Goal: Task Accomplishment & Management: Complete application form

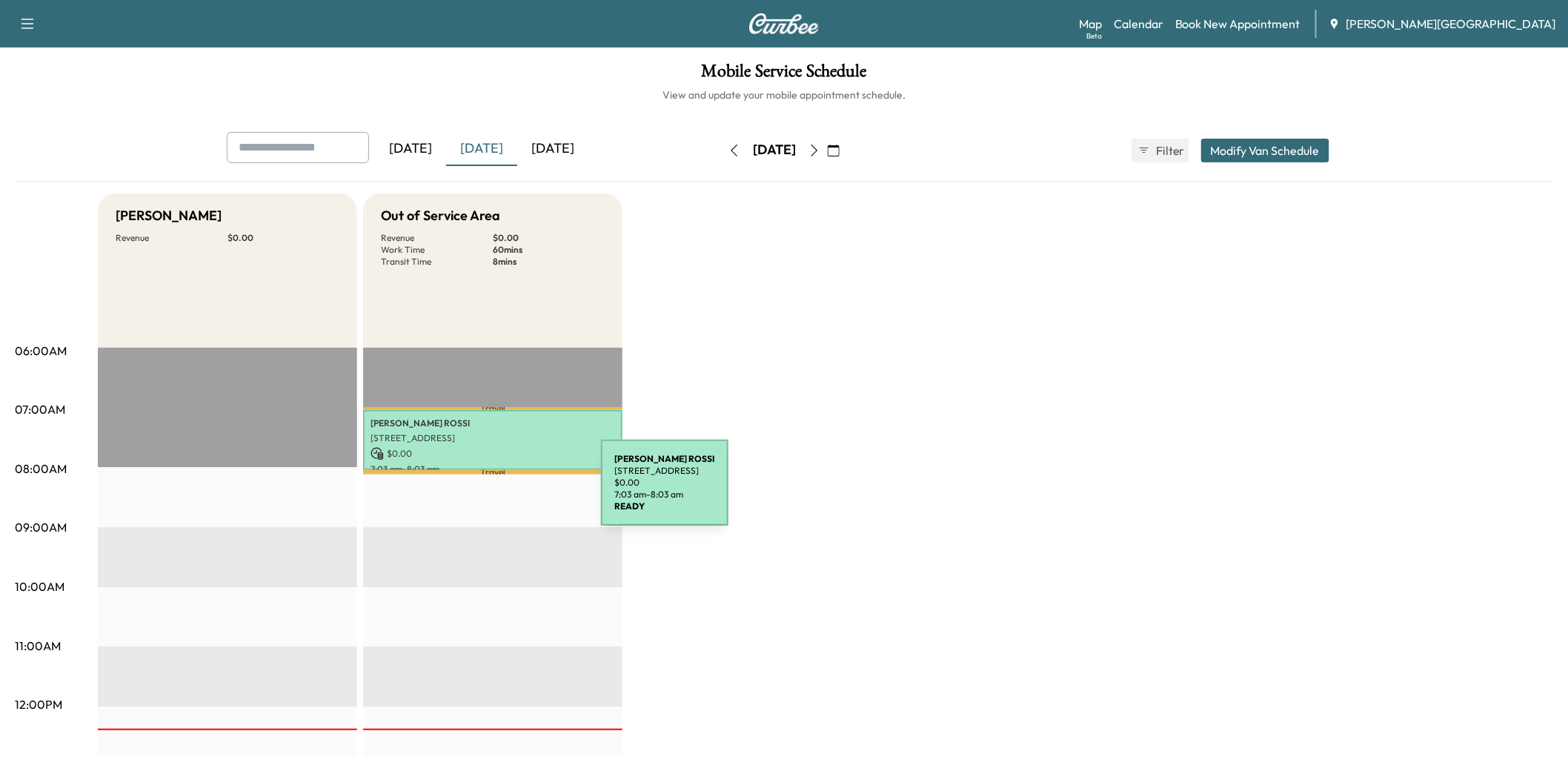
click at [491, 444] on p "[STREET_ADDRESS]" at bounding box center [493, 438] width 244 height 12
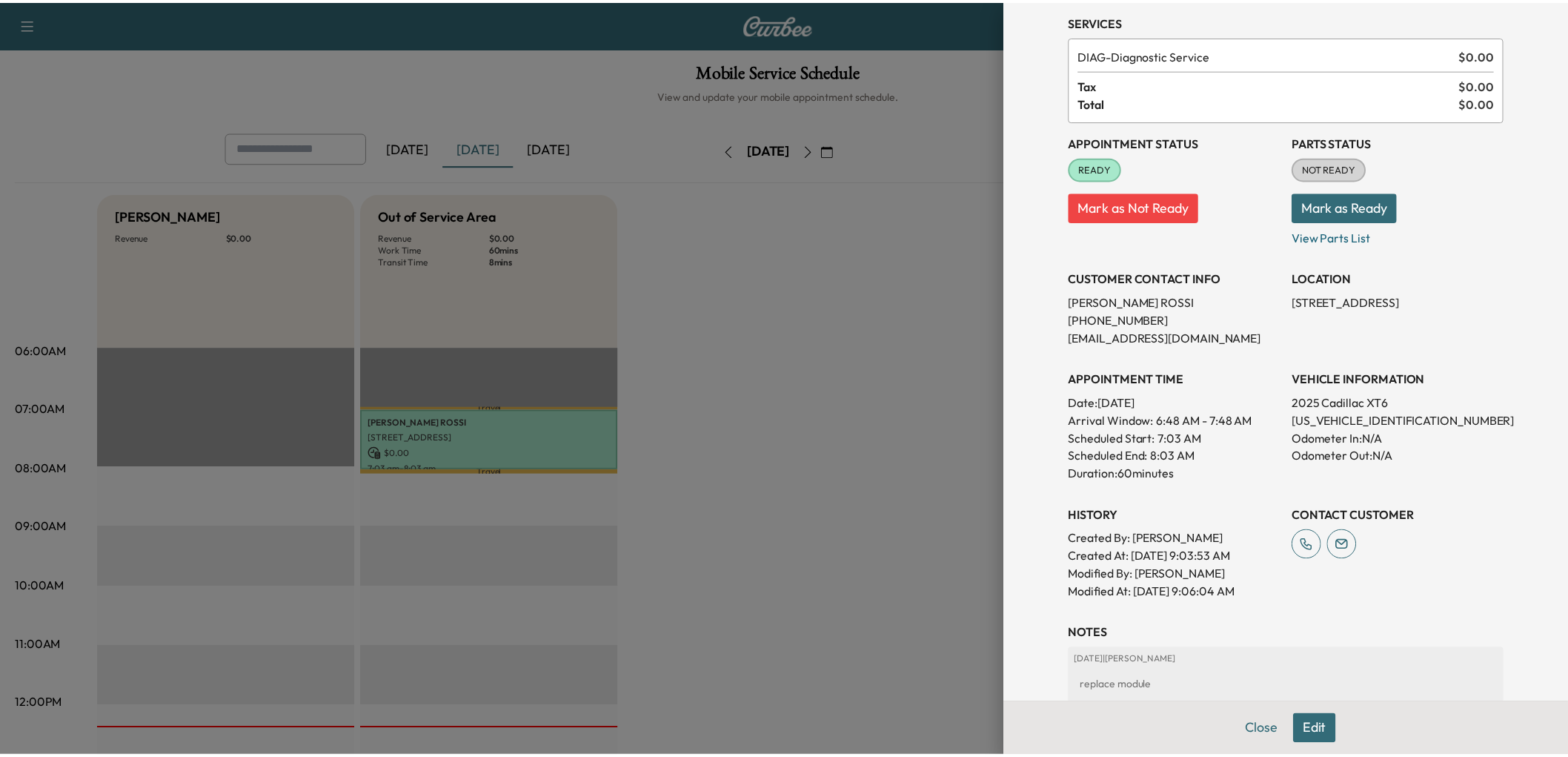
scroll to position [164, 0]
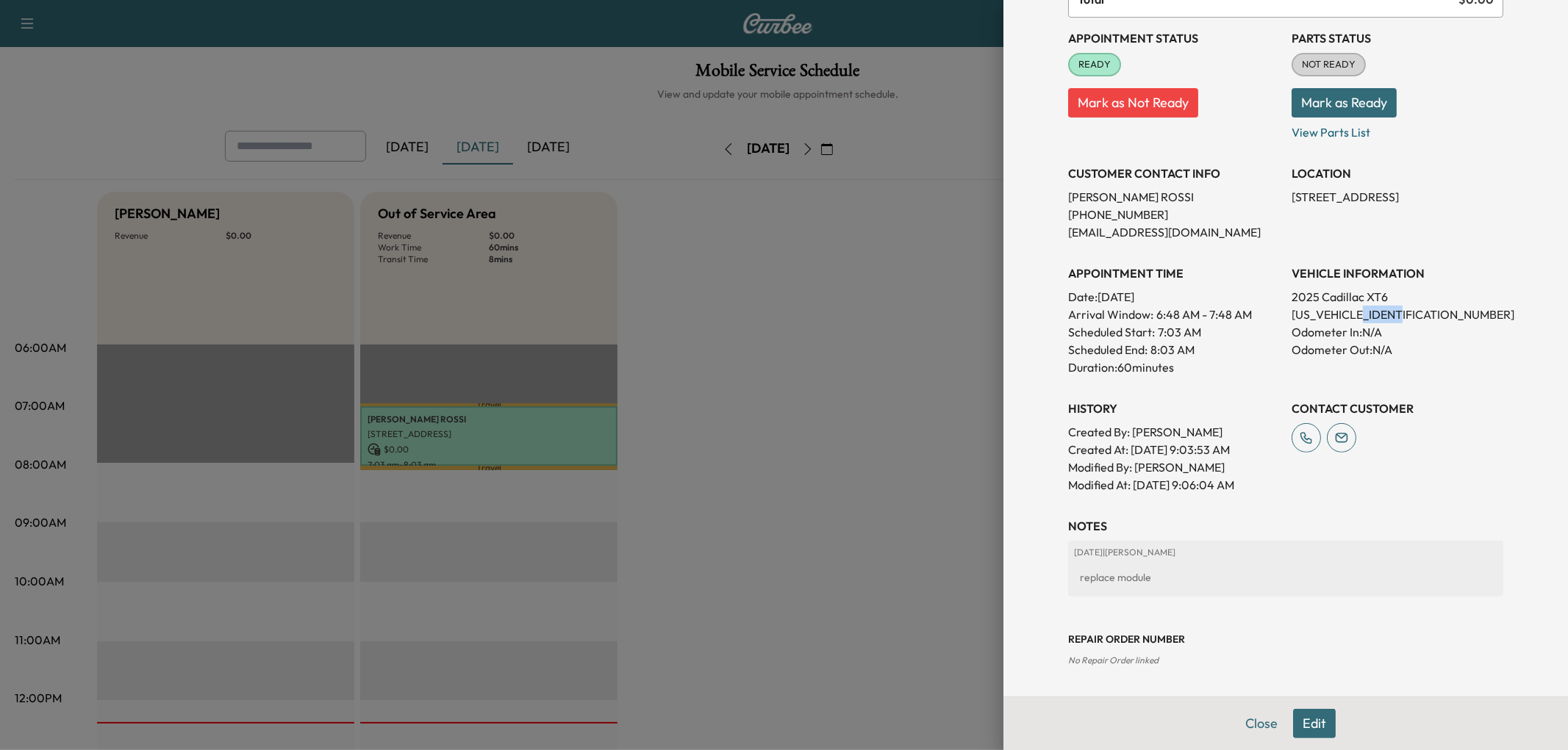
drag, startPoint x: 1361, startPoint y: 420, endPoint x: 1411, endPoint y: 428, distance: 50.6
click at [1411, 323] on p "1GYKPCRS1SZ100384" at bounding box center [1397, 314] width 212 height 18
copy p "100384"
click at [784, 397] on div at bounding box center [784, 375] width 1568 height 750
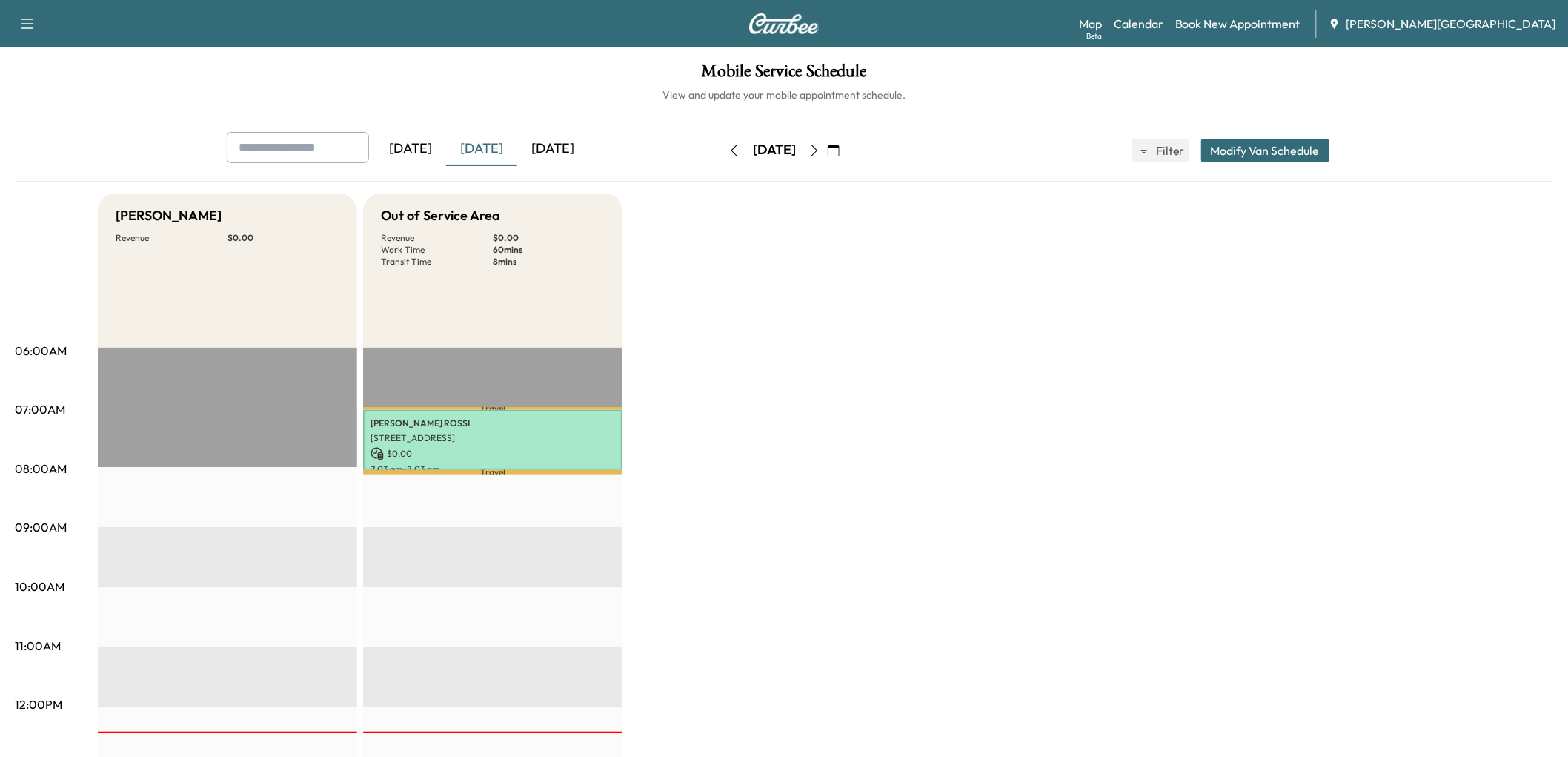
click at [783, 262] on div "Betty White Revenue $ 0.00 EST Start Out of Service Area Revenue $ 0.00 Work Ti…" at bounding box center [825, 749] width 1455 height 1112
click at [588, 166] on div "[DATE]" at bounding box center [552, 149] width 71 height 34
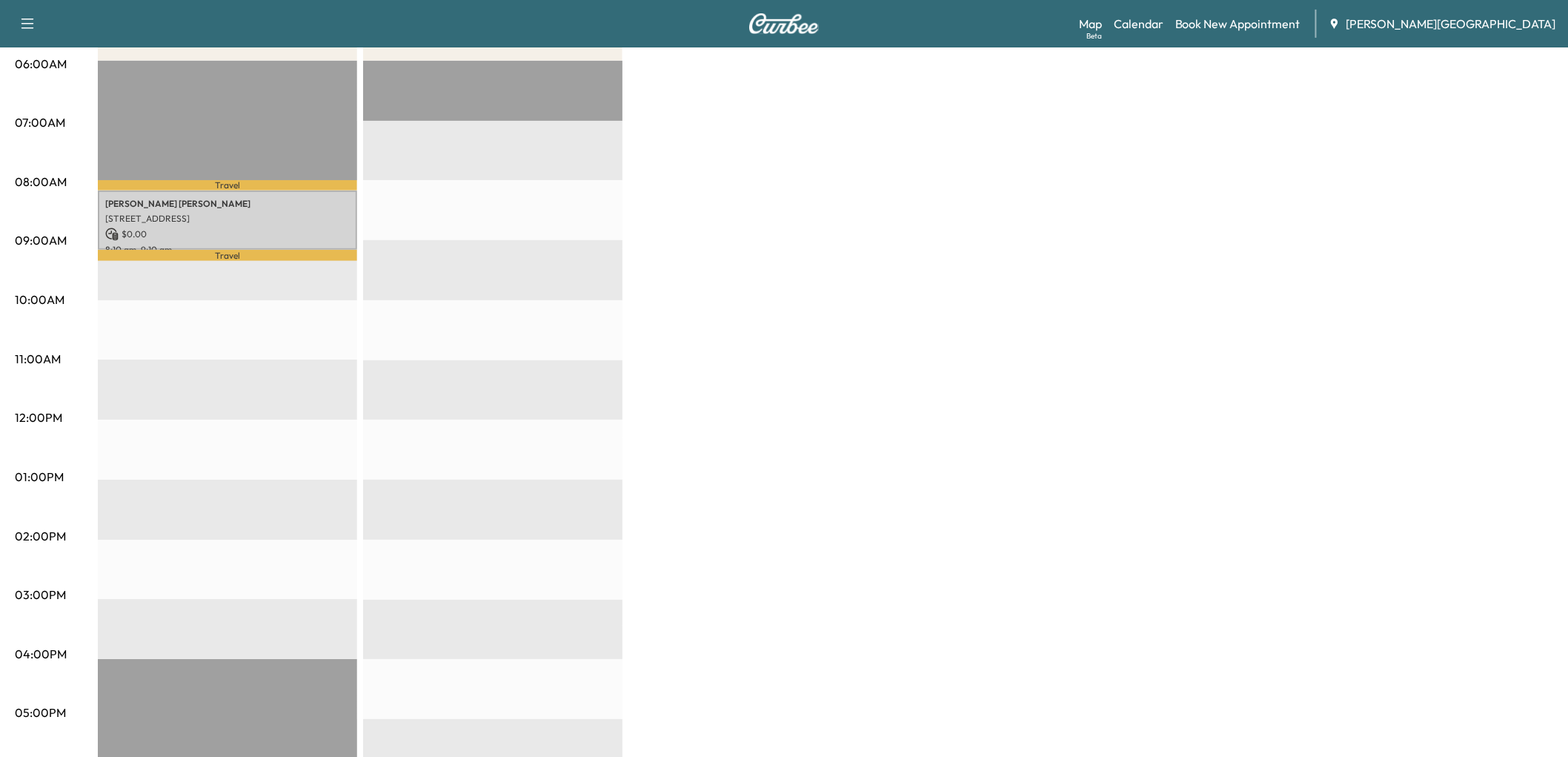
scroll to position [83, 0]
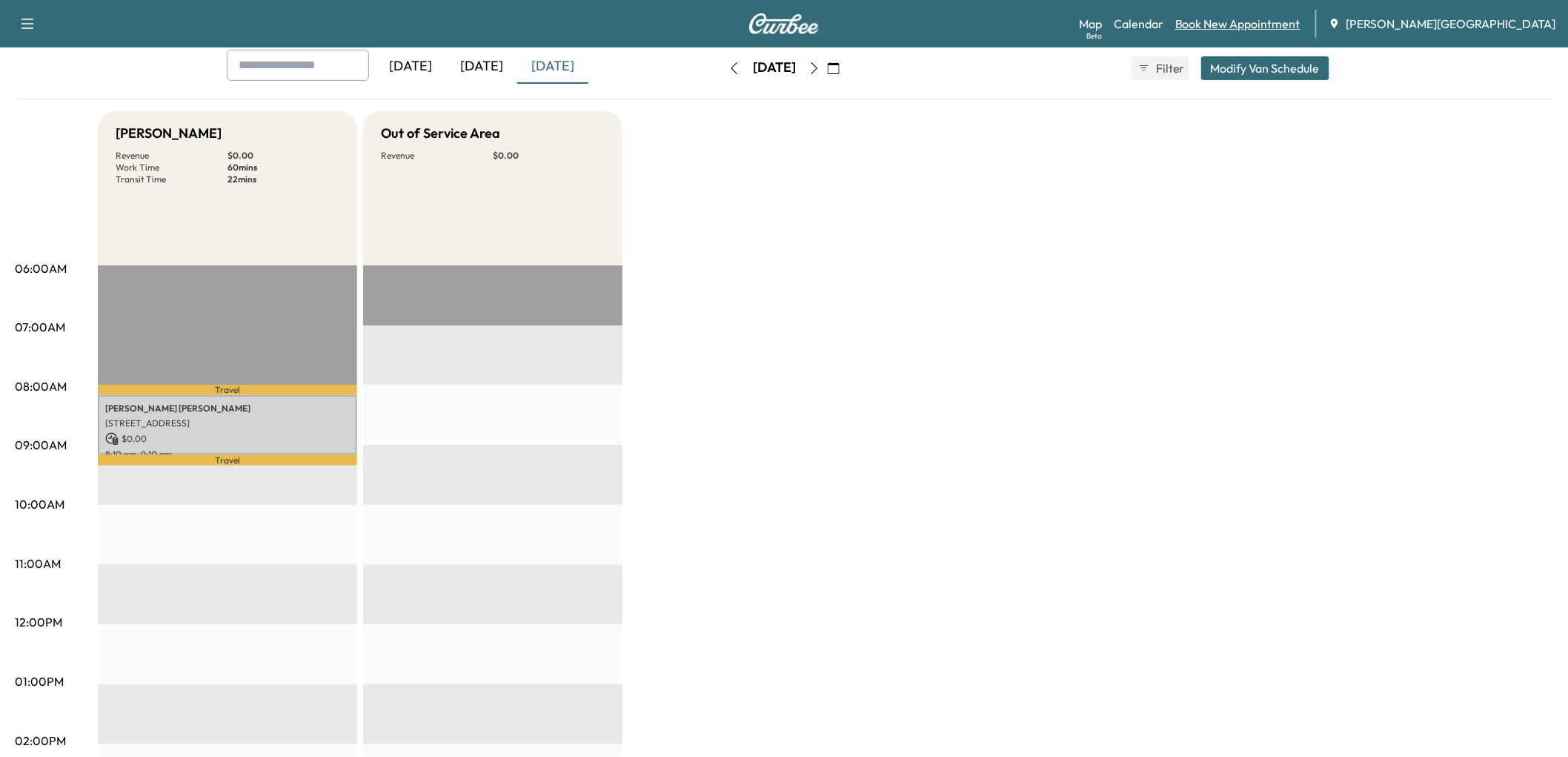
click at [1264, 30] on link "Book New Appointment" at bounding box center [1237, 24] width 125 height 18
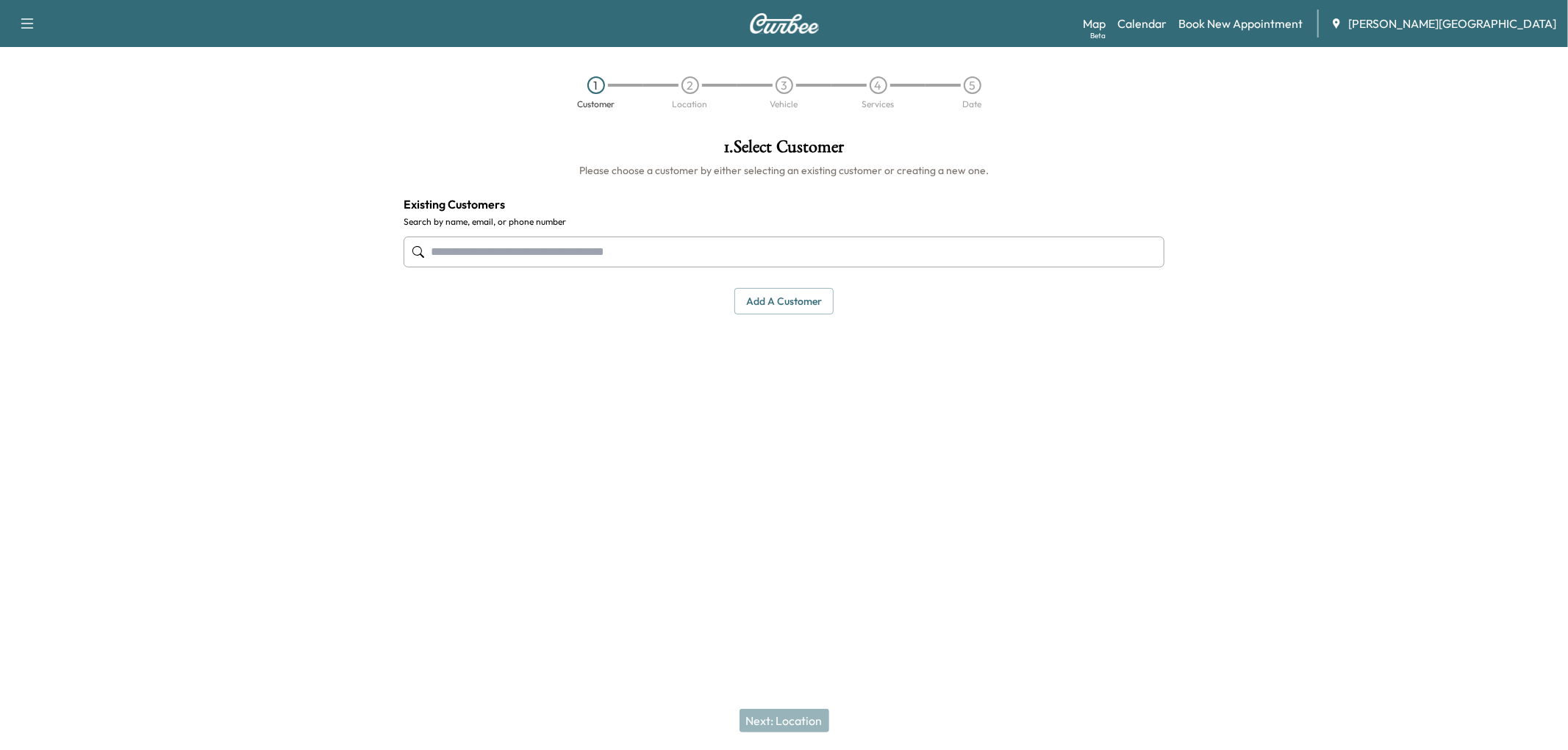
click at [818, 267] on input "text" at bounding box center [784, 252] width 761 height 31
type input "*******"
click at [1247, 32] on link "Book New Appointment" at bounding box center [1240, 23] width 124 height 18
click at [808, 315] on button "Add a customer" at bounding box center [783, 301] width 99 height 27
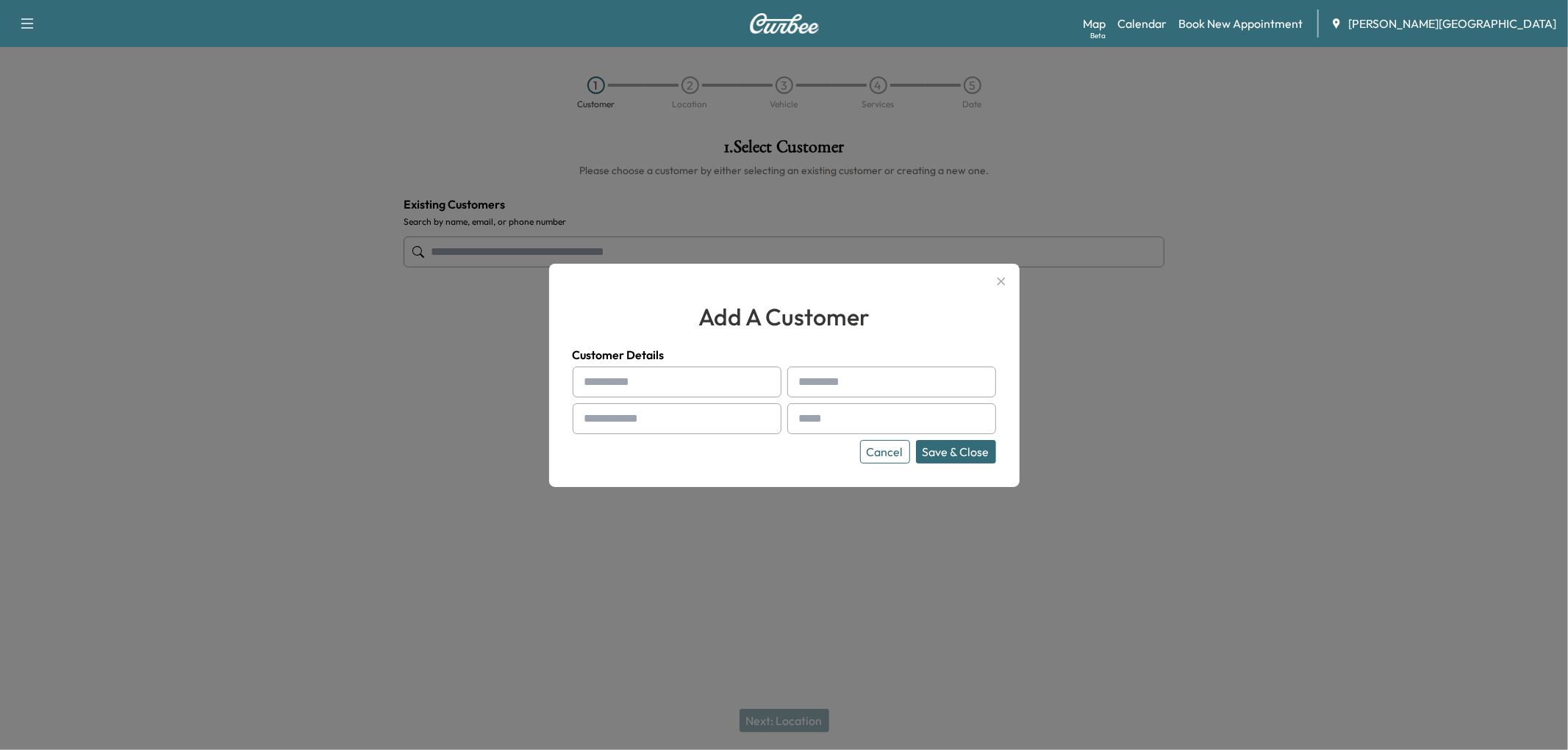
drag, startPoint x: 649, startPoint y: 382, endPoint x: 656, endPoint y: 386, distance: 8.1
click at [650, 382] on input "text" at bounding box center [677, 382] width 209 height 31
type input "*********"
type input "*"
type input "*******"
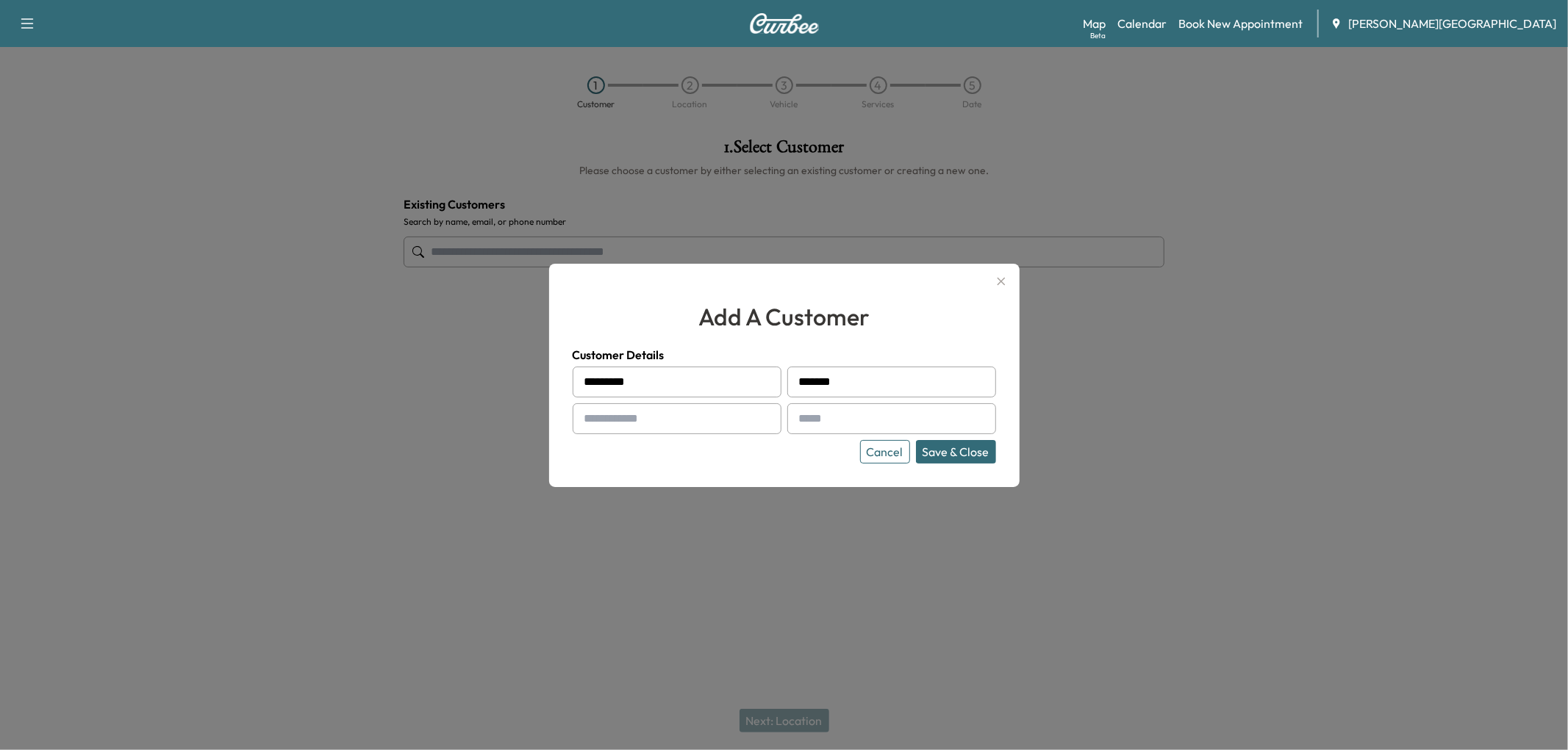
paste input "**********"
type input "**********"
paste input "**********"
type input "**********"
click at [941, 463] on button "Save & Close" at bounding box center [955, 452] width 80 height 23
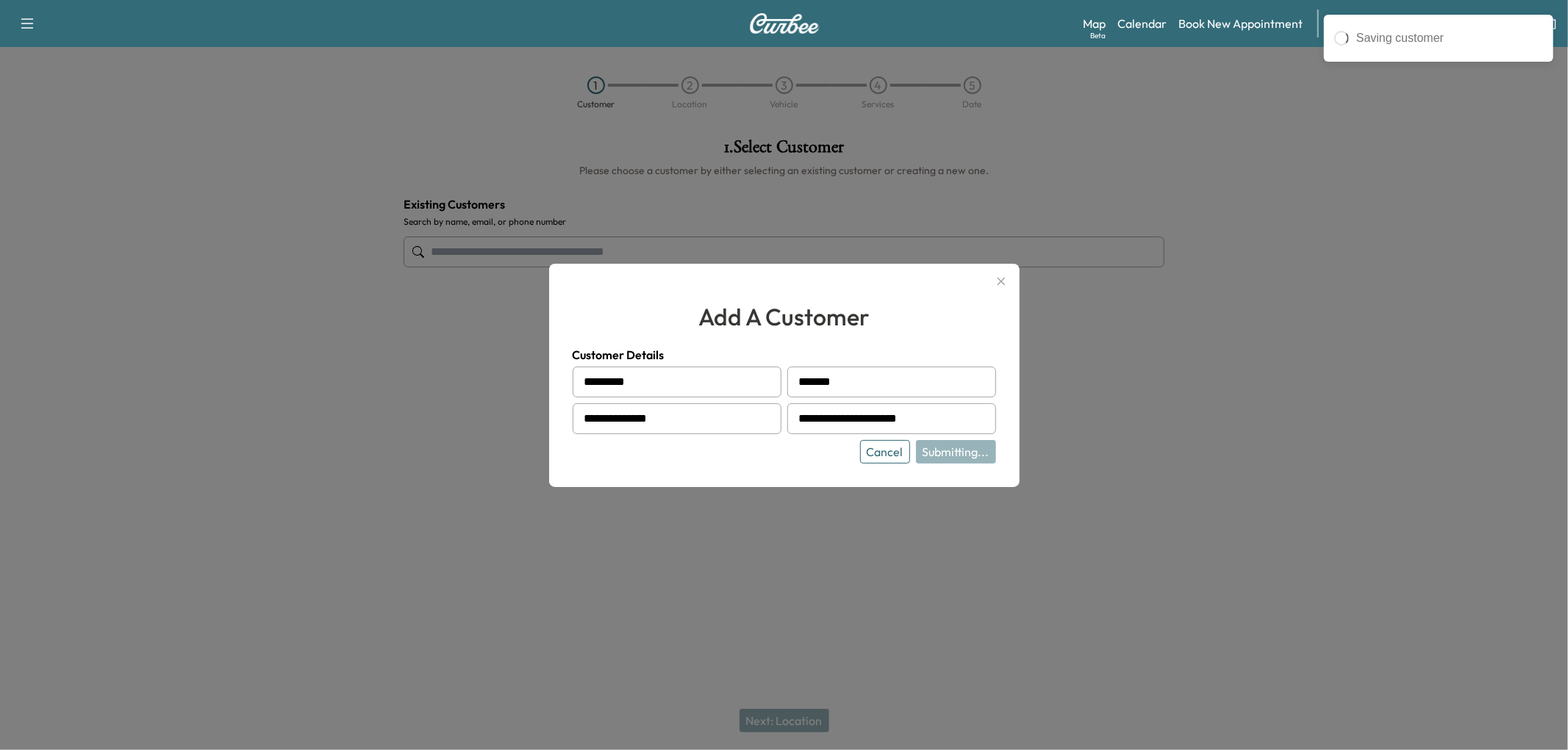
type input "**********"
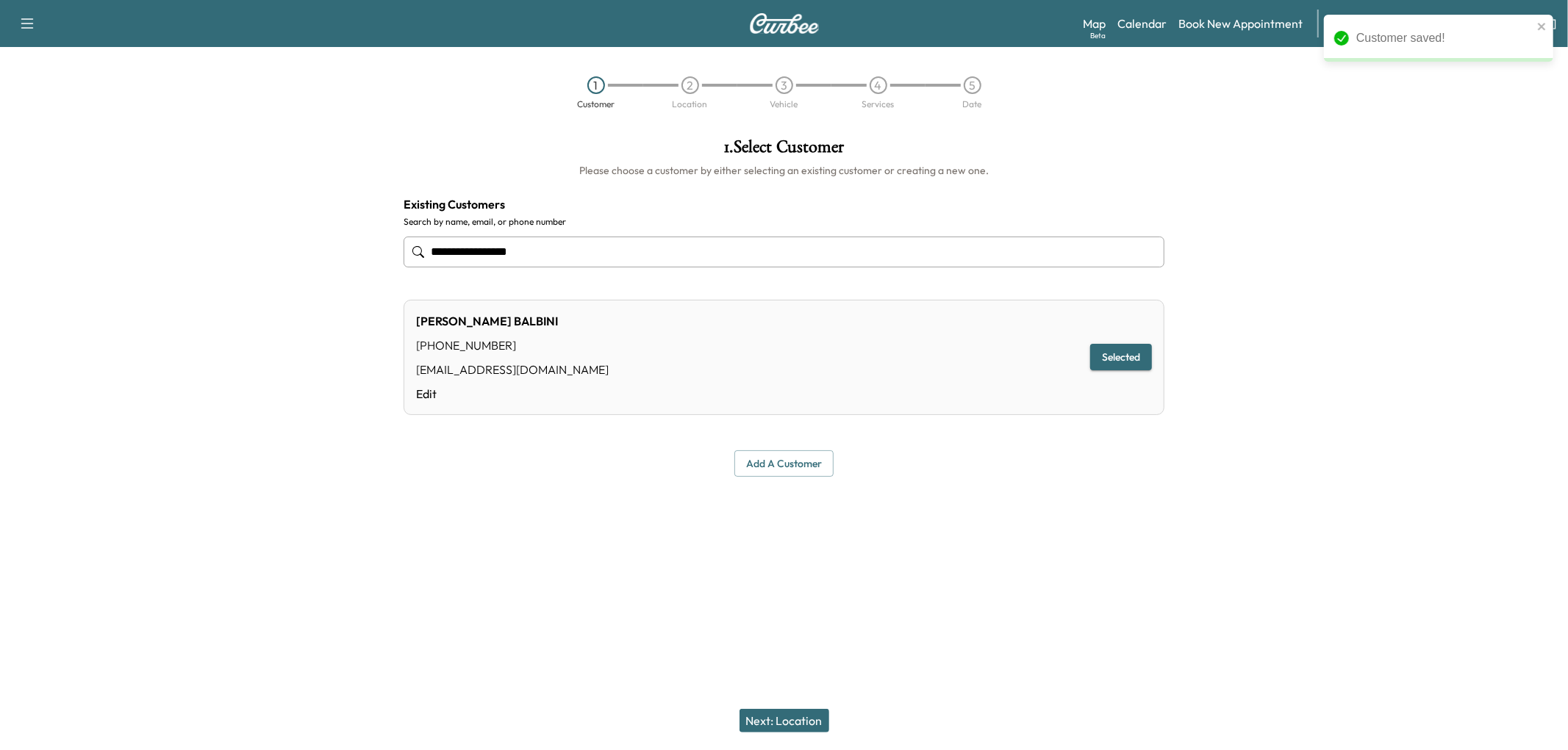
click at [818, 720] on button "Next: Location" at bounding box center [784, 720] width 90 height 23
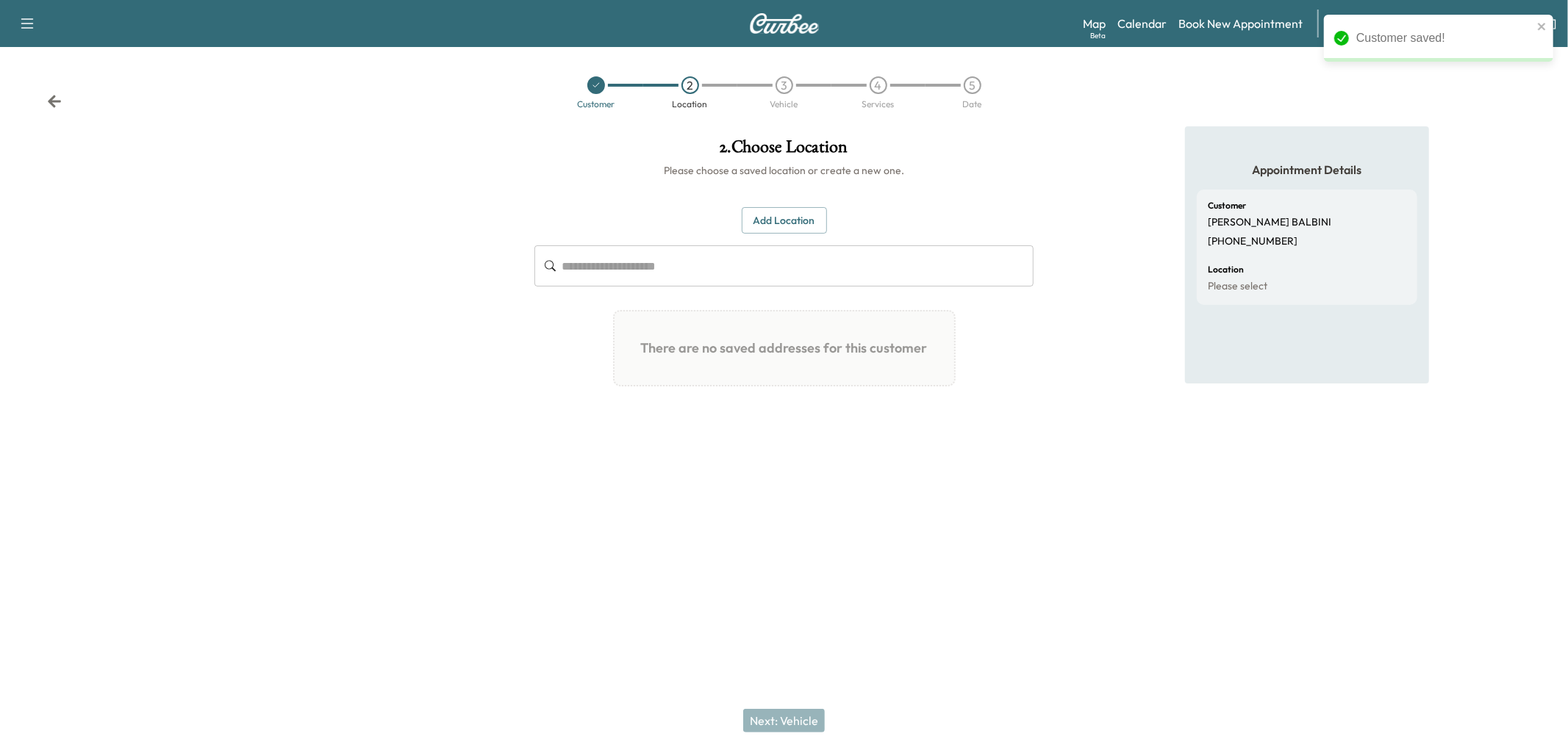
click at [766, 234] on button "Add Location" at bounding box center [784, 220] width 85 height 27
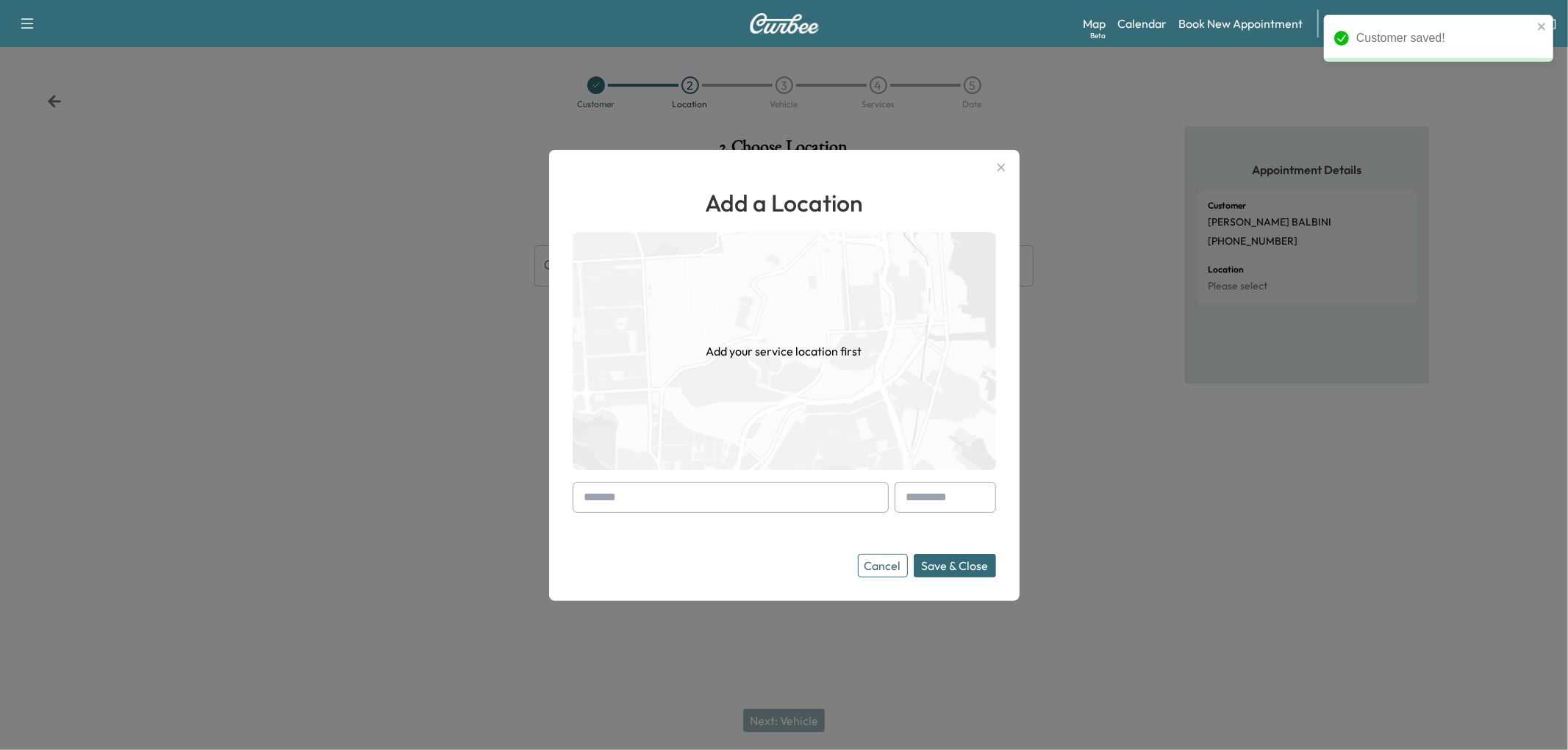
click at [743, 490] on input "text" at bounding box center [731, 498] width 316 height 31
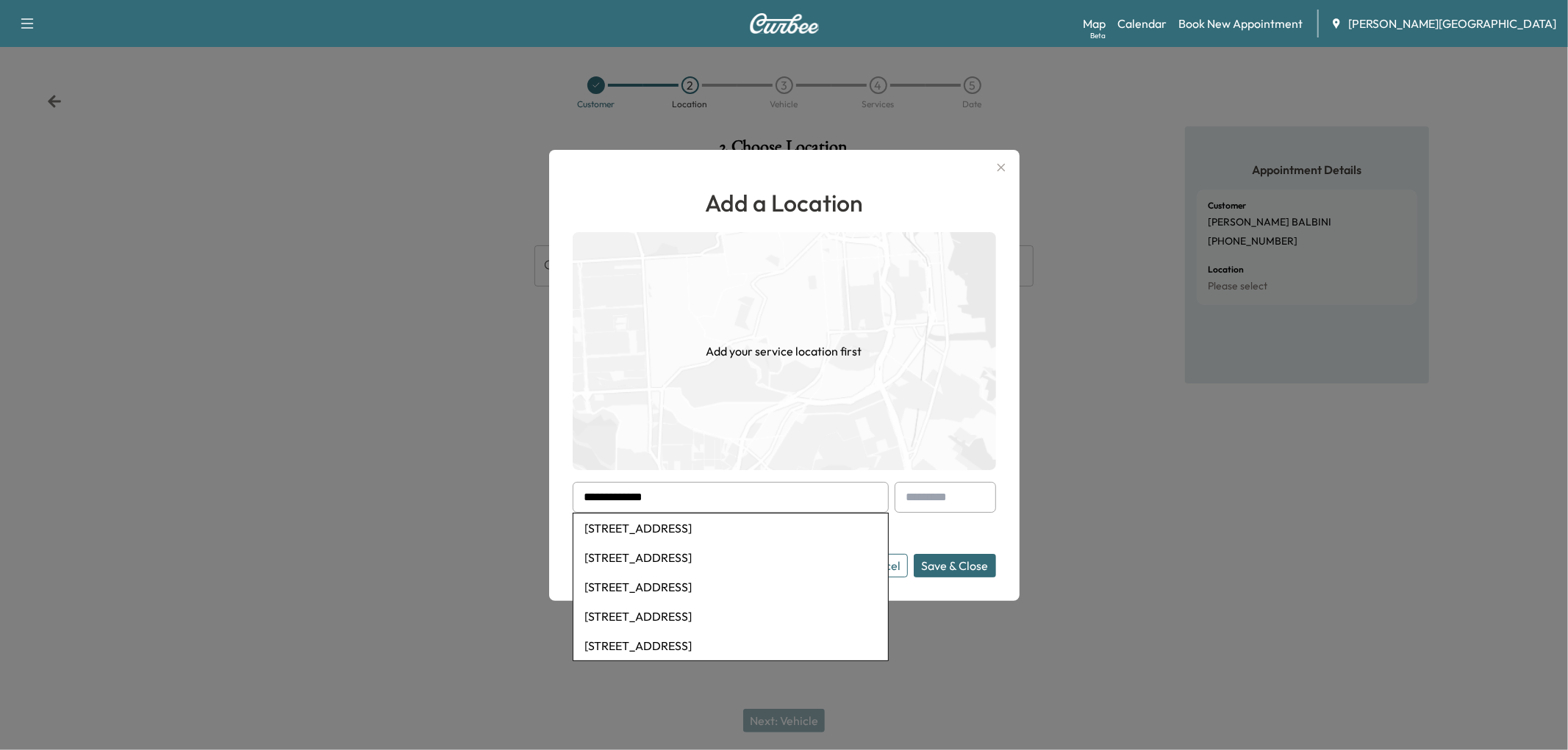
click at [738, 537] on li "74130 Country Club Drive, Palm Desert, CA, USA" at bounding box center [731, 528] width 315 height 30
type input "**********"
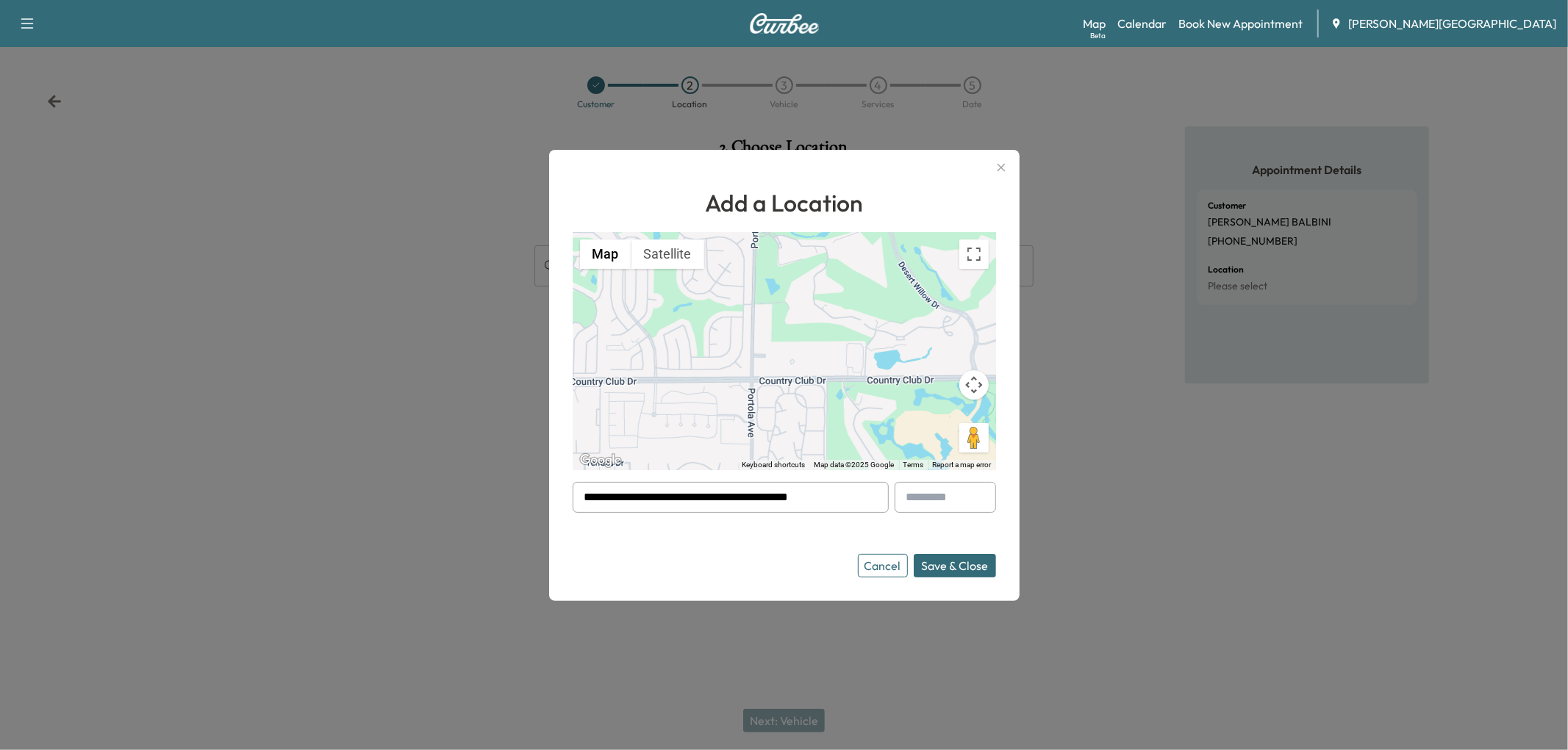
click at [945, 495] on input "text" at bounding box center [945, 498] width 101 height 31
type input "*********"
click at [927, 558] on form "**********" at bounding box center [784, 530] width 423 height 96
click at [951, 577] on button "Save & Close" at bounding box center [955, 565] width 83 height 23
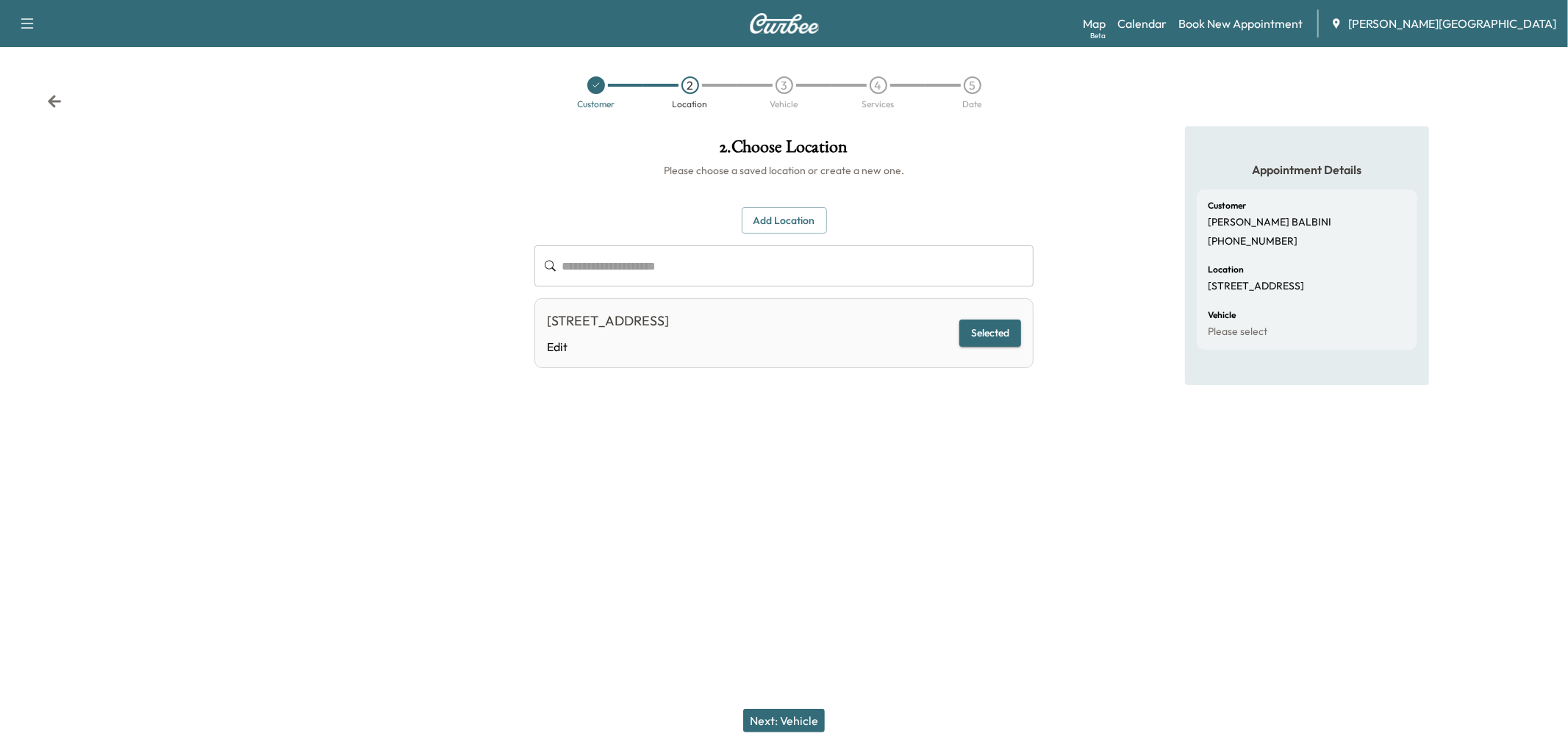
drag, startPoint x: 821, startPoint y: 713, endPoint x: 857, endPoint y: 717, distance: 36.2
click at [821, 713] on button "Next: Vehicle" at bounding box center [783, 720] width 82 height 23
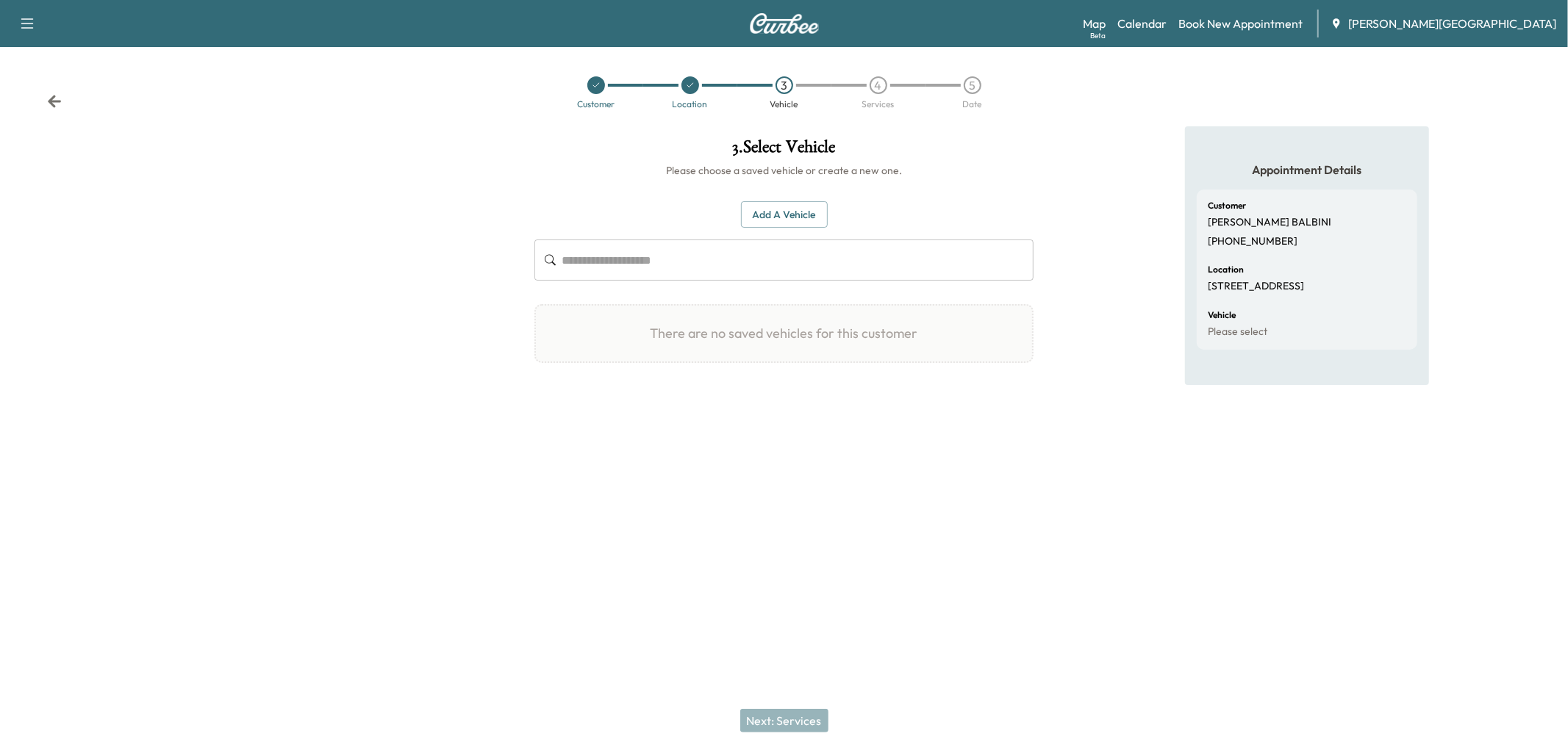
click at [821, 228] on button "Add a Vehicle" at bounding box center [784, 214] width 87 height 27
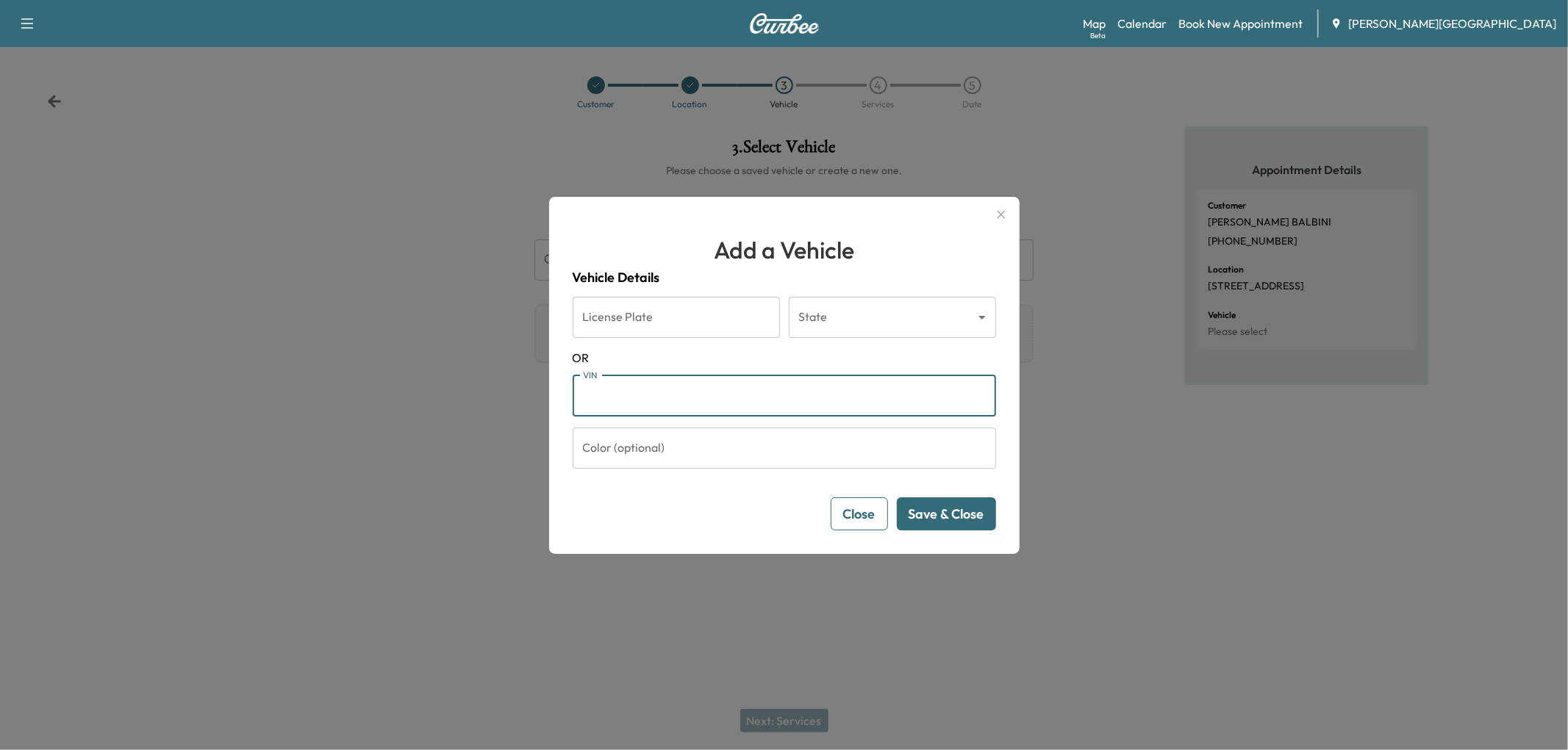
paste input "**********"
type input "**********"
click at [945, 530] on button "Save & Close" at bounding box center [946, 513] width 99 height 33
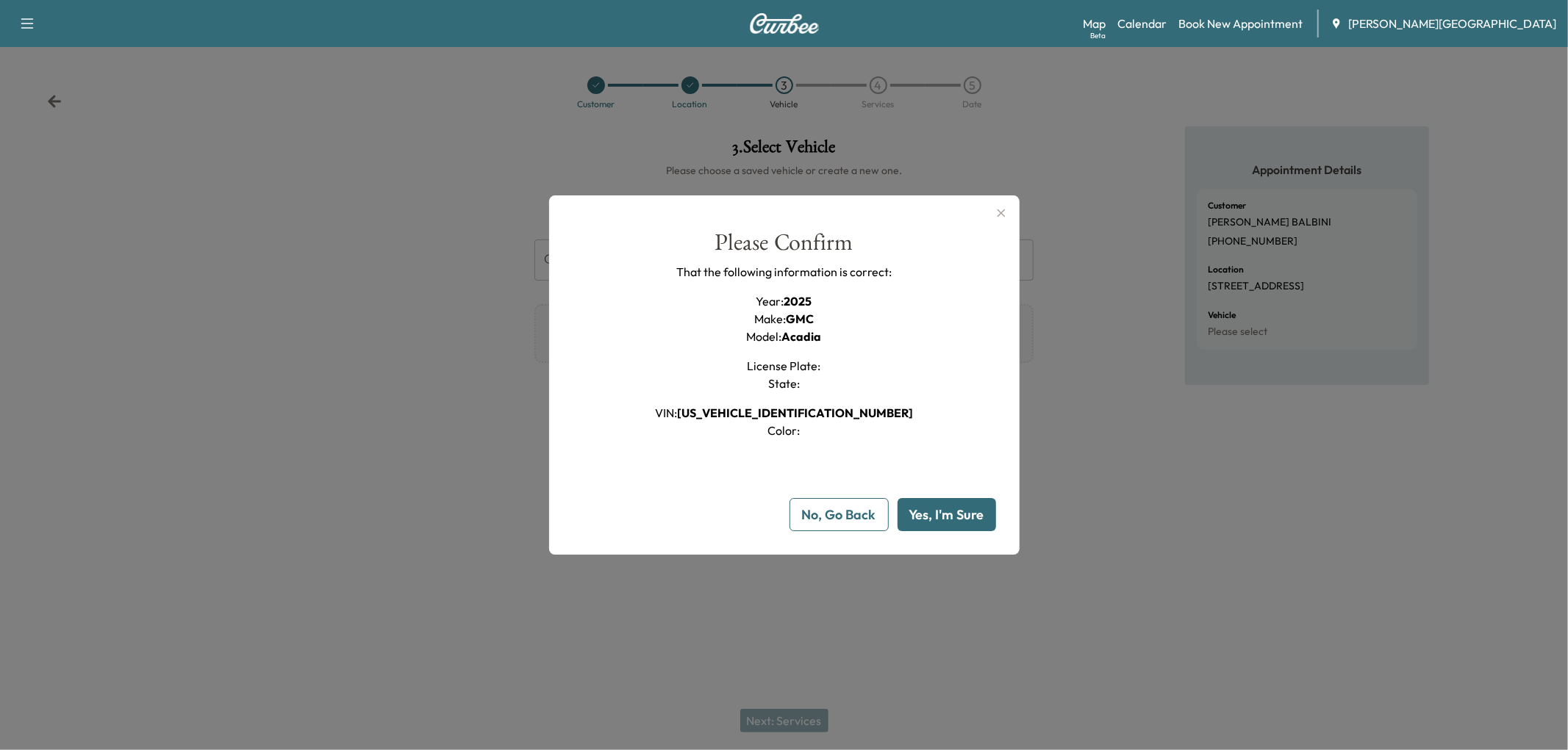
click at [941, 531] on button "Yes, I'm Sure" at bounding box center [947, 514] width 98 height 33
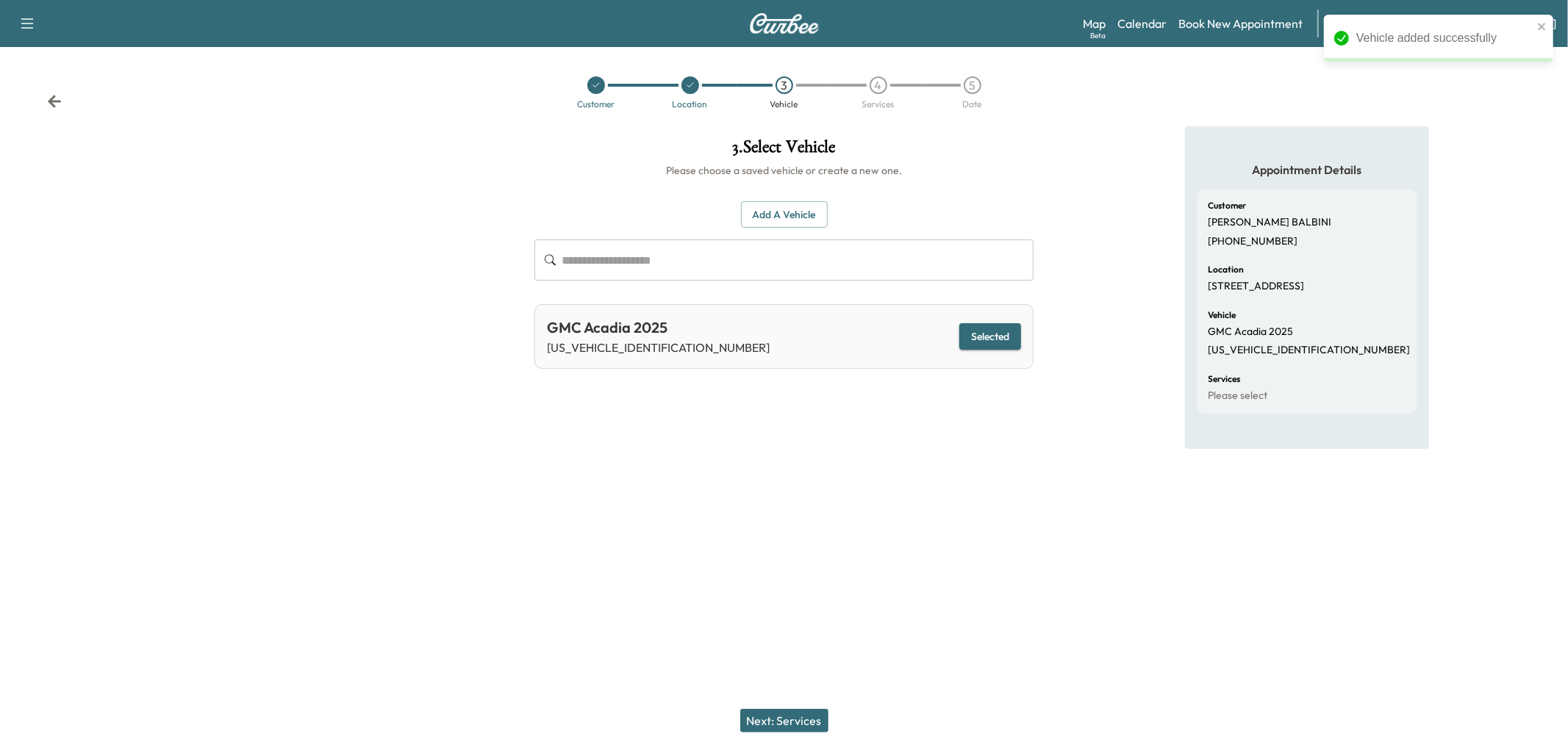
click at [765, 716] on button "Next: Services" at bounding box center [784, 720] width 88 height 23
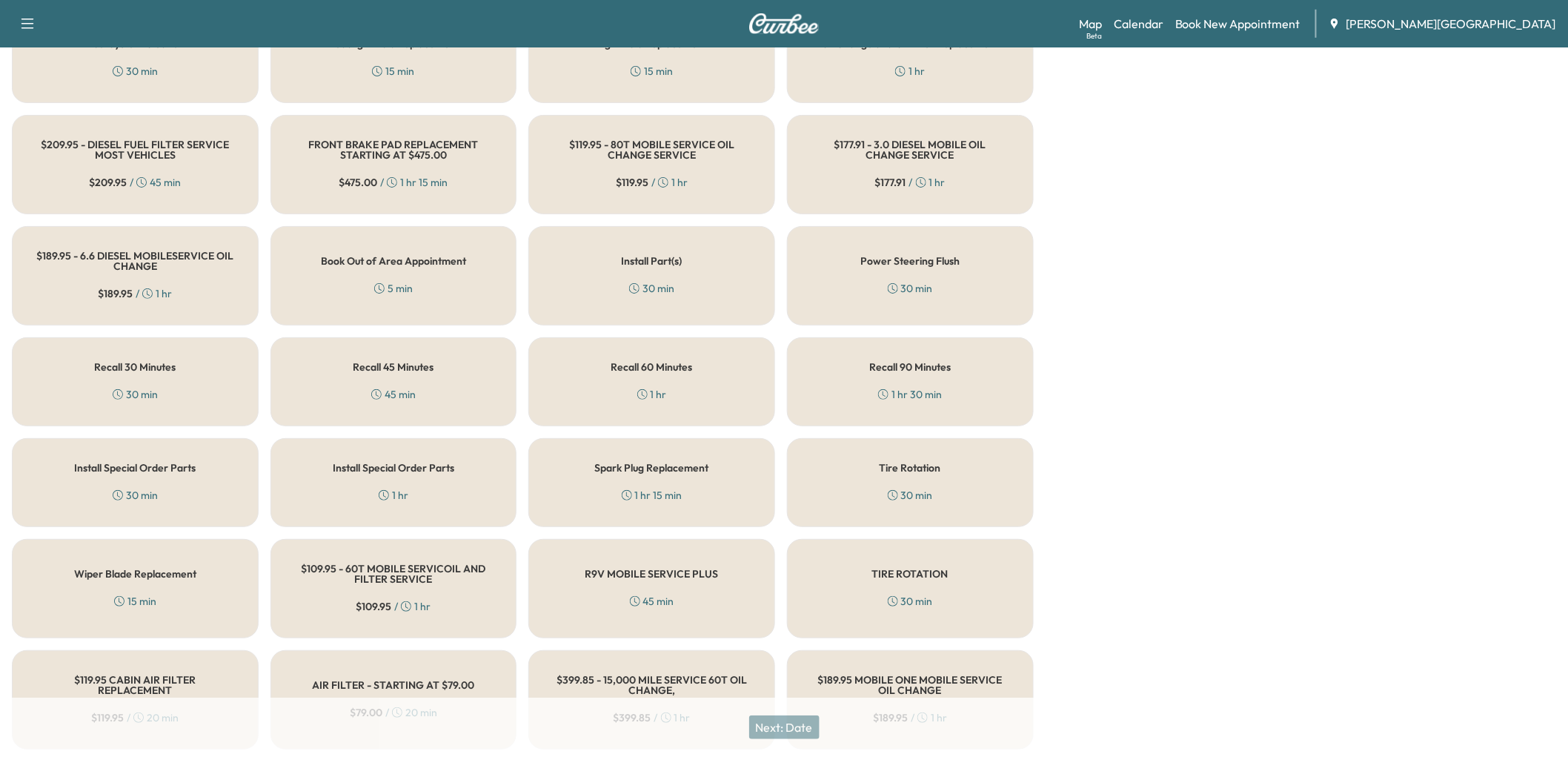
scroll to position [494, 0]
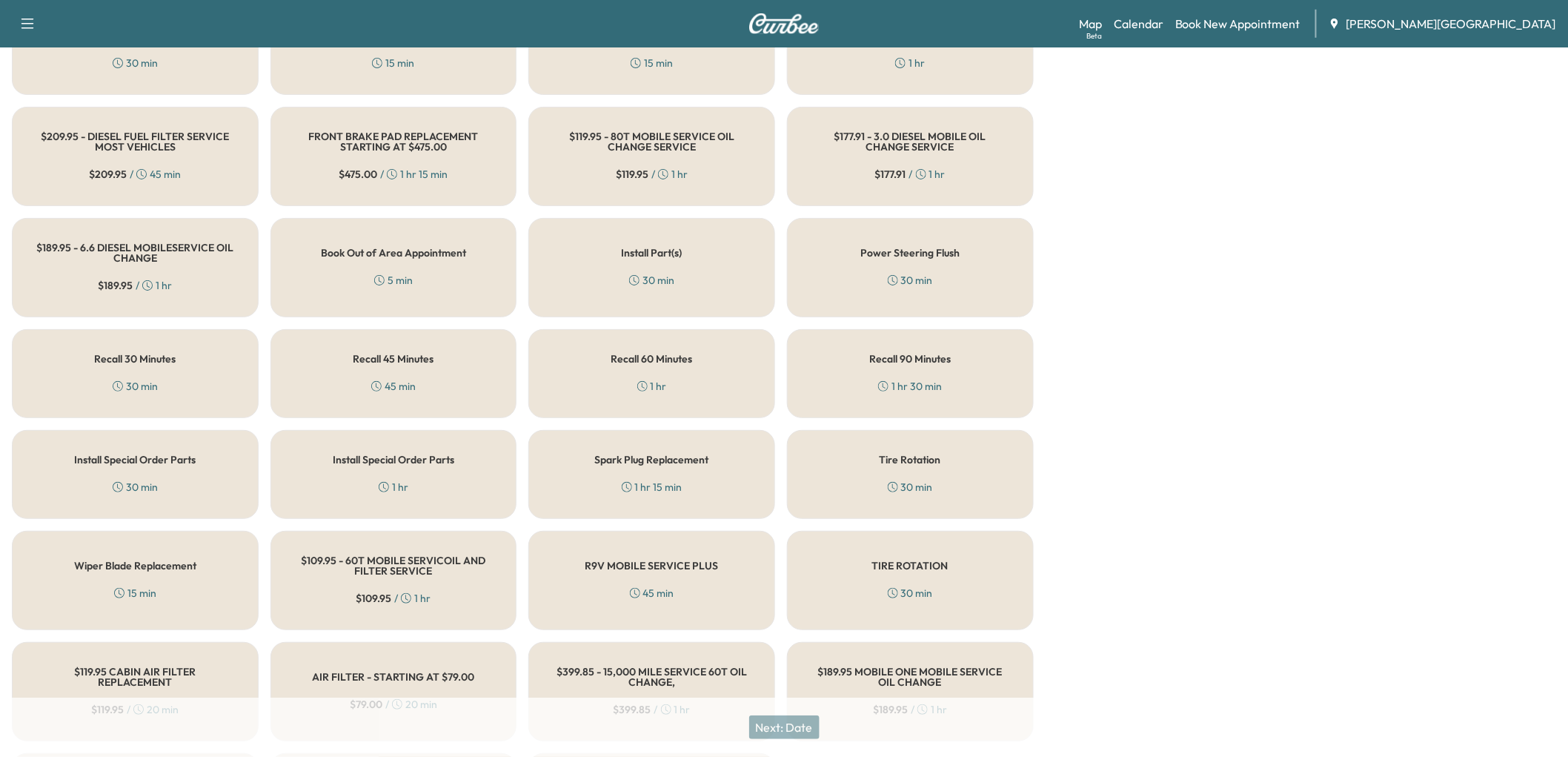
click at [721, 318] on div "Install Part(s) 30 min" at bounding box center [651, 267] width 247 height 99
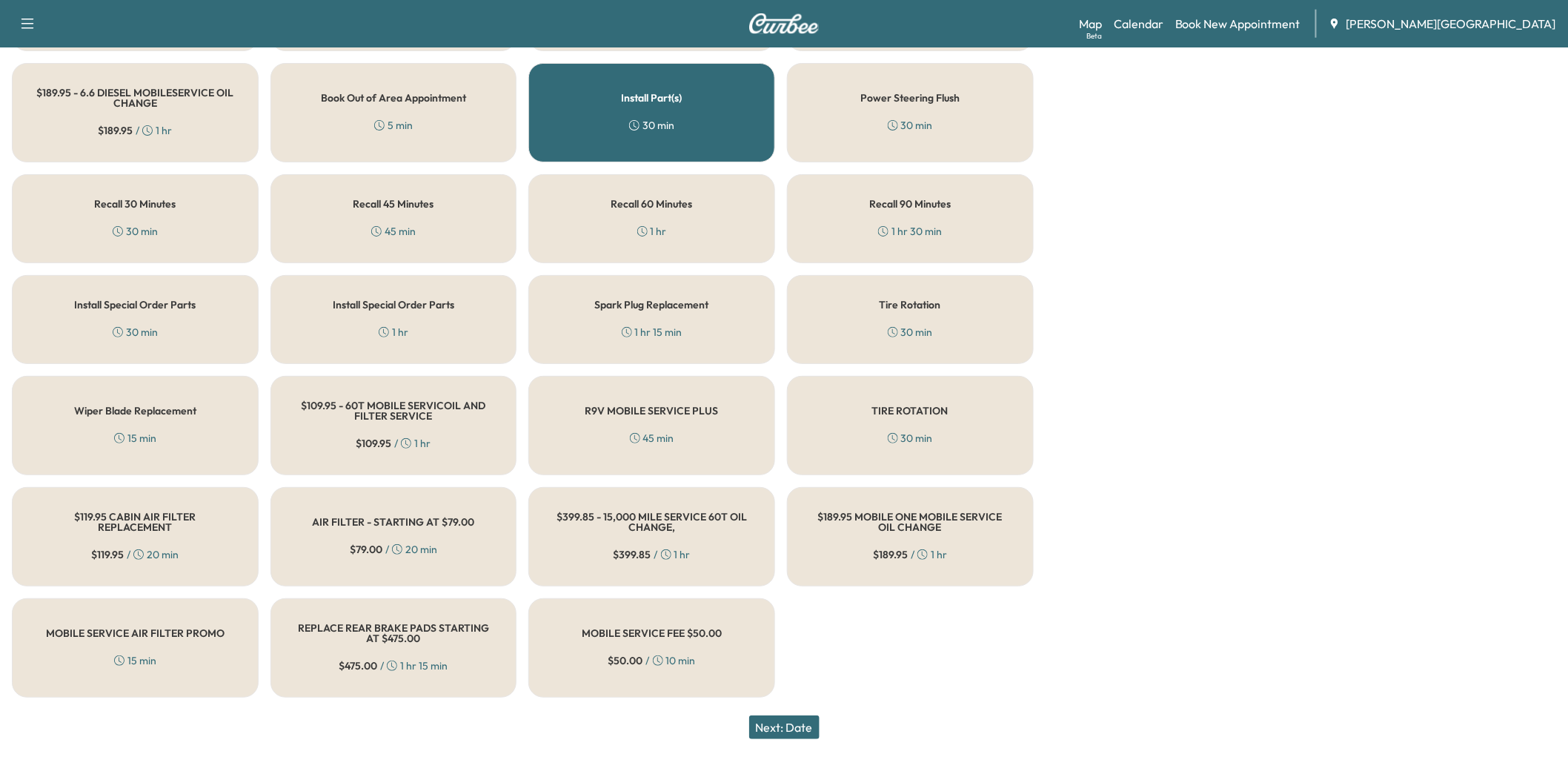
scroll to position [906, 0]
drag, startPoint x: 672, startPoint y: 460, endPoint x: 695, endPoint y: 501, distance: 47.0
click at [679, 463] on div "R9V MOBILE SERVICE PLUS 45 min" at bounding box center [651, 425] width 247 height 99
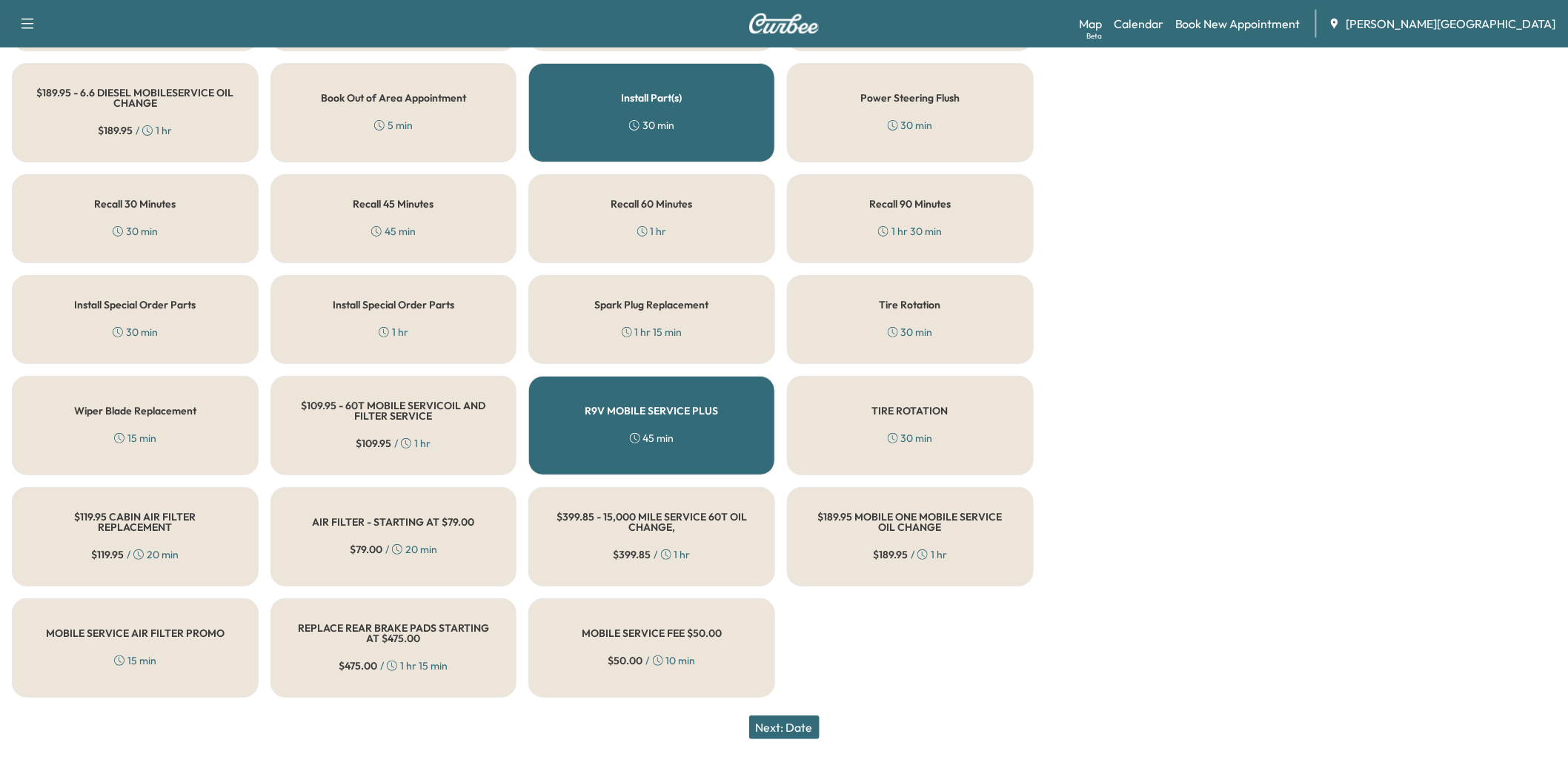
click at [817, 715] on button "Next: Date" at bounding box center [784, 727] width 71 height 24
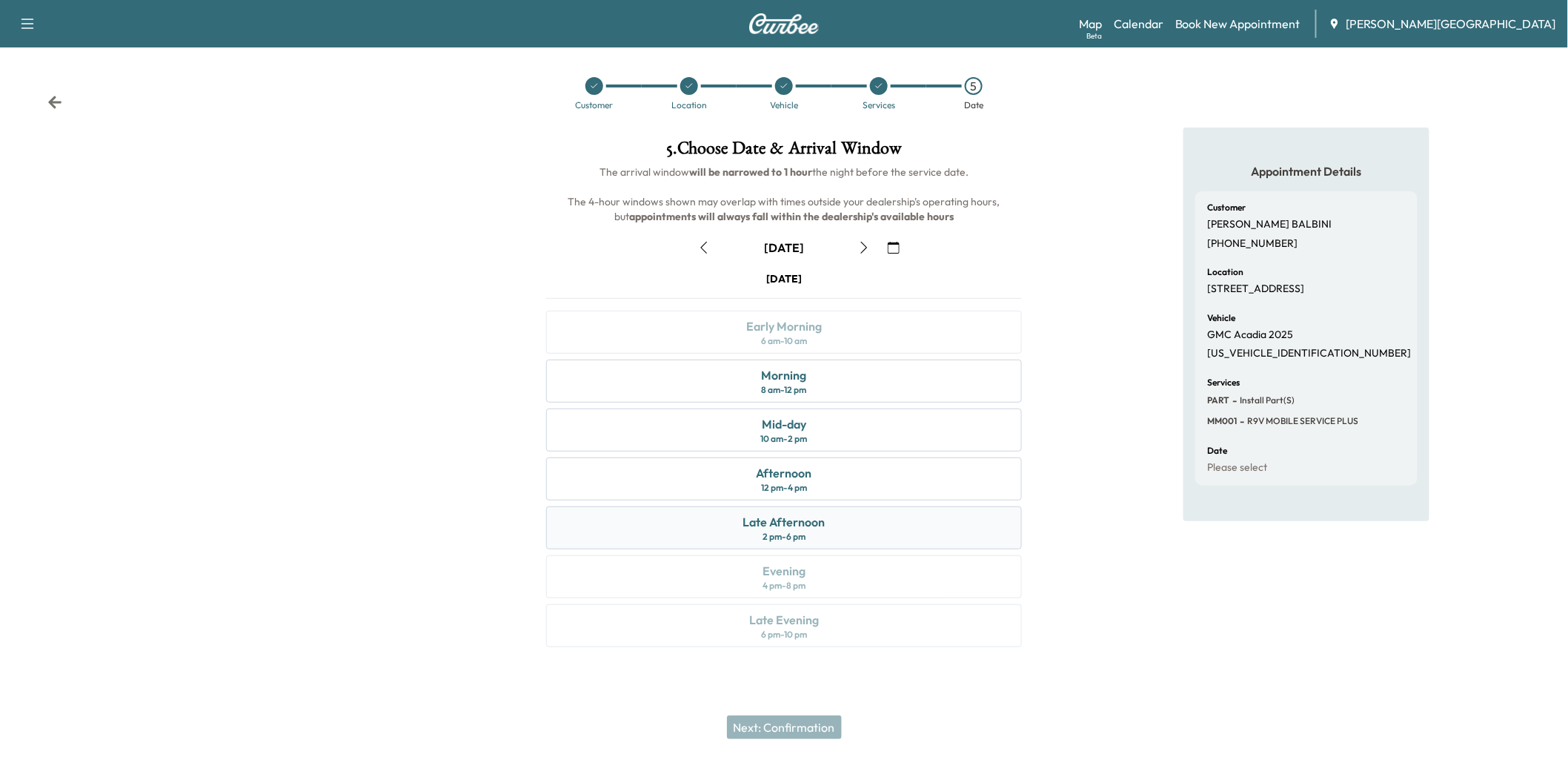
scroll to position [138, 0]
click at [805, 541] on div "2 pm - 6 pm" at bounding box center [783, 536] width 43 height 12
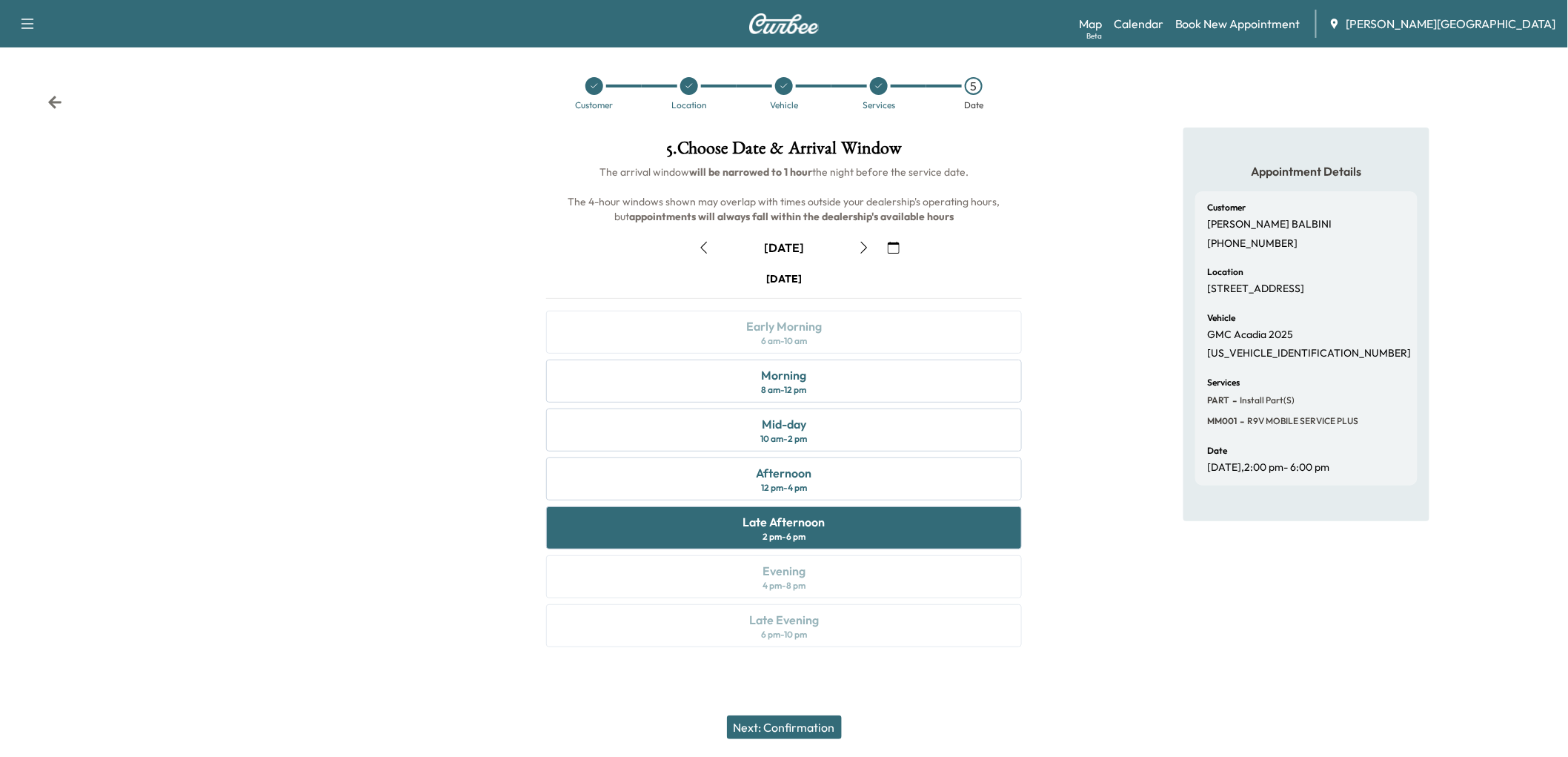
click at [836, 724] on button "Next: Confirmation" at bounding box center [784, 727] width 115 height 24
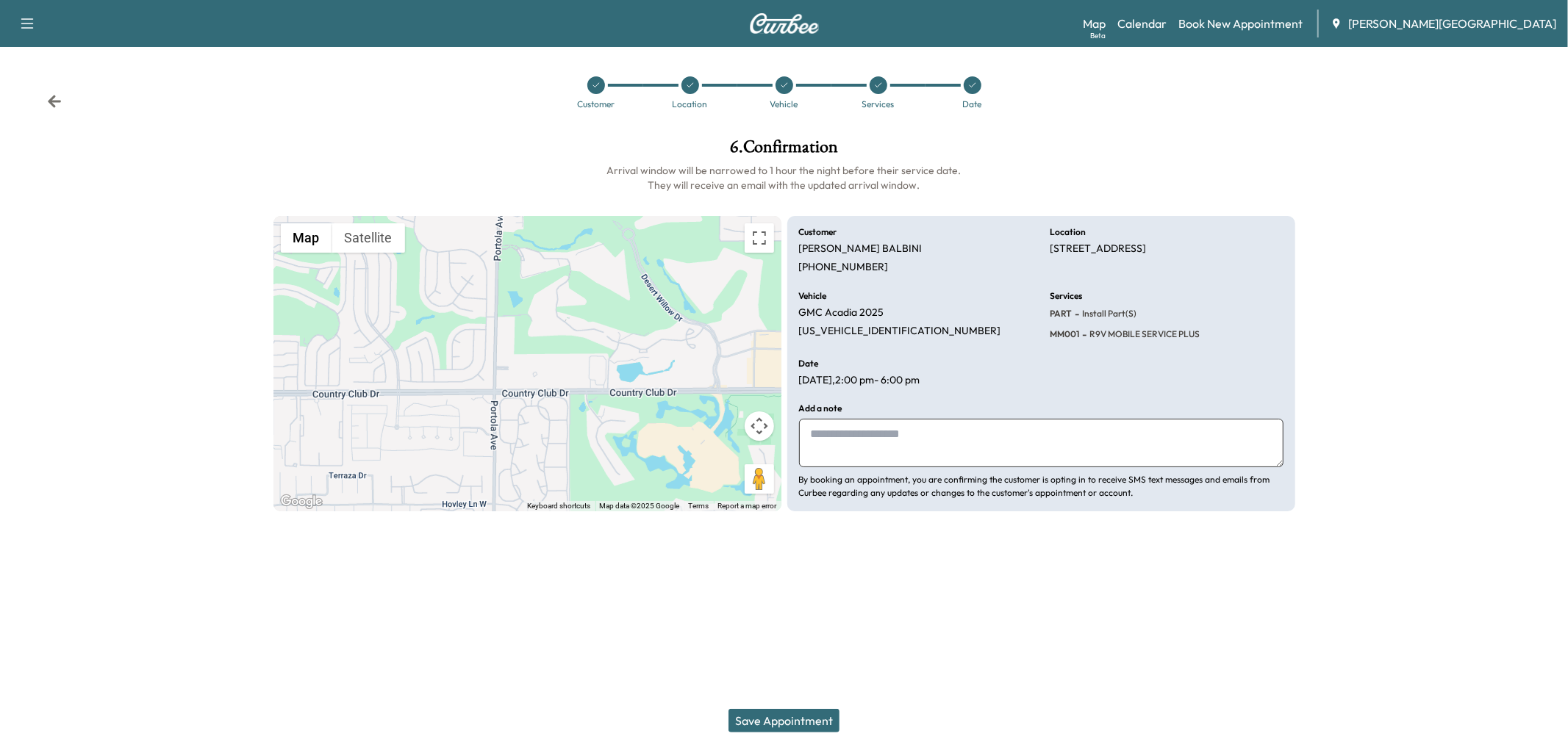
click at [849, 467] on textarea at bounding box center [1041, 443] width 485 height 48
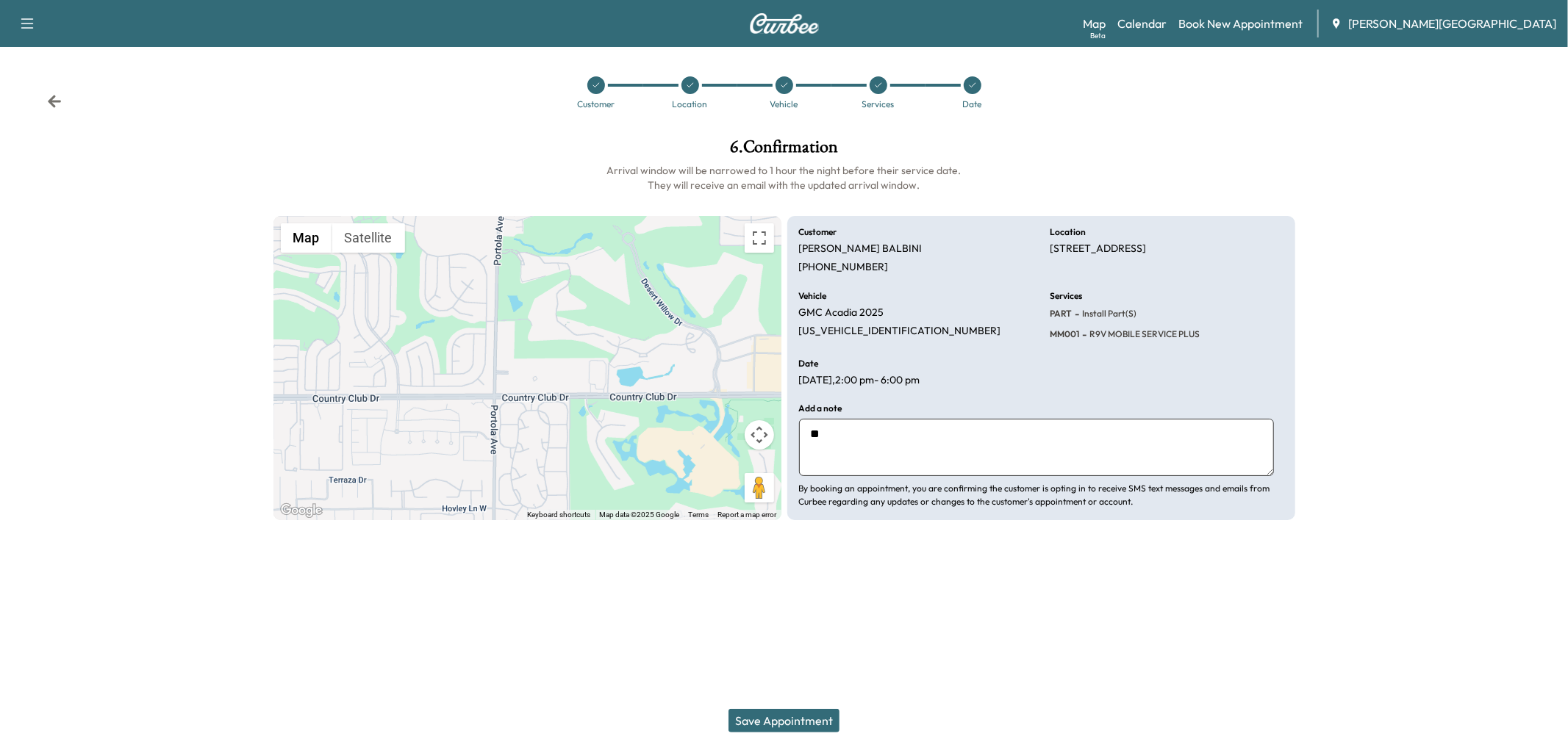
type textarea "*"
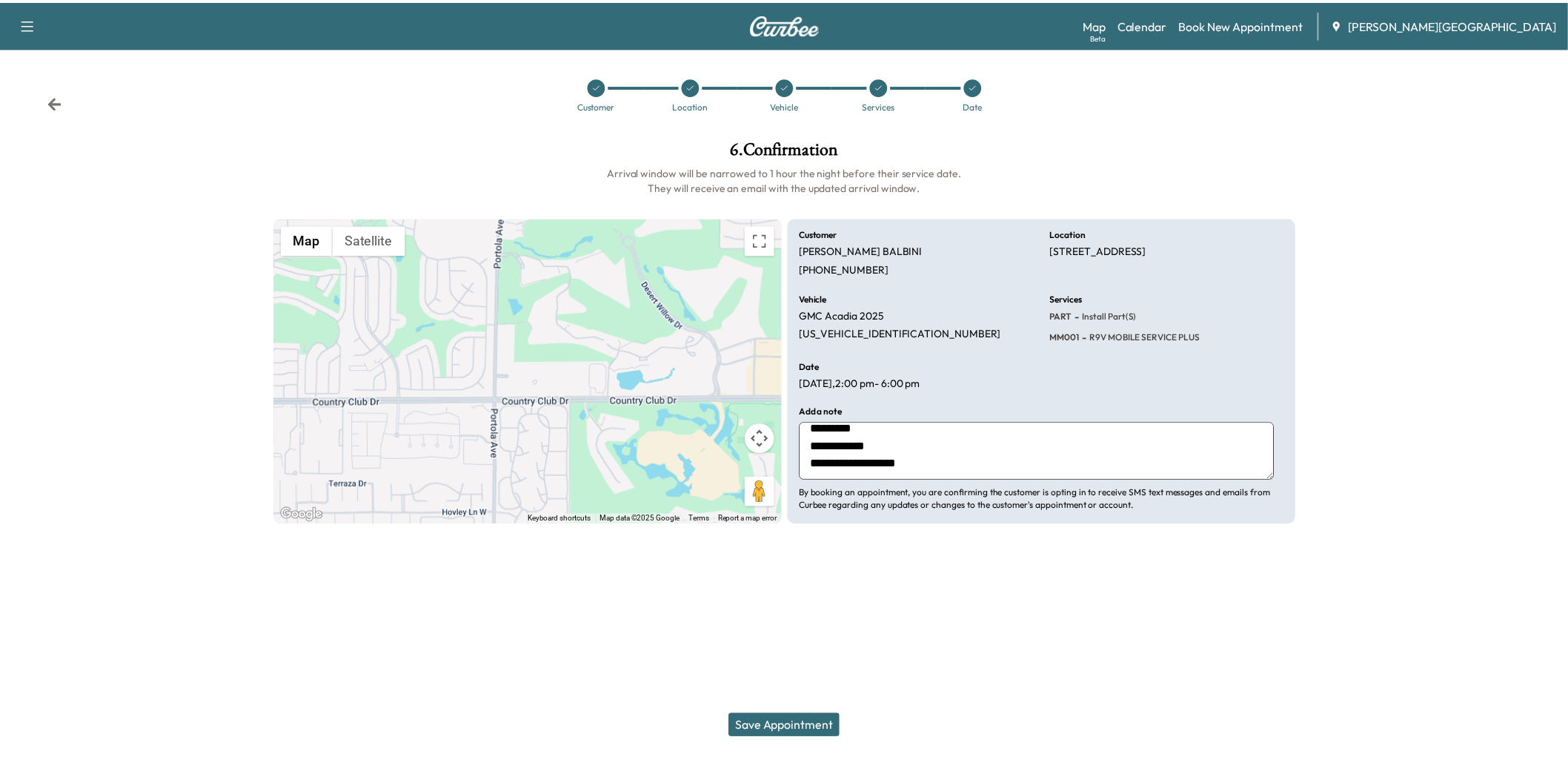
scroll to position [7, 0]
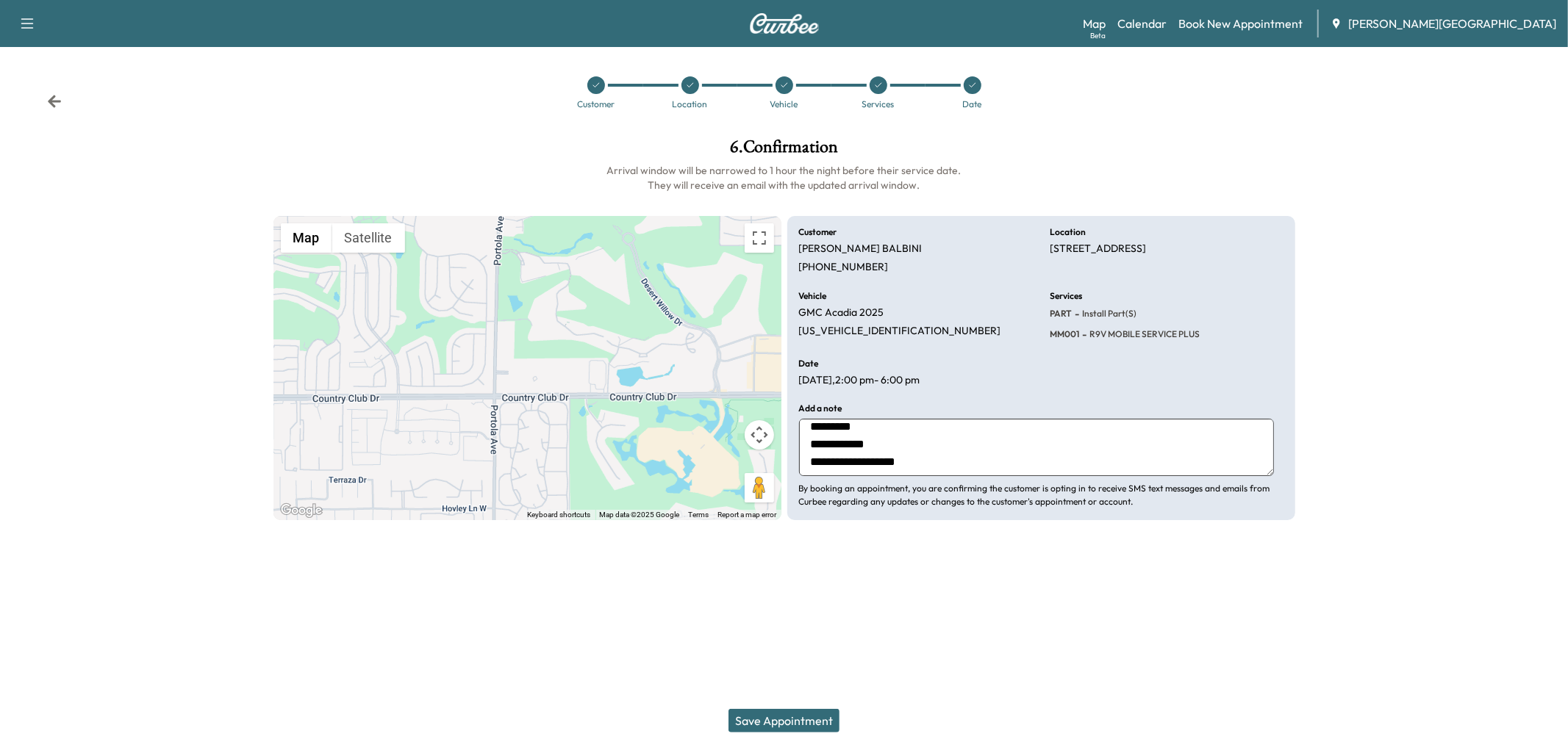
type textarea "**********"
click at [810, 713] on button "Save Appointment" at bounding box center [784, 720] width 111 height 23
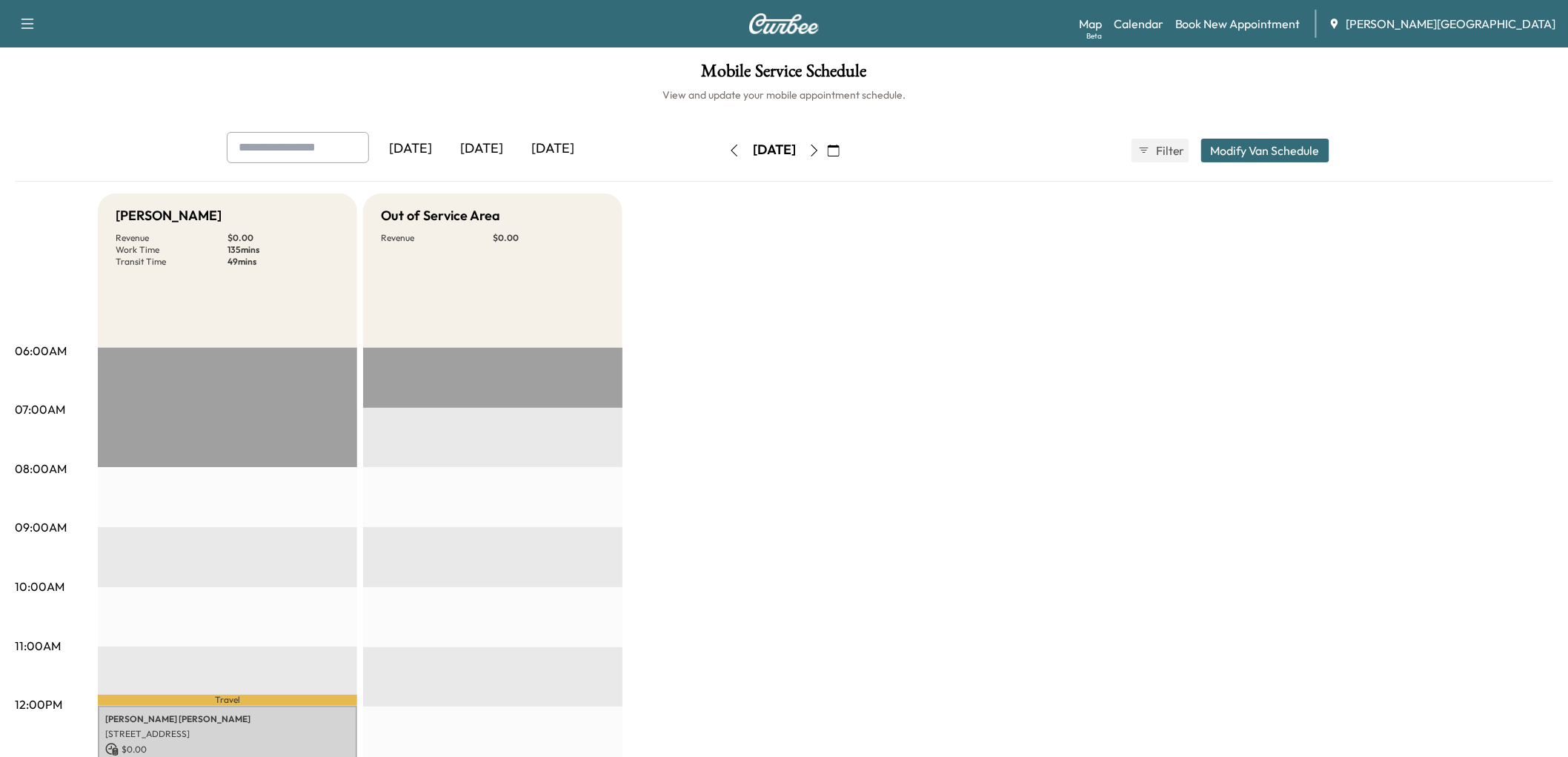
click at [517, 166] on div "[DATE]" at bounding box center [482, 149] width 71 height 34
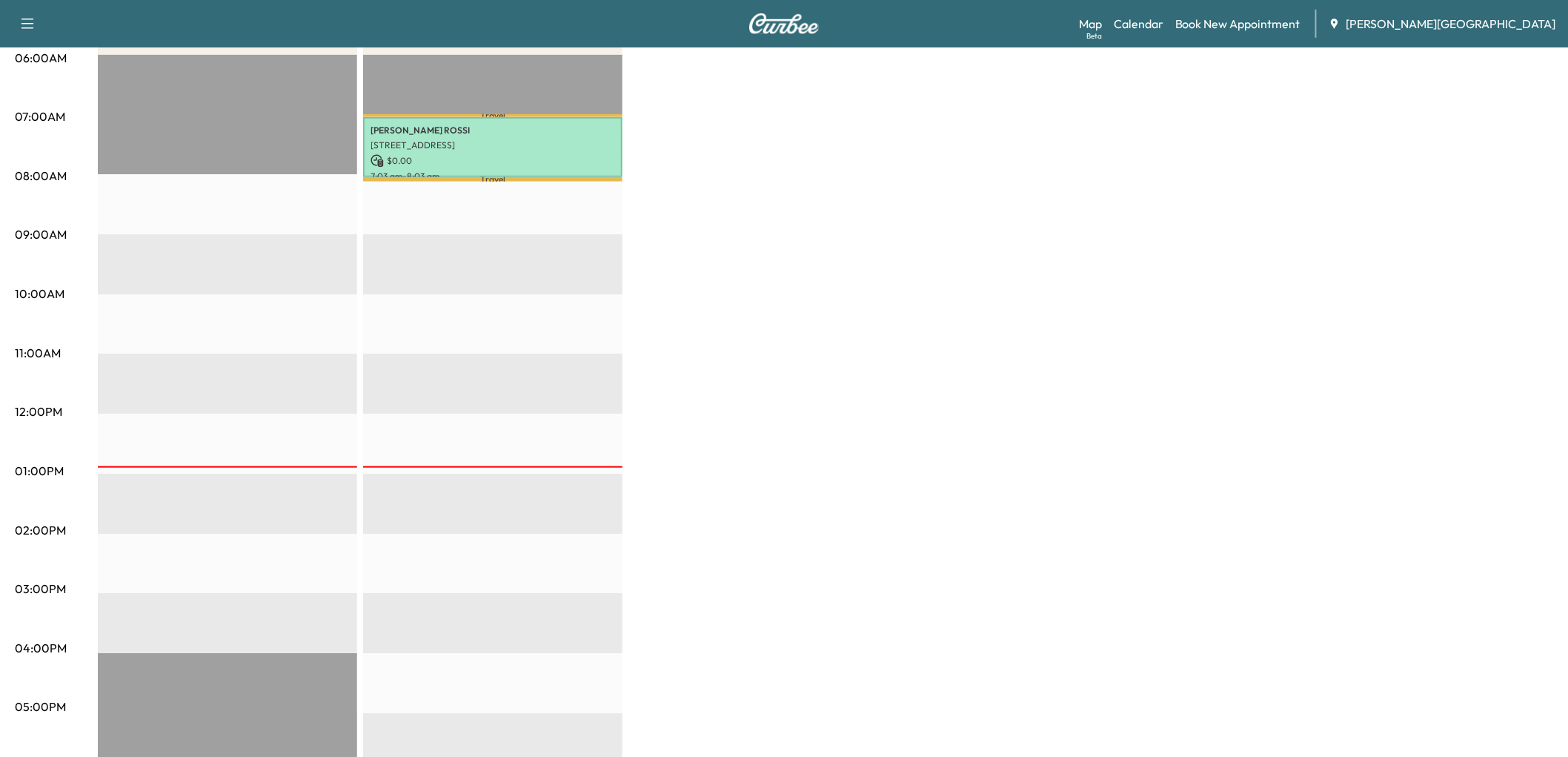
scroll to position [329, 0]
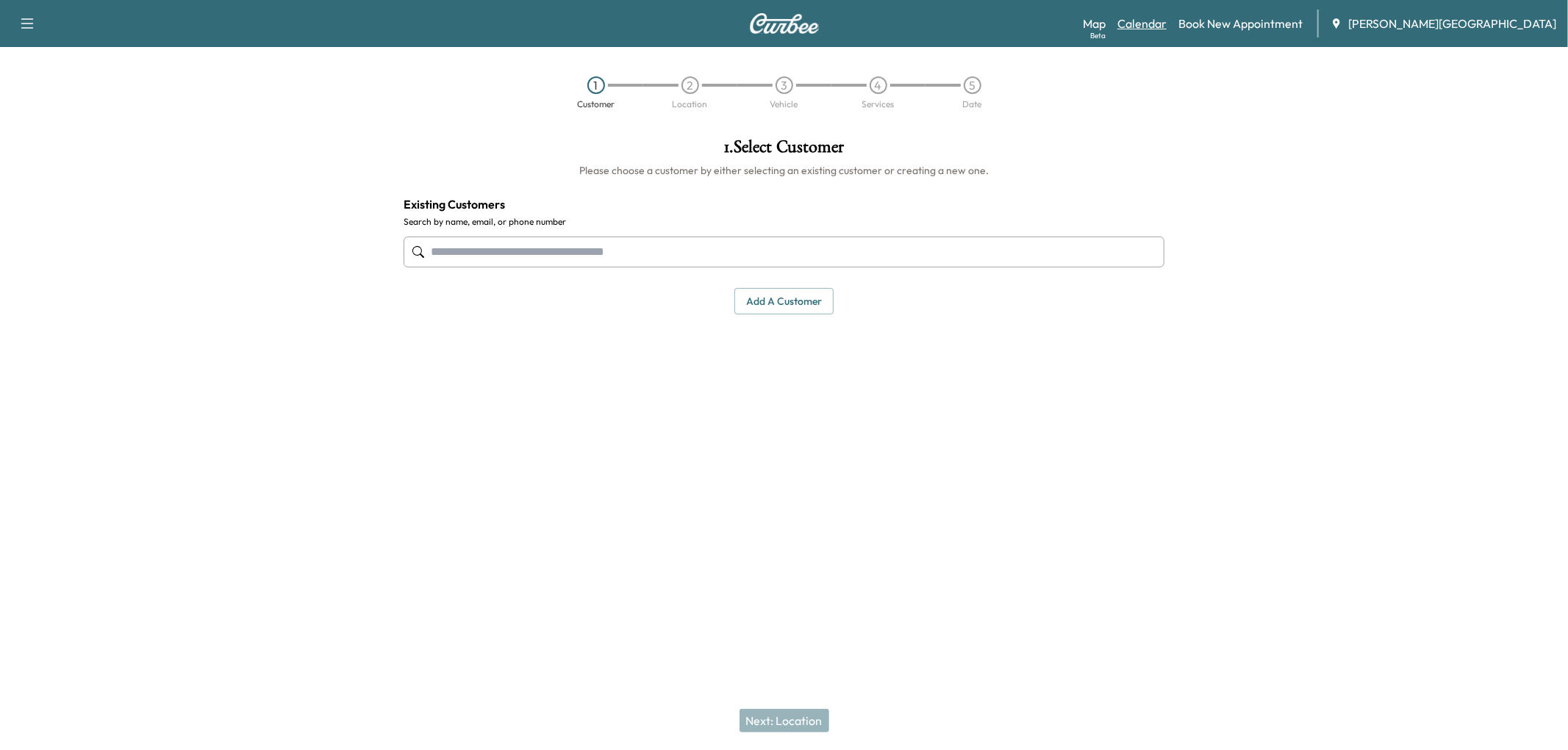
click at [1167, 23] on link "Calendar" at bounding box center [1142, 23] width 49 height 18
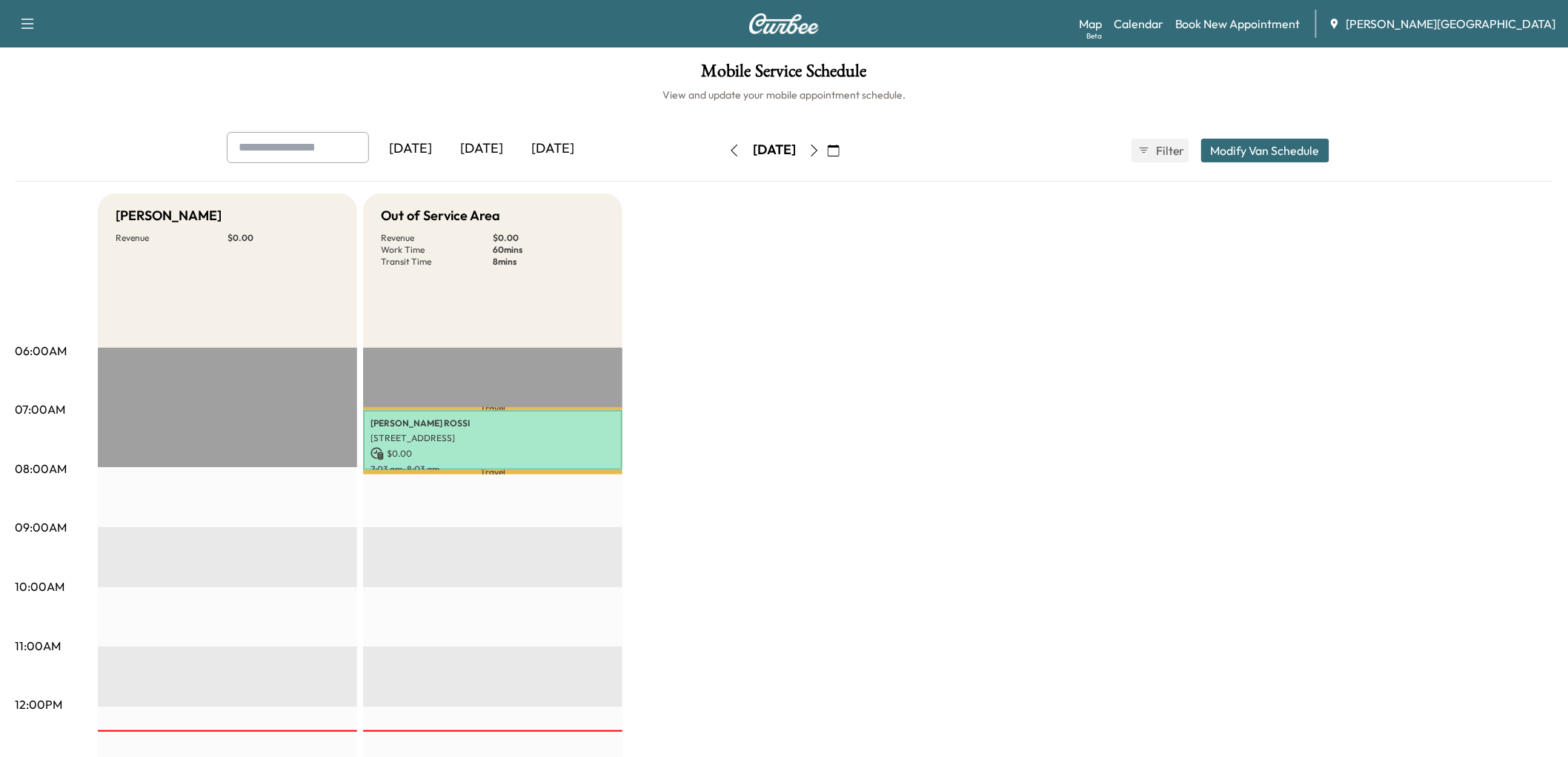
click at [820, 156] on icon "button" at bounding box center [814, 150] width 12 height 12
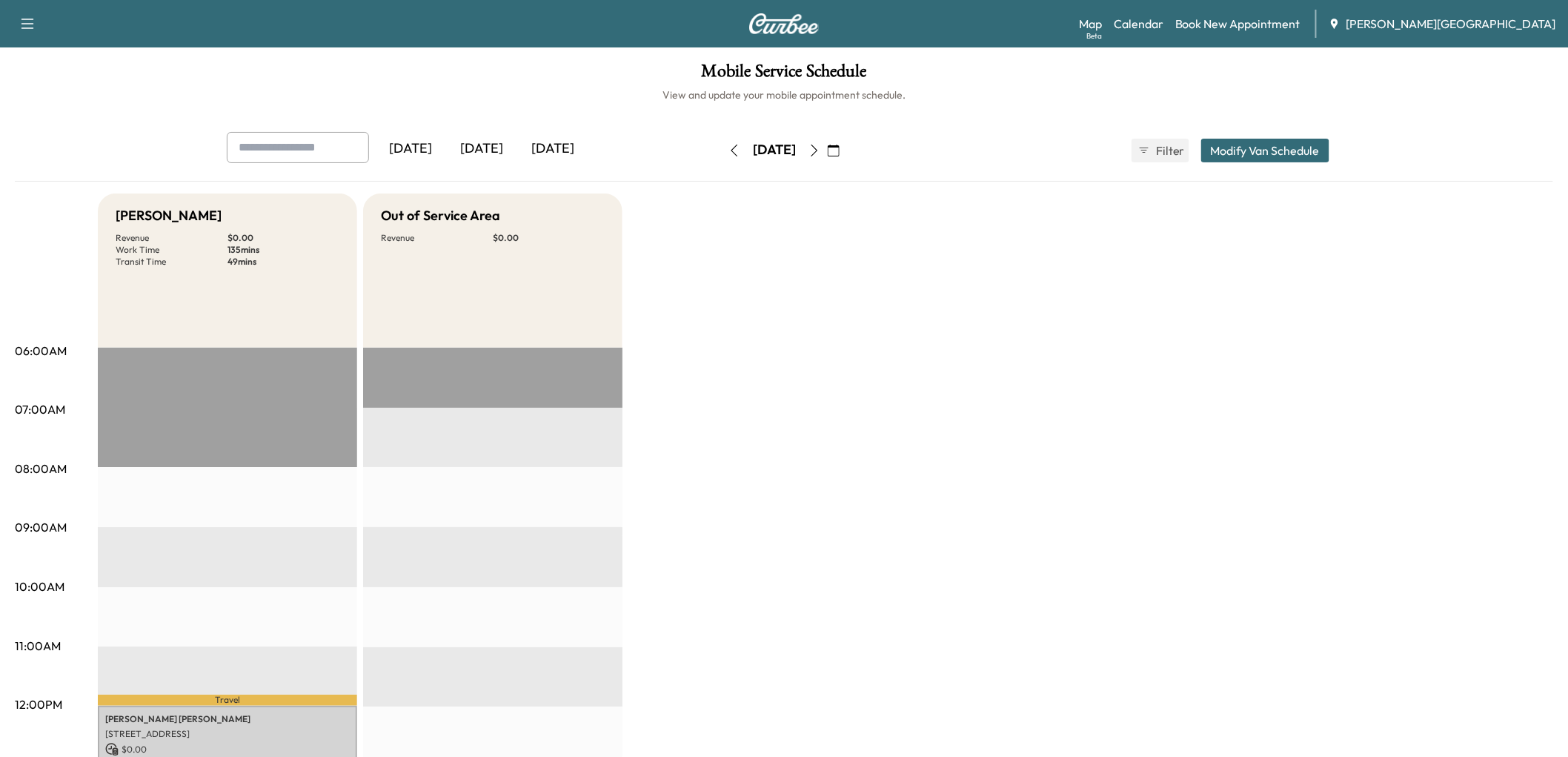
click at [840, 156] on icon "button" at bounding box center [833, 150] width 12 height 12
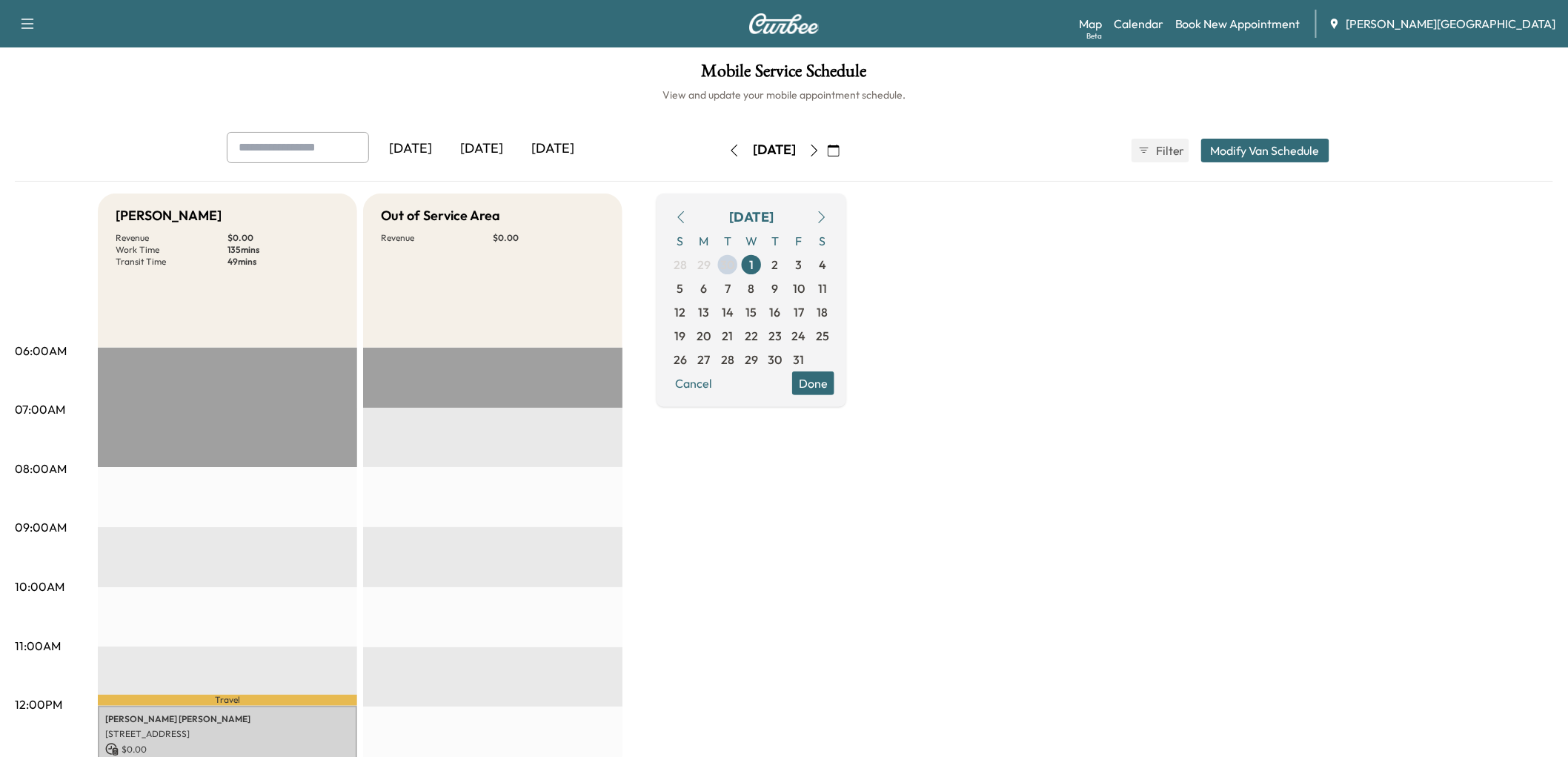
click at [687, 223] on icon "button" at bounding box center [680, 217] width 12 height 12
click at [805, 345] on span "26" at bounding box center [798, 336] width 13 height 18
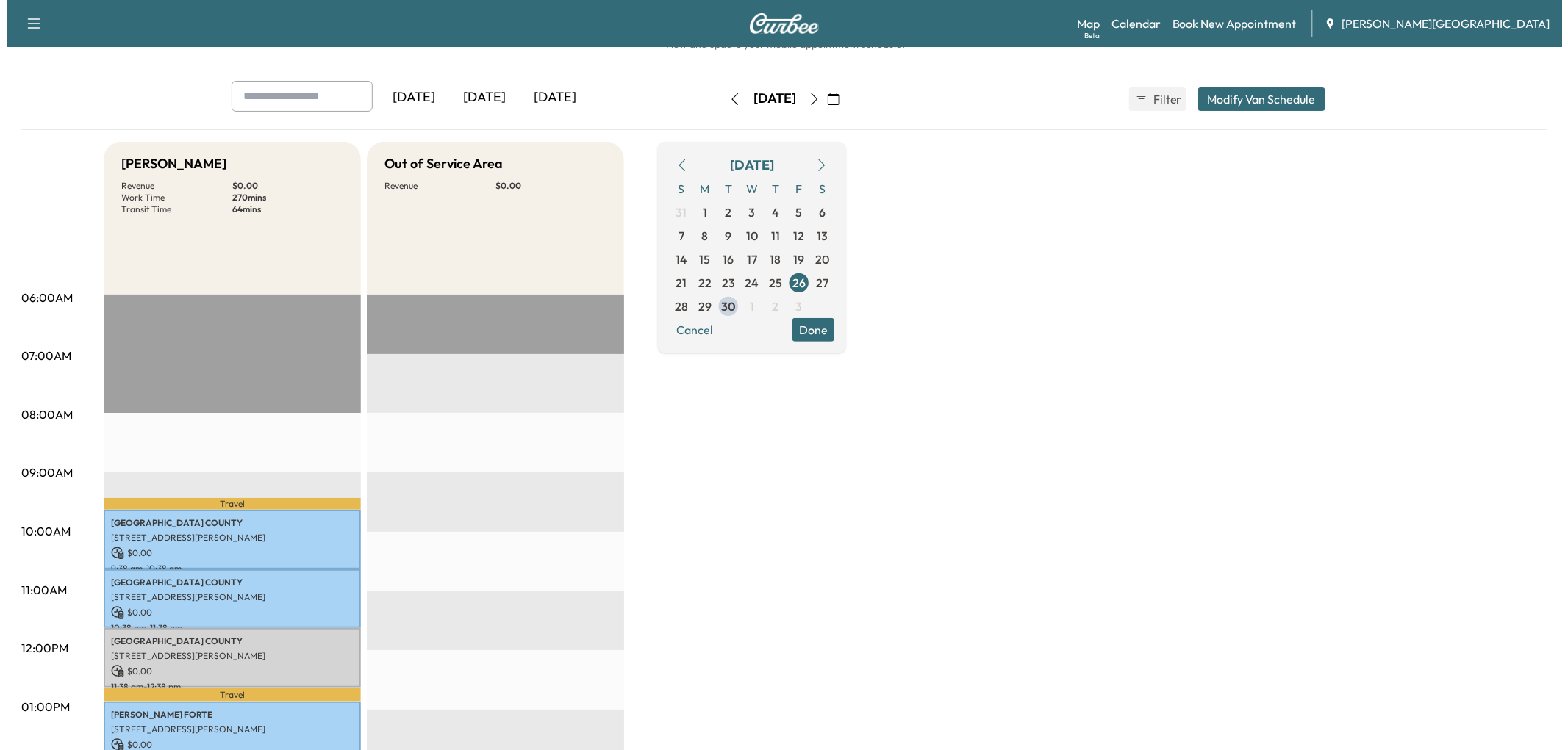
scroll to position [245, 0]
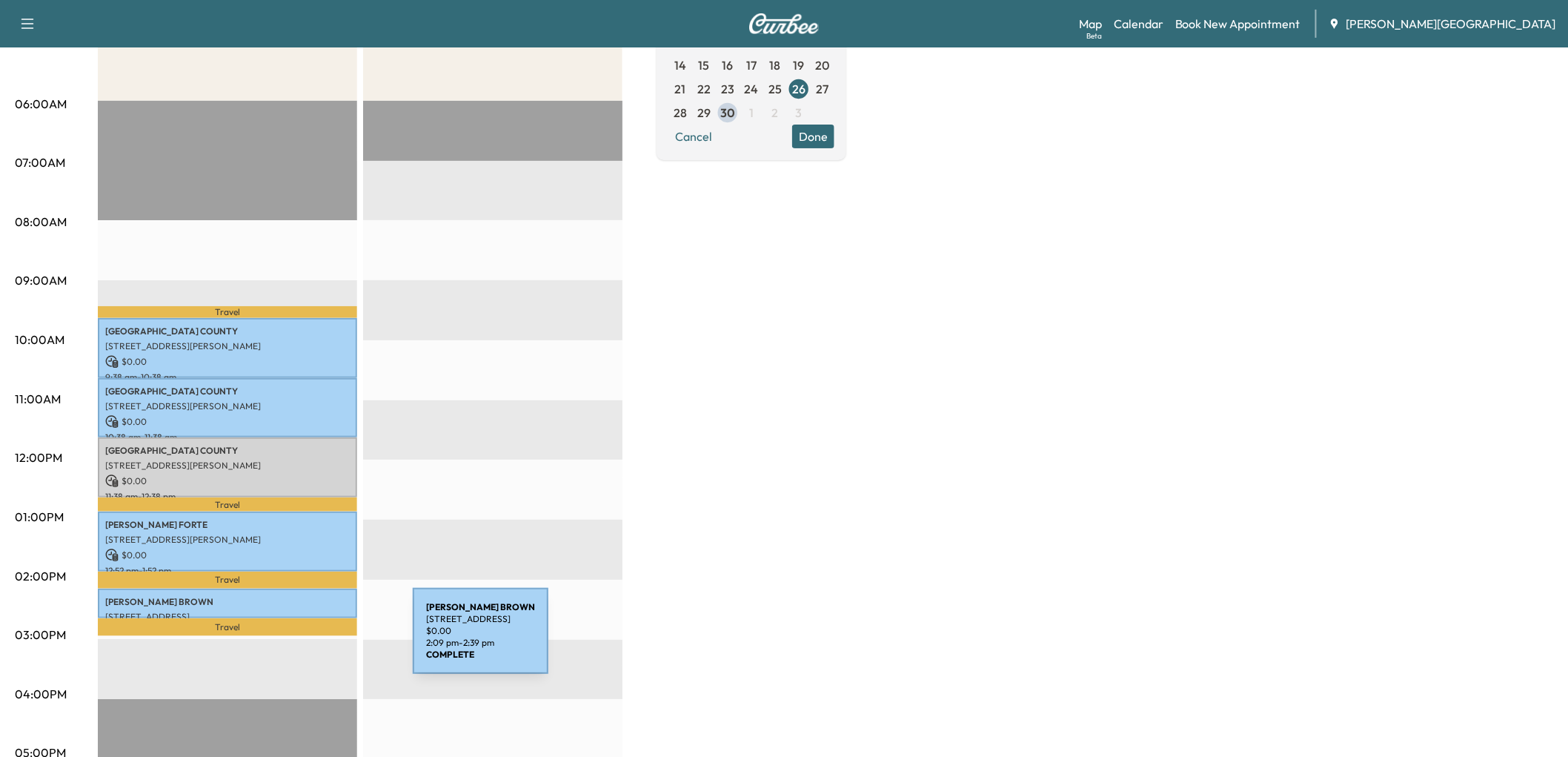
click at [302, 608] on p "LANCE BROWN" at bounding box center [227, 601] width 244 height 12
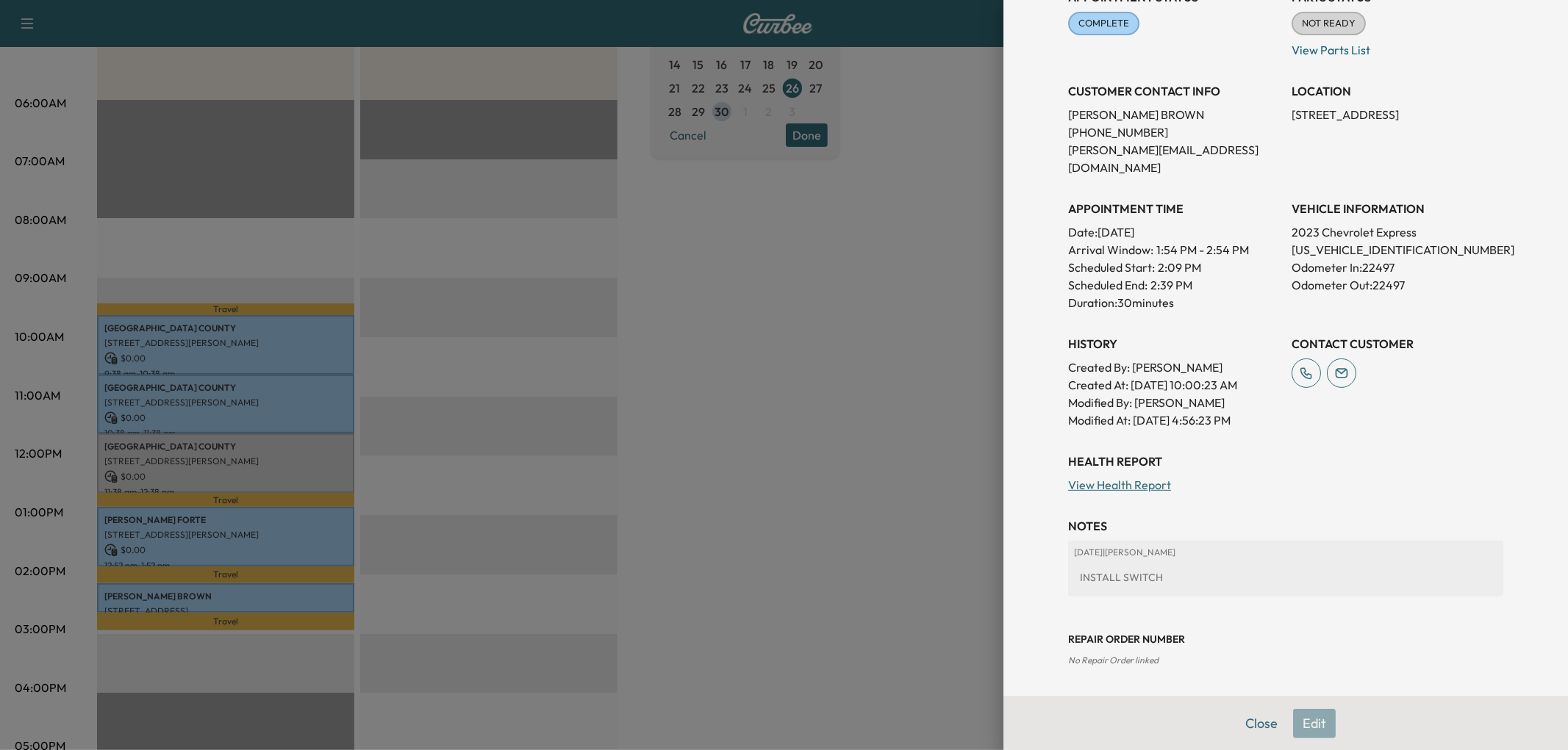
scroll to position [412, 0]
drag, startPoint x: 834, startPoint y: 420, endPoint x: 821, endPoint y: 420, distance: 13.0
click at [834, 420] on div at bounding box center [784, 375] width 1568 height 750
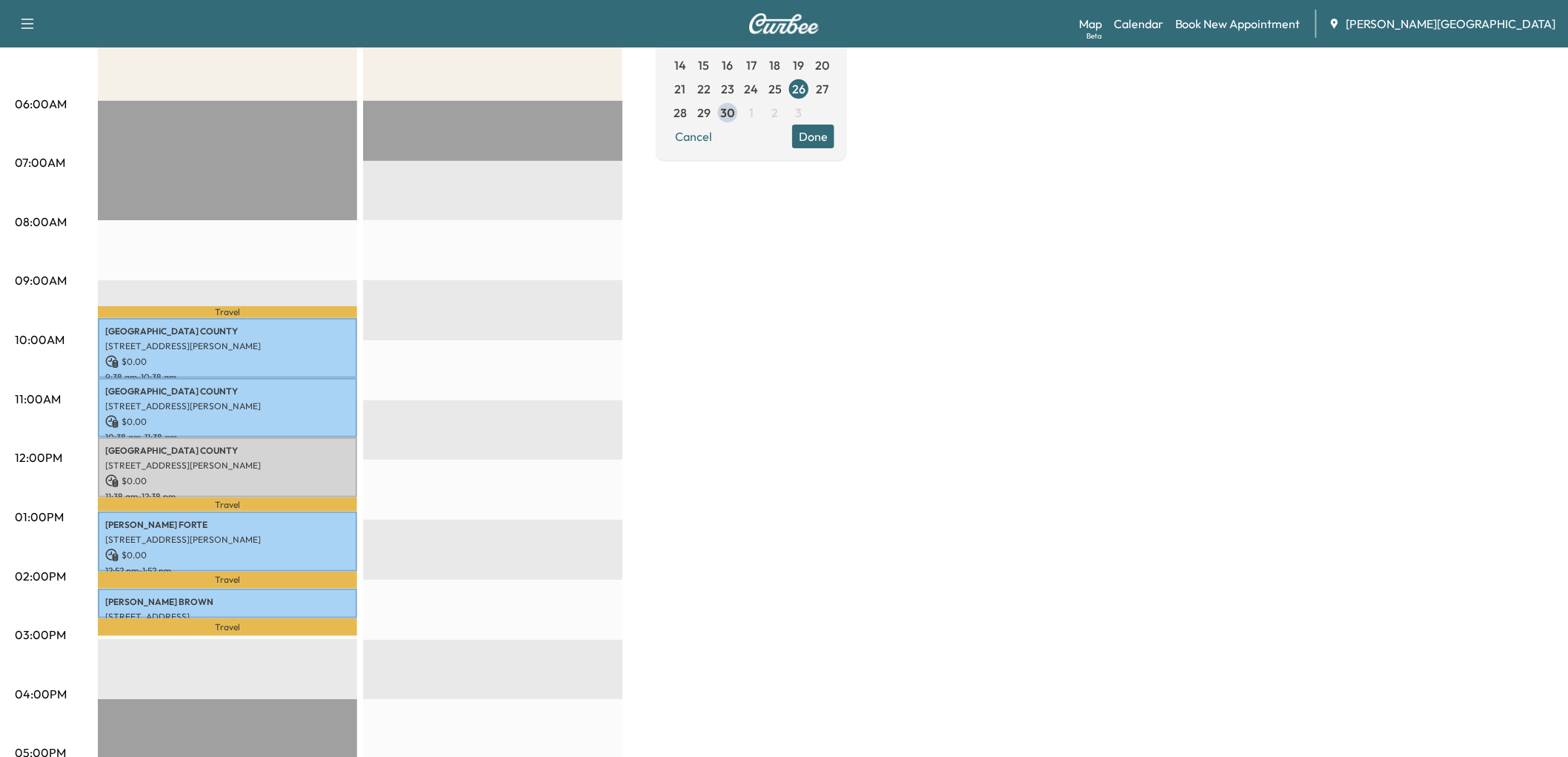
scroll to position [164, 0]
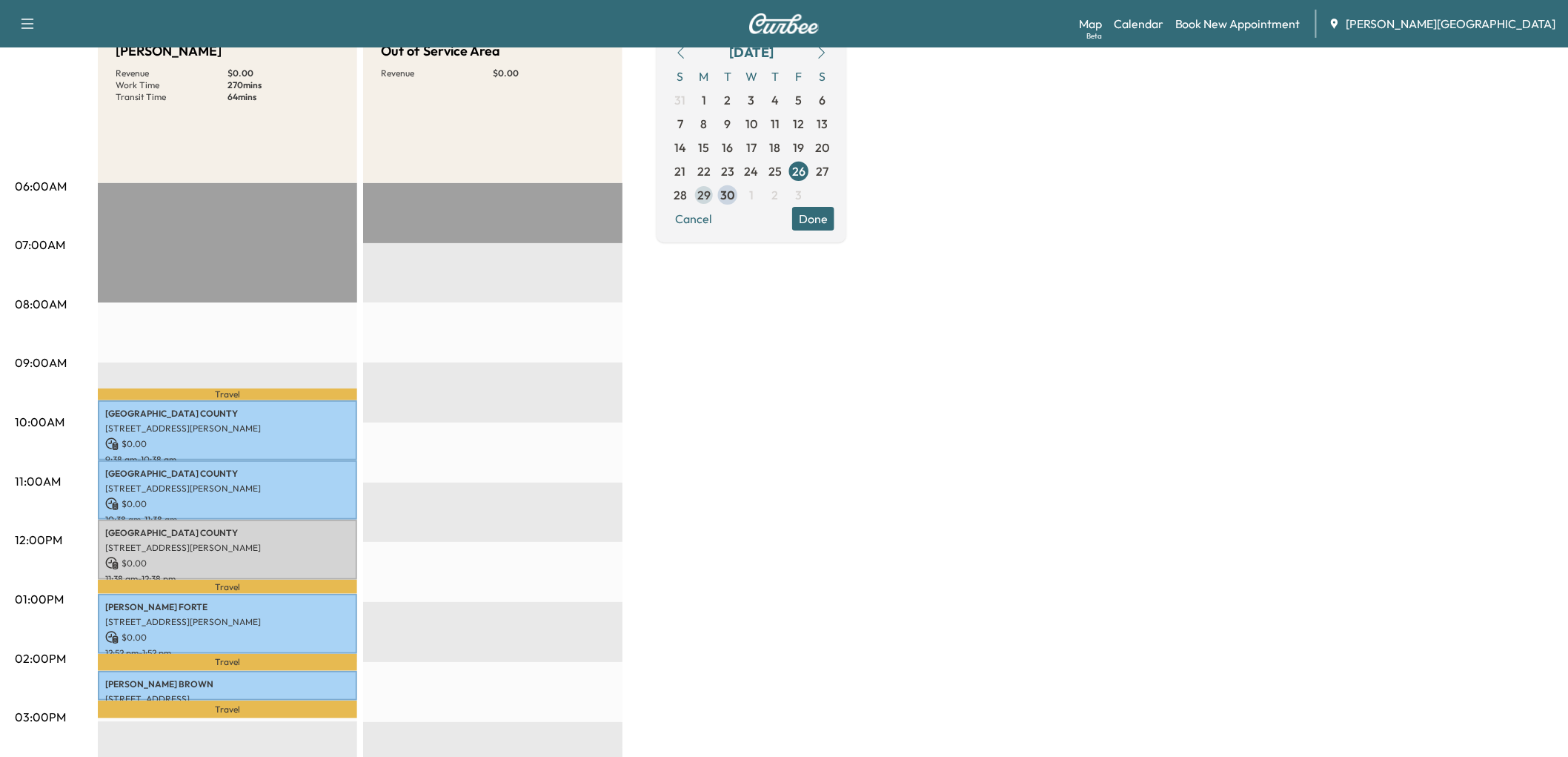
click at [710, 204] on span "29" at bounding box center [703, 195] width 13 height 18
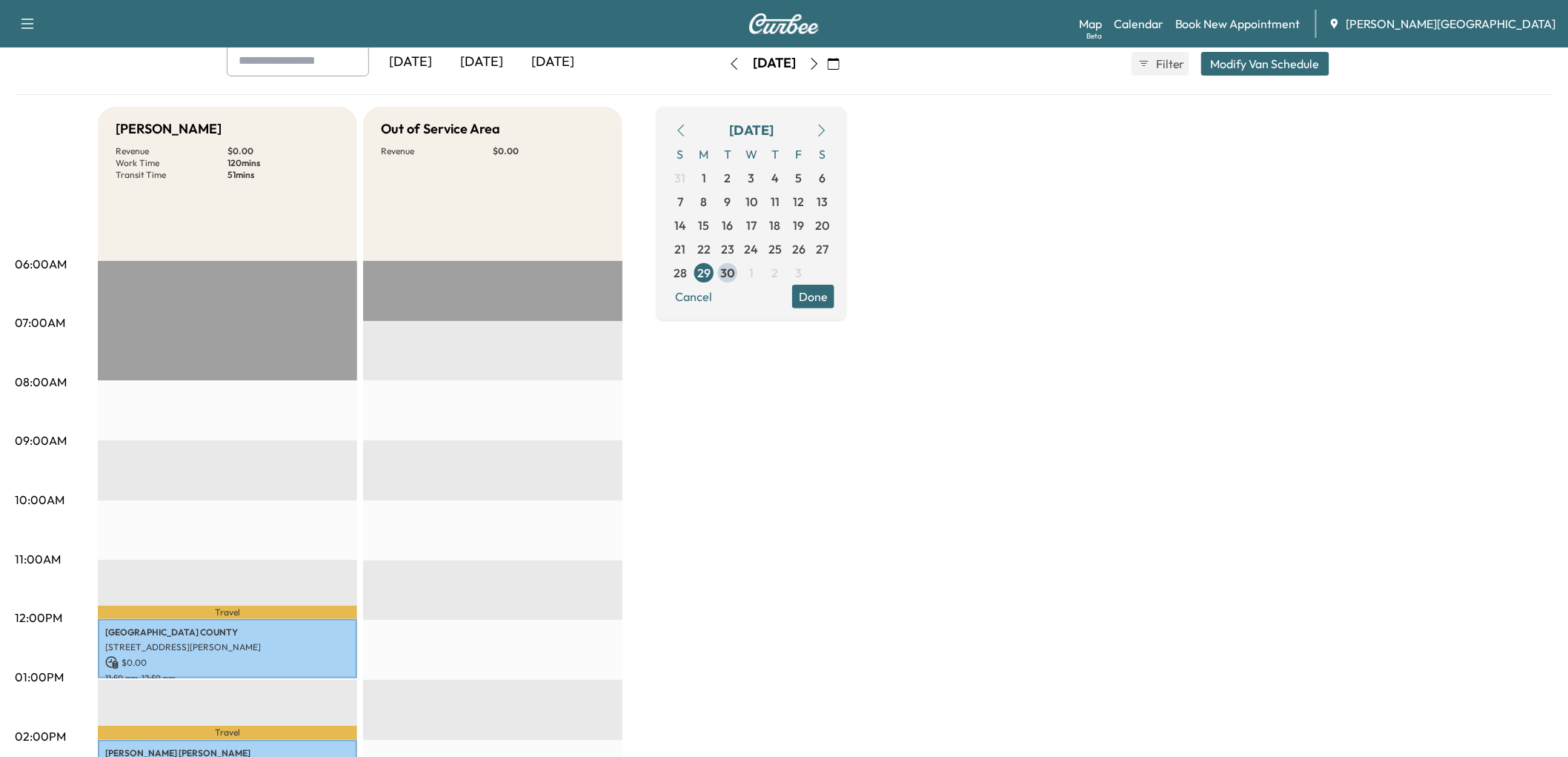
scroll to position [247, 0]
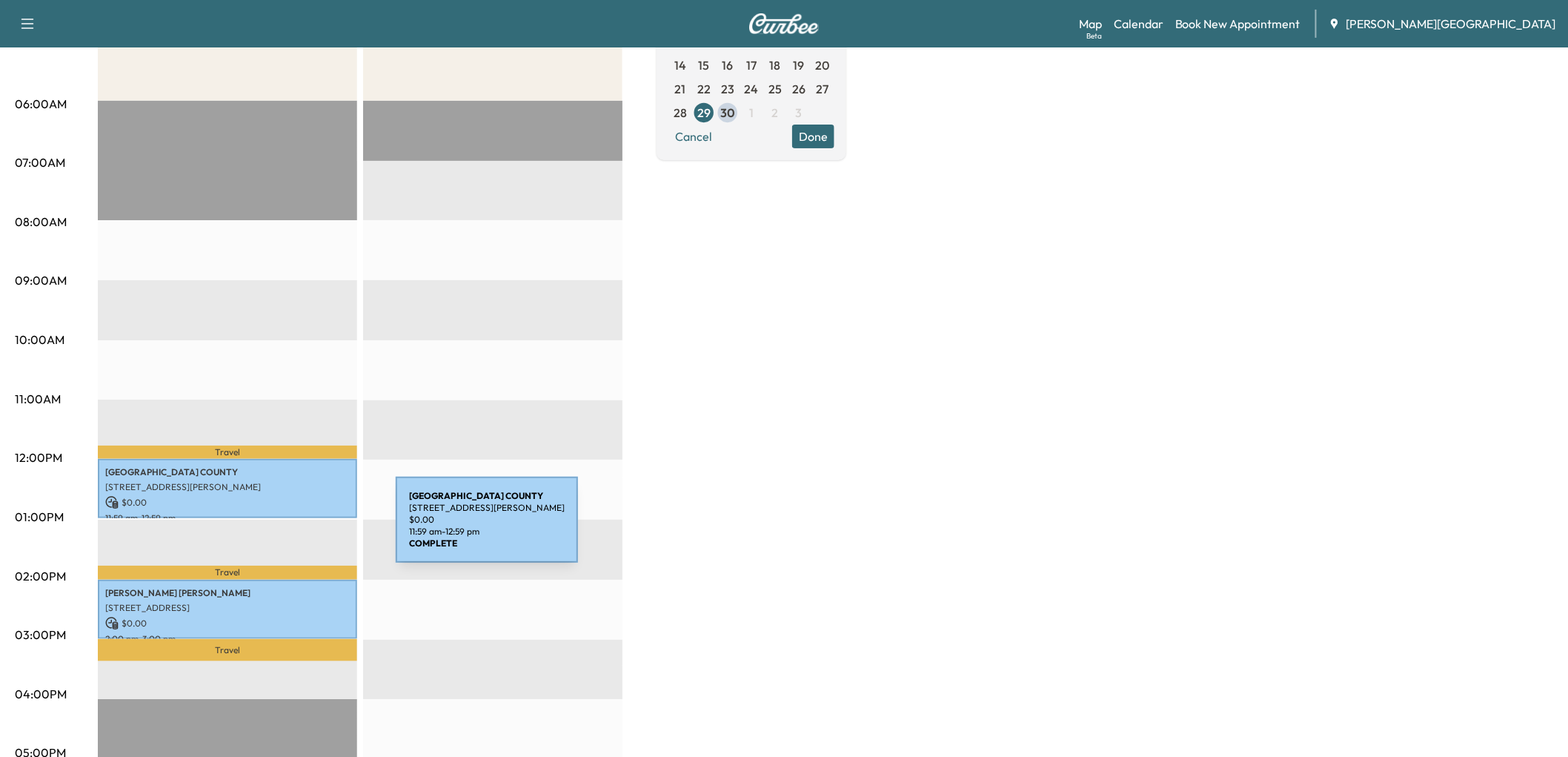
click at [284, 493] on p "73-705 Gerald Ford Dr, Palm Desert, CA 92211, USA" at bounding box center [227, 487] width 244 height 12
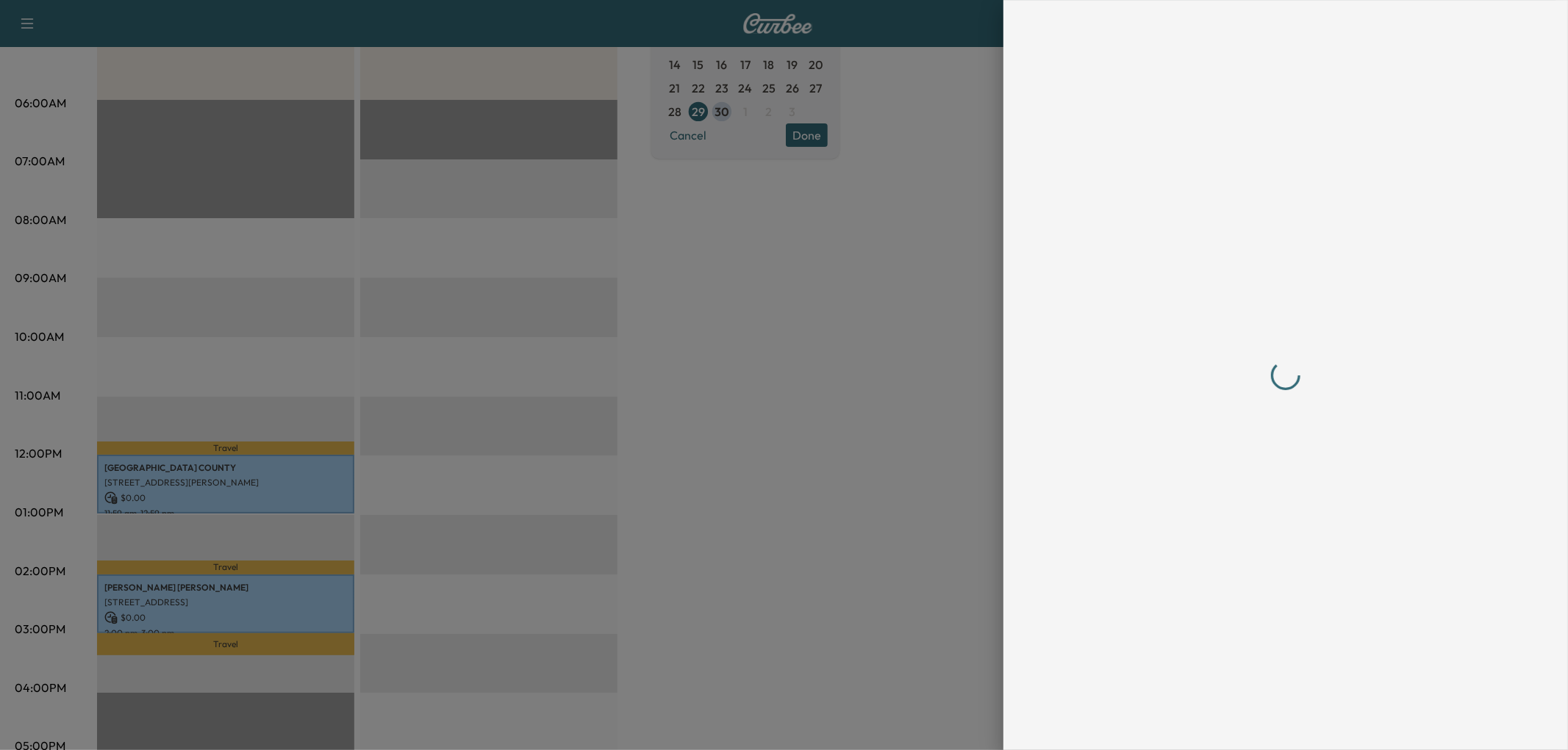
click at [748, 424] on div at bounding box center [784, 375] width 1568 height 750
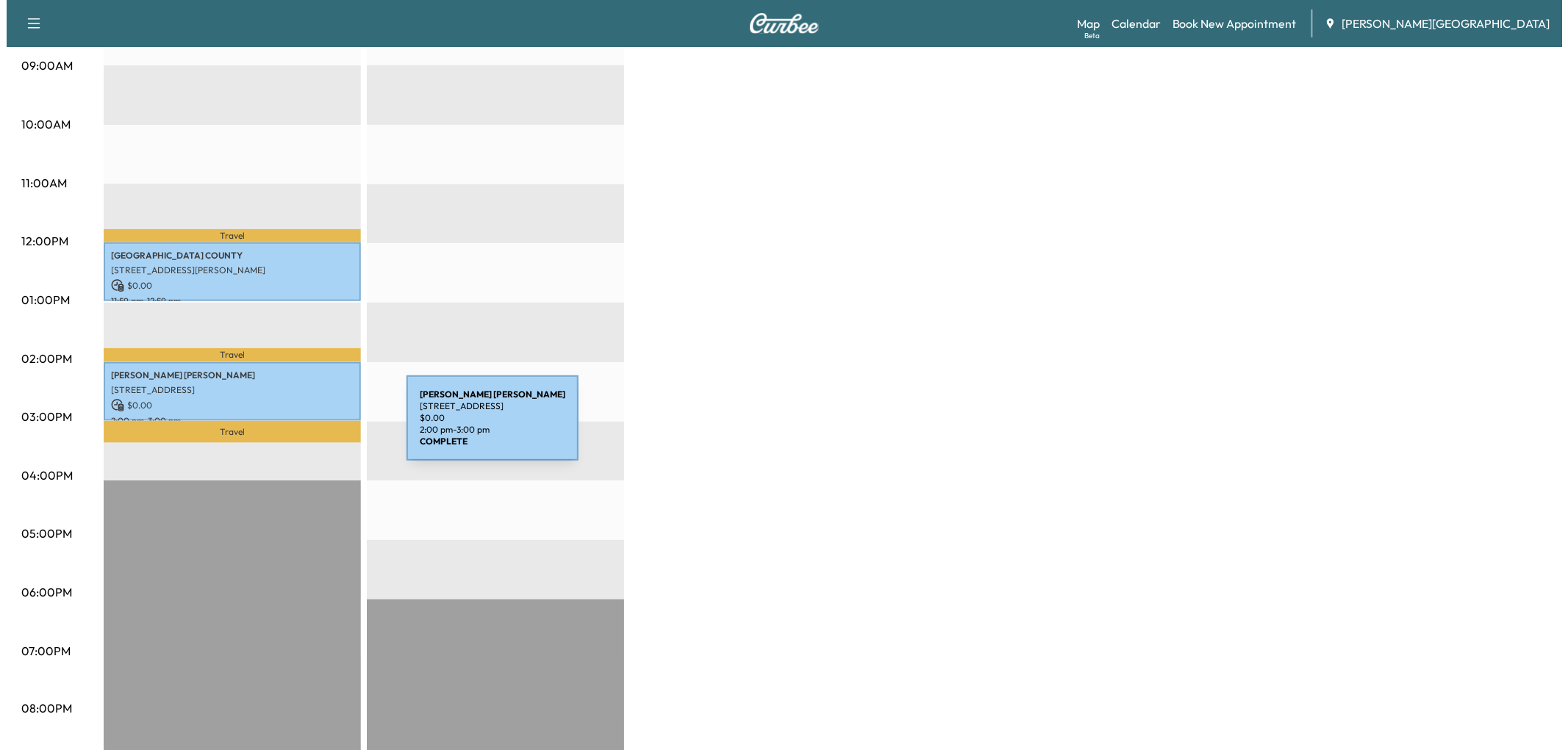
scroll to position [489, 0]
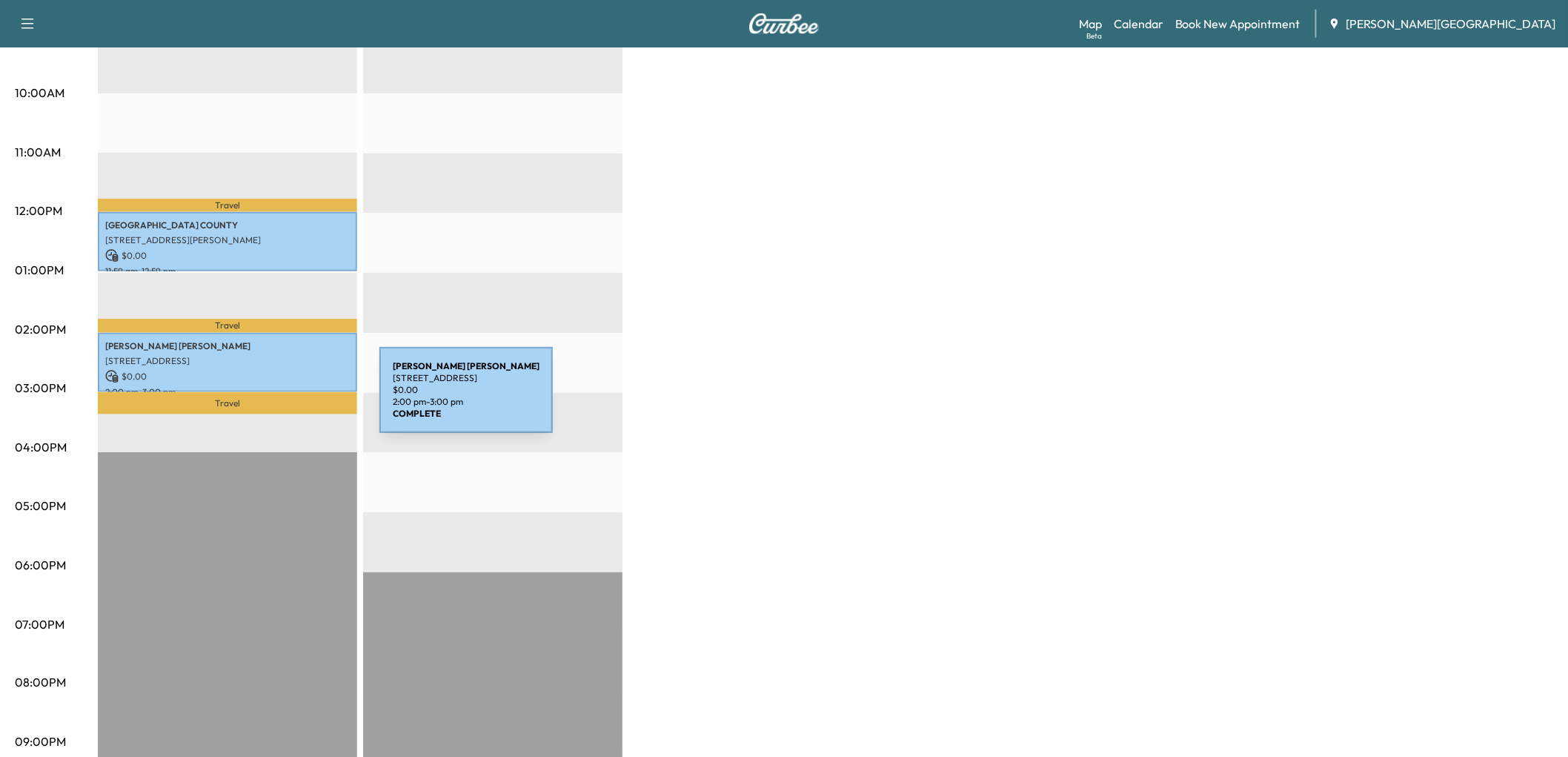
click at [268, 367] on p "40114 Calle San Geronimo, Indio, CA 92203, USA" at bounding box center [227, 361] width 244 height 12
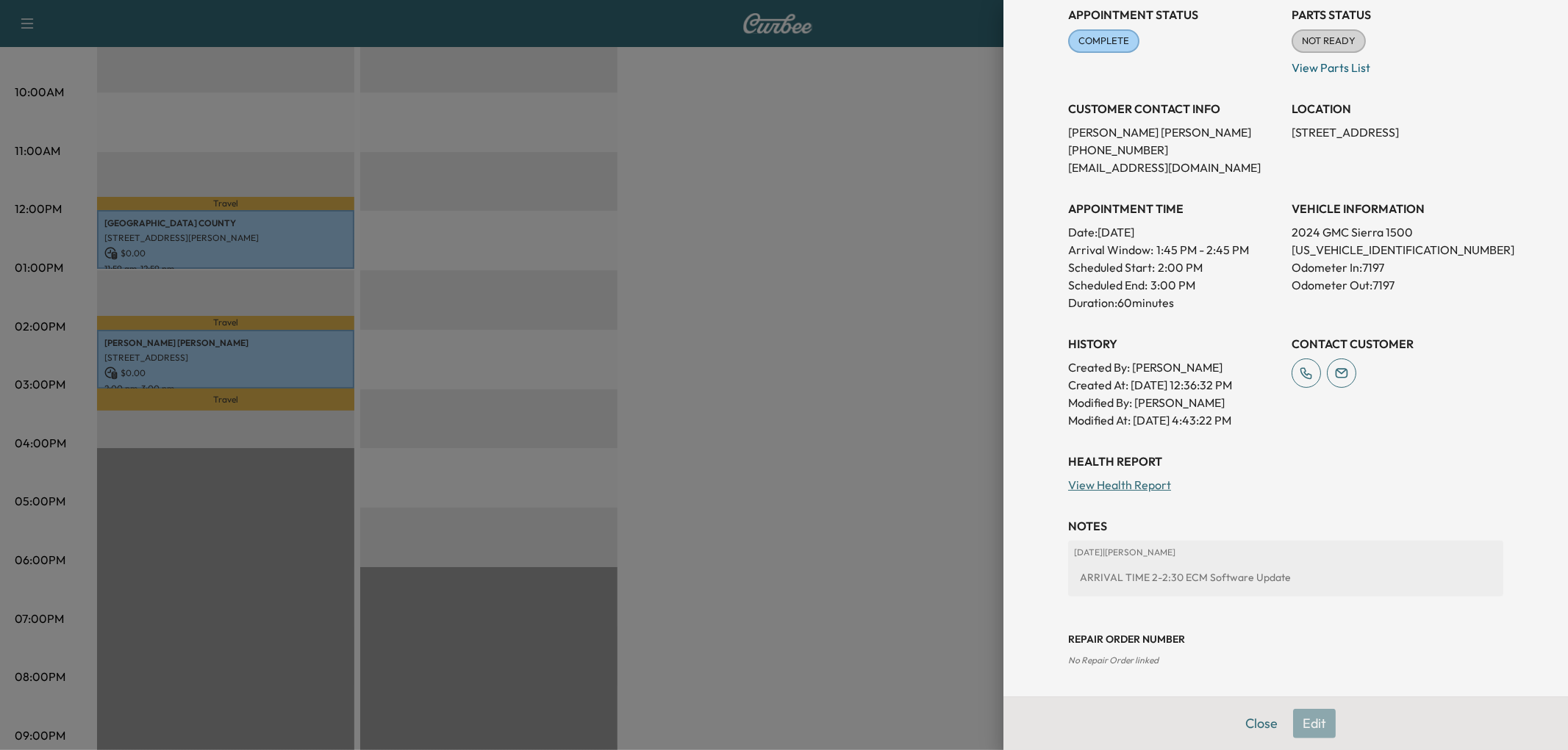
scroll to position [494, 0]
drag, startPoint x: 782, startPoint y: 356, endPoint x: 588, endPoint y: 399, distance: 198.7
click at [782, 356] on div at bounding box center [784, 375] width 1568 height 750
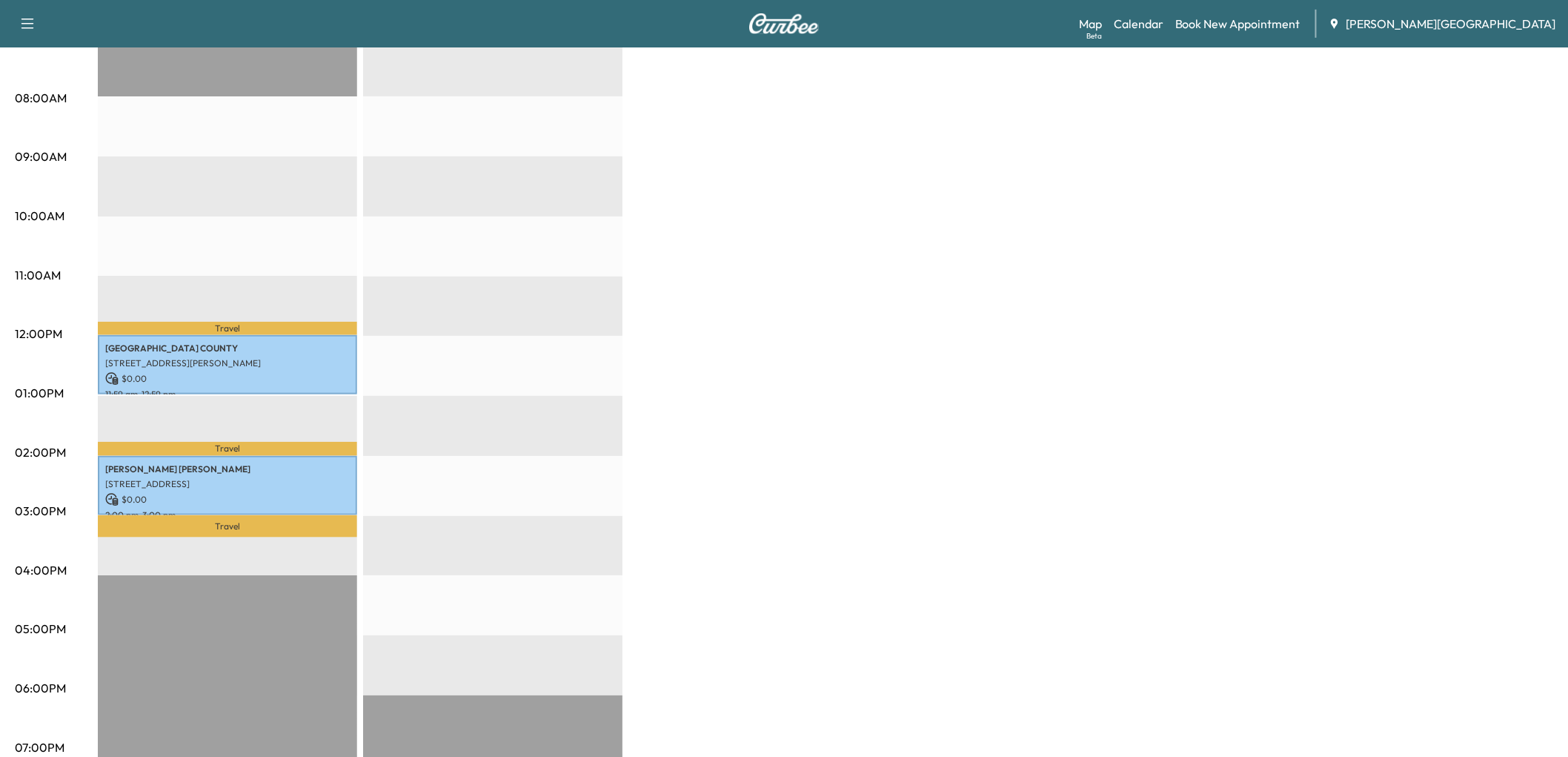
scroll to position [164, 0]
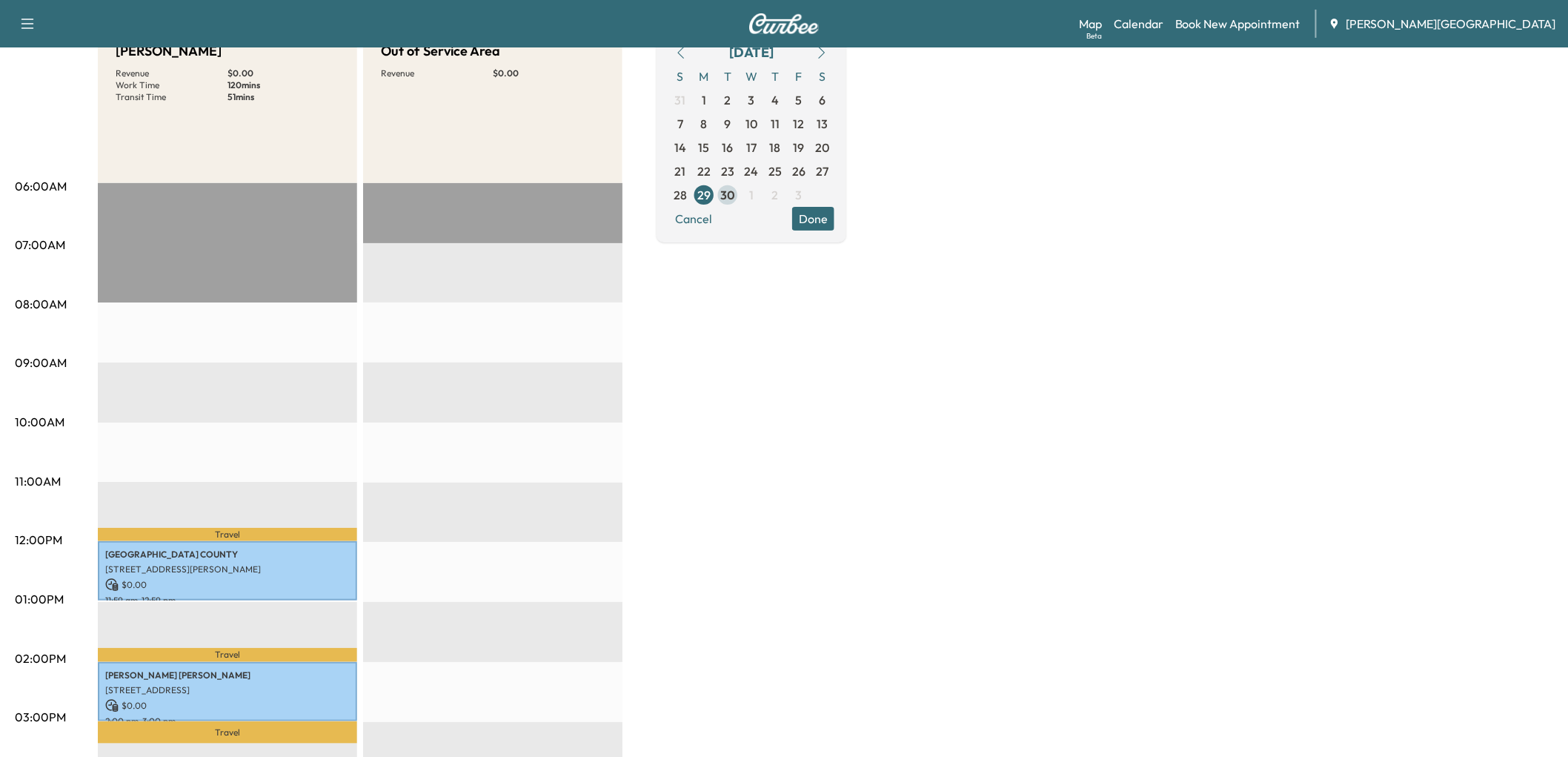
click at [735, 204] on span "30" at bounding box center [727, 195] width 15 height 18
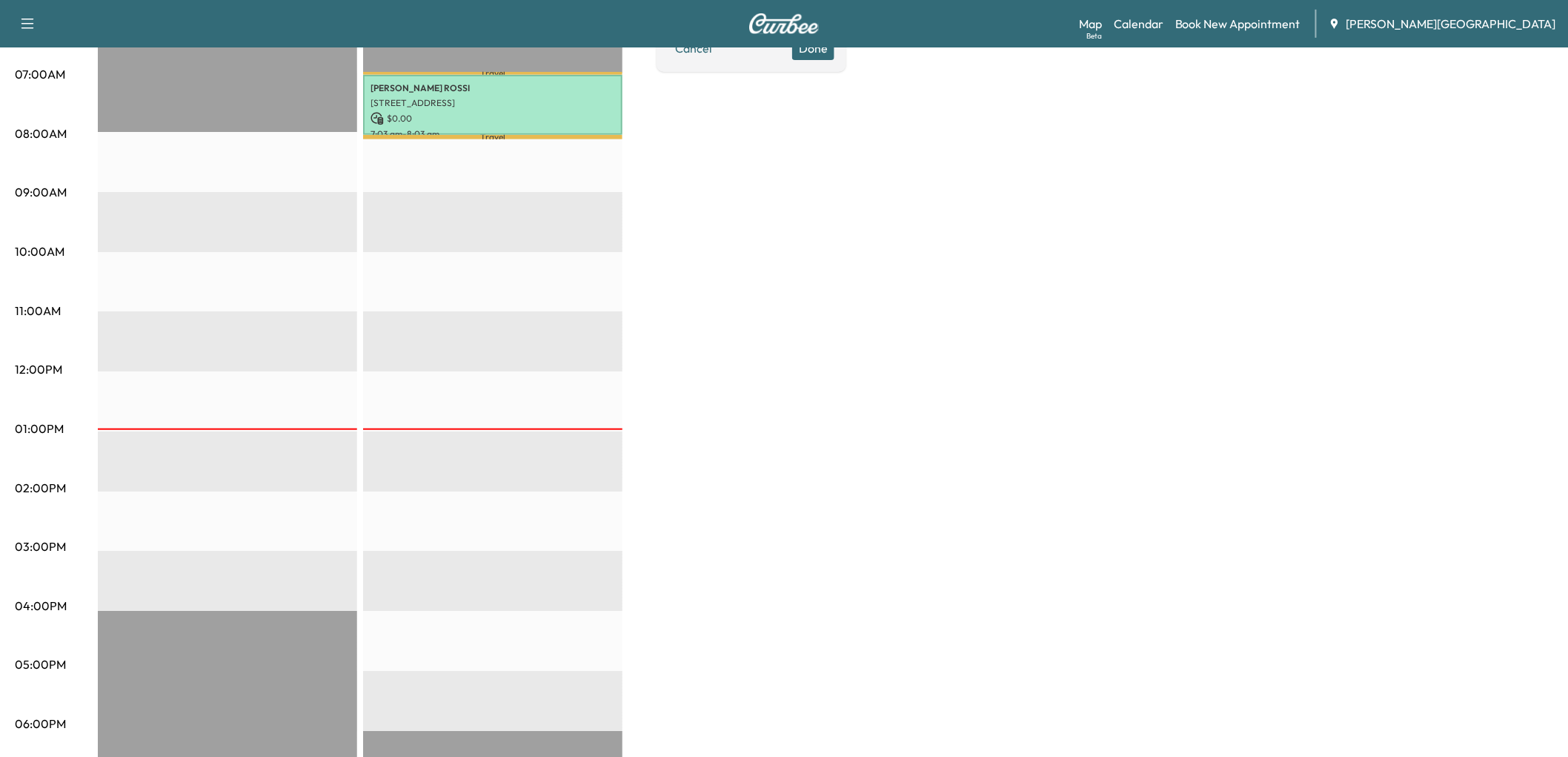
scroll to position [247, 0]
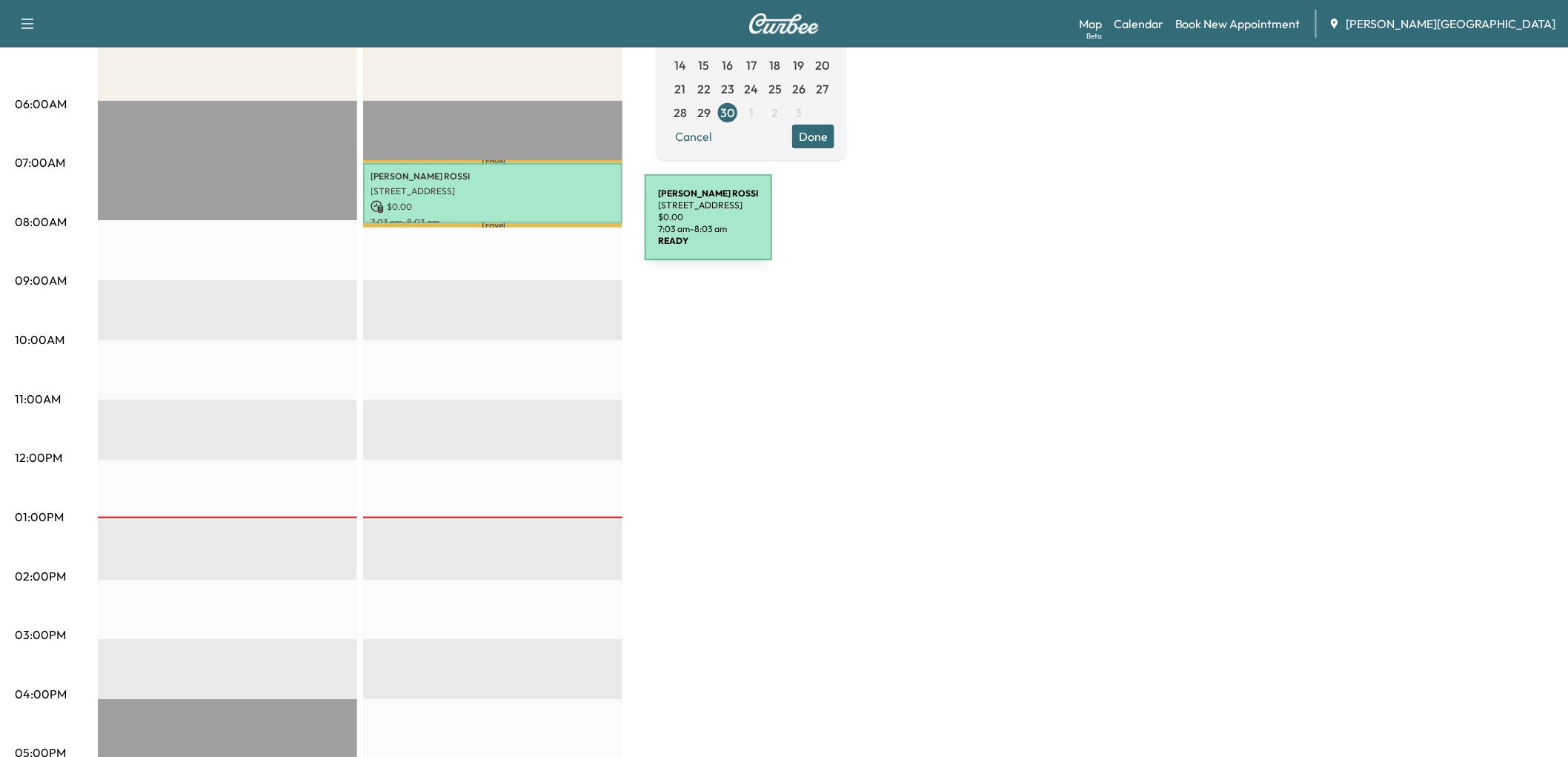
click at [533, 223] on div "ANTHONY ROSSI 521 Wellwood Ave, Beaumont, CA 92223, USA $ 0.00 7:03 am - 8:03 am" at bounding box center [493, 193] width 259 height 60
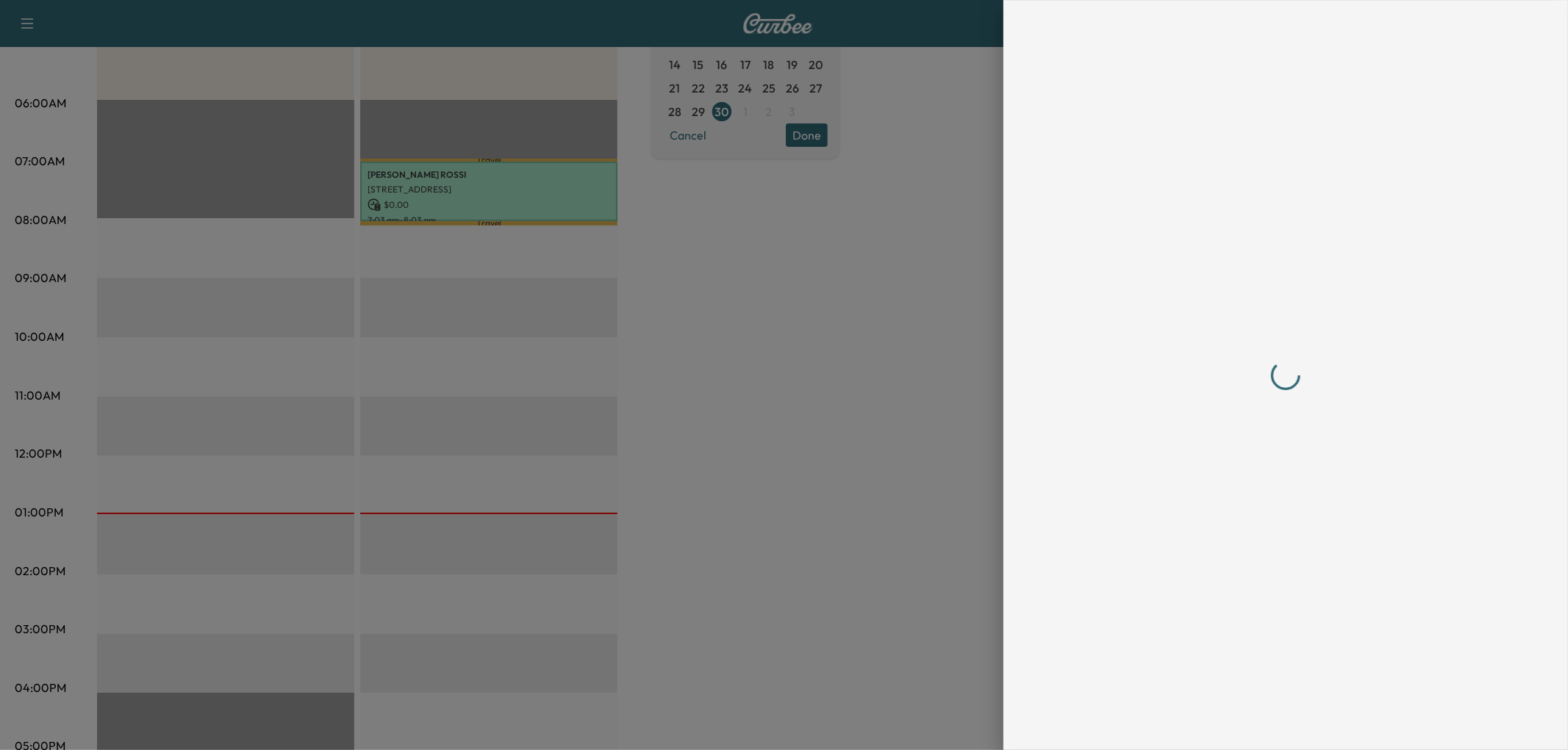
drag, startPoint x: 777, startPoint y: 473, endPoint x: 772, endPoint y: 479, distance: 7.8
click at [776, 476] on div at bounding box center [784, 375] width 1568 height 750
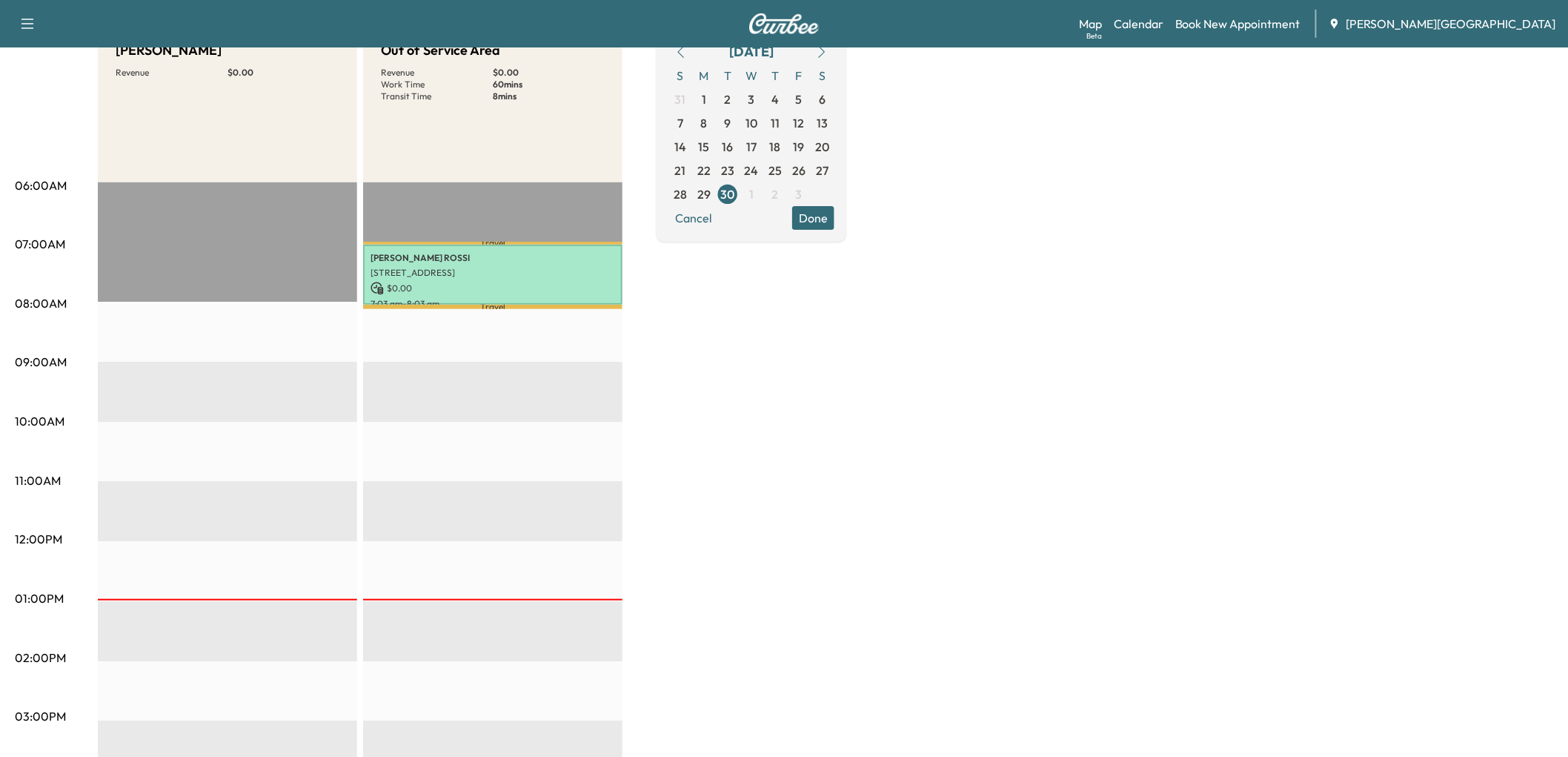
scroll to position [164, 0]
click at [753, 204] on span "1" at bounding box center [751, 195] width 5 height 18
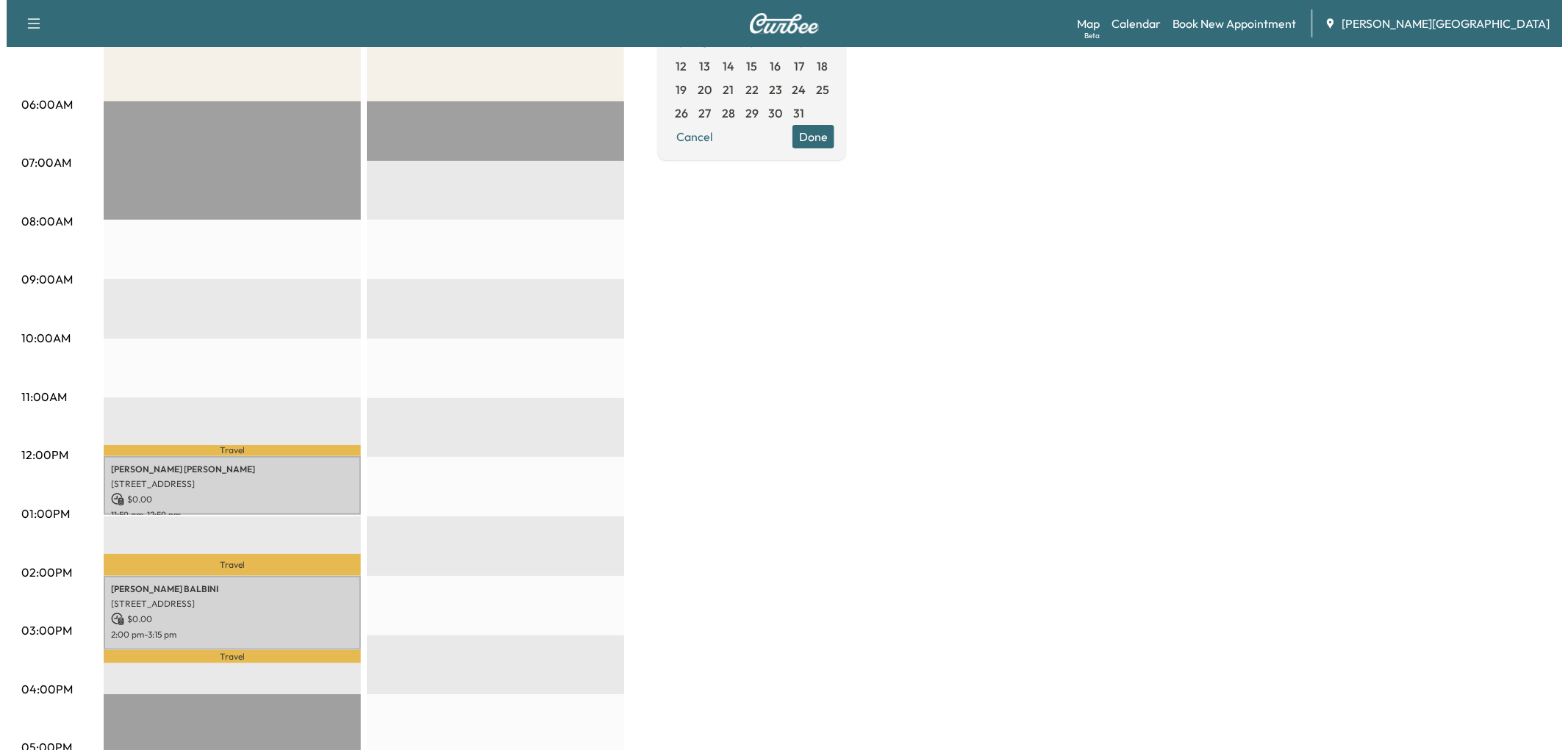
scroll to position [245, 0]
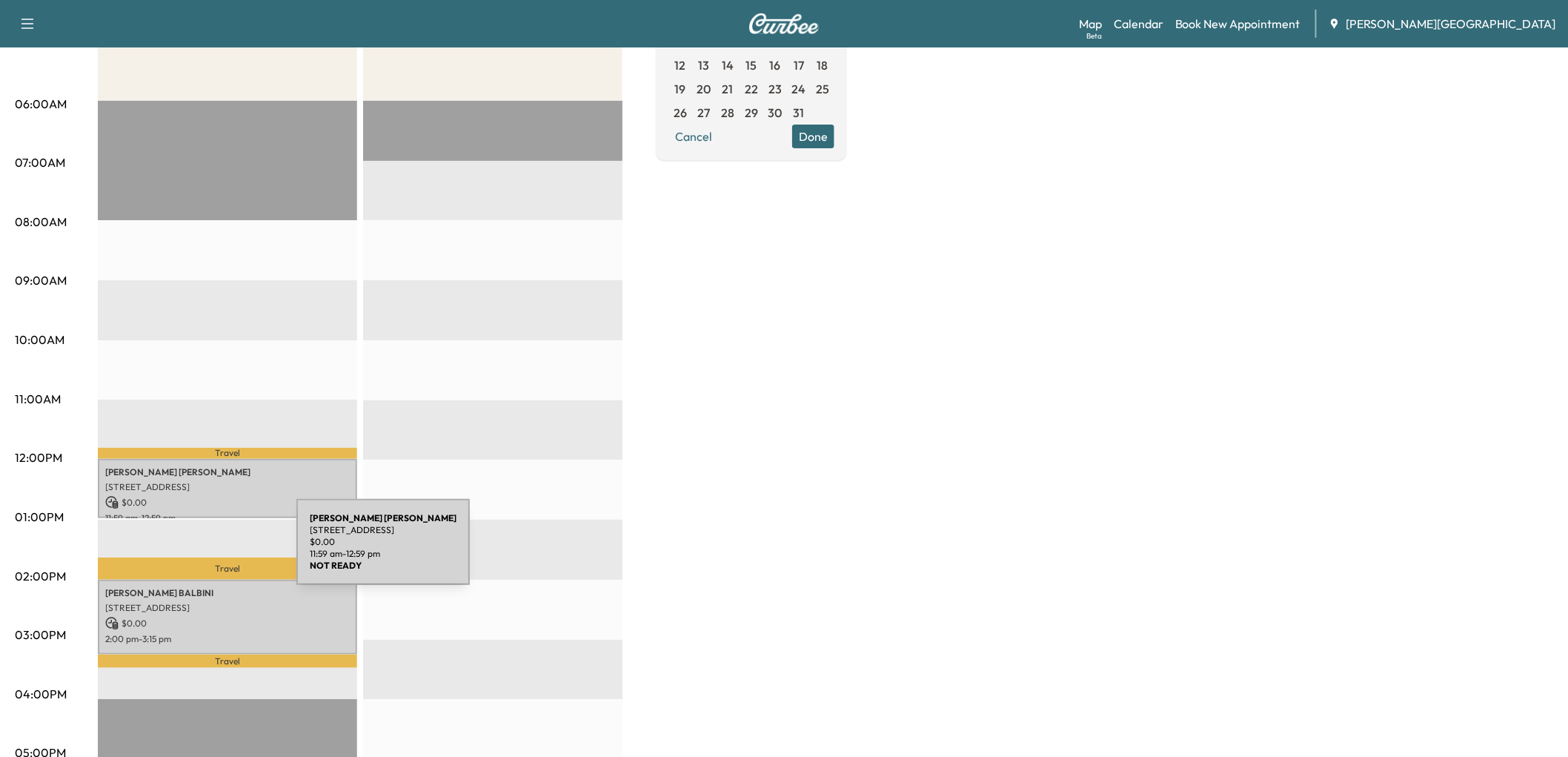
click at [185, 509] on p "$ 0.00" at bounding box center [227, 502] width 244 height 13
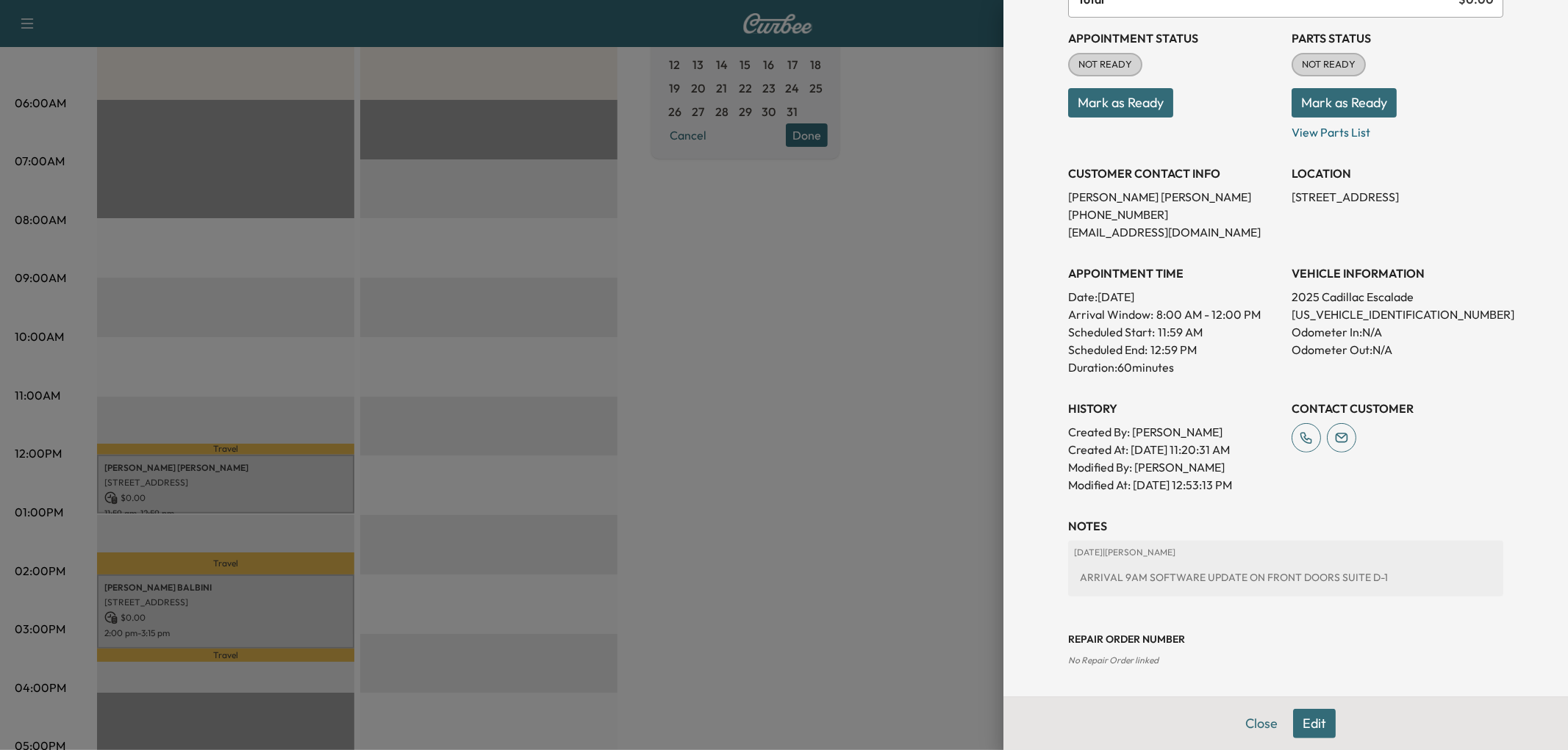
scroll to position [405, 0]
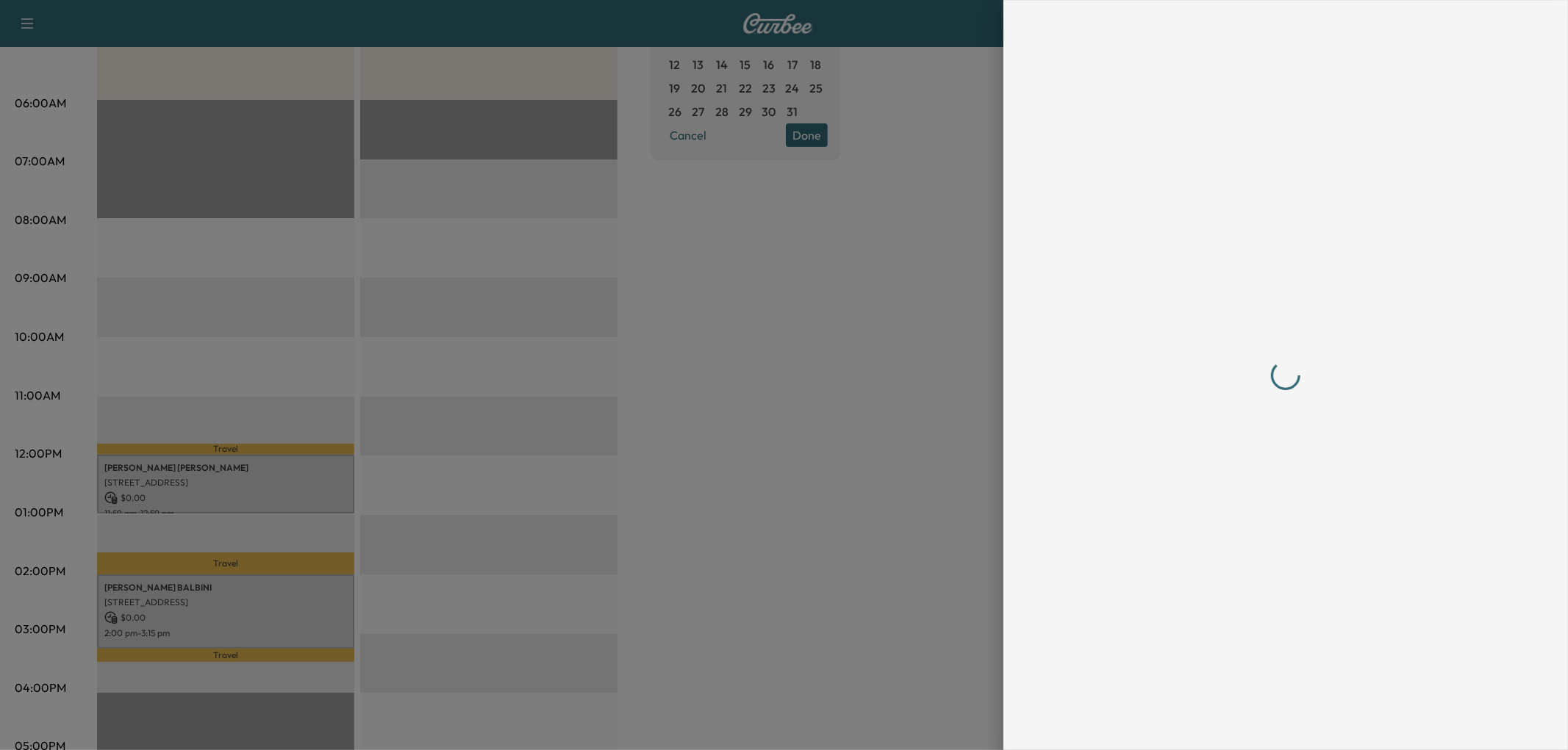
drag, startPoint x: 787, startPoint y: 477, endPoint x: 640, endPoint y: 540, distance: 159.9
click at [775, 480] on div at bounding box center [784, 375] width 1568 height 750
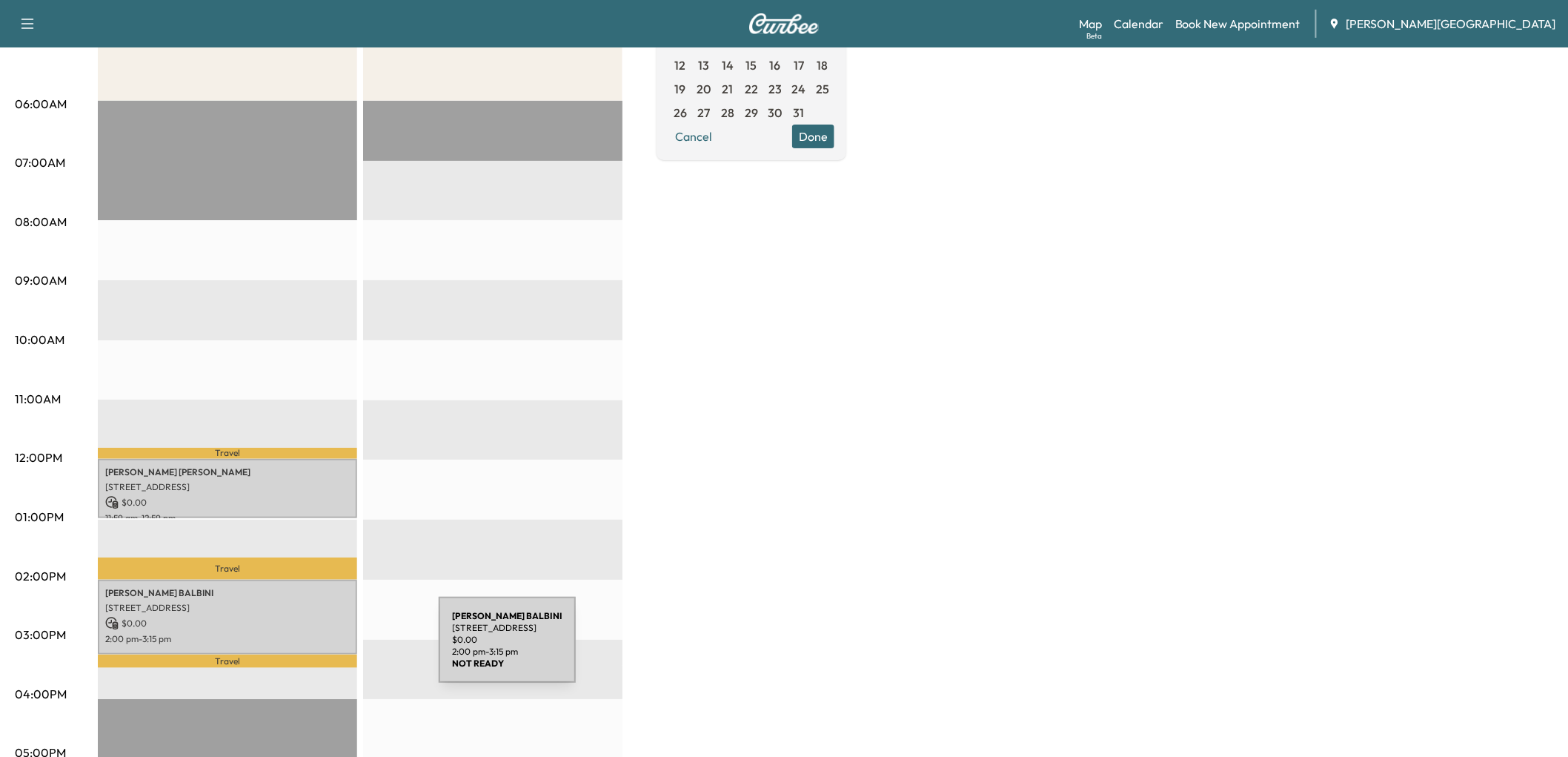
click at [328, 614] on p "74130 Country Club Dr, Palm Desert, CA 92260, USA" at bounding box center [227, 608] width 244 height 12
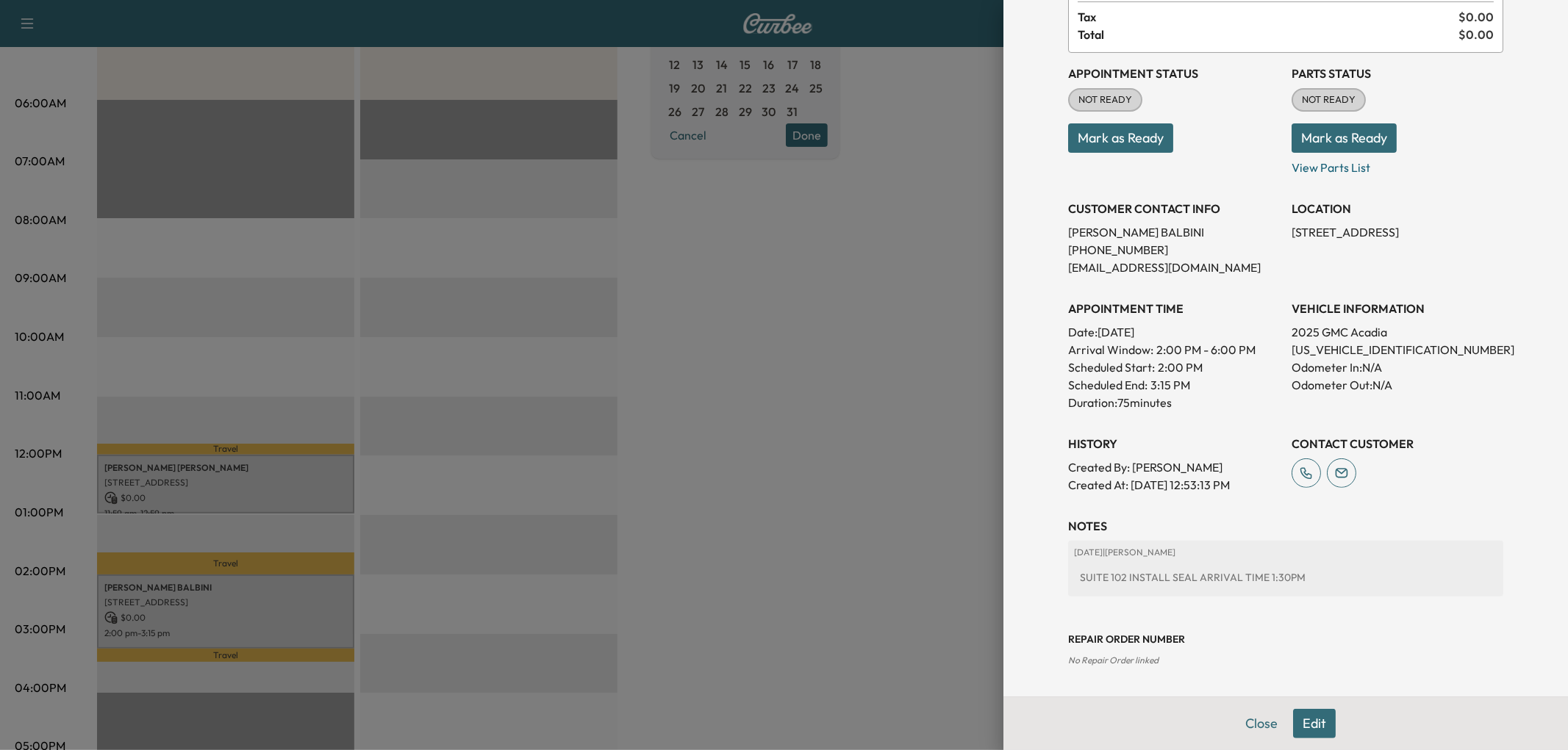
scroll to position [420, 0]
